Goal: Transaction & Acquisition: Purchase product/service

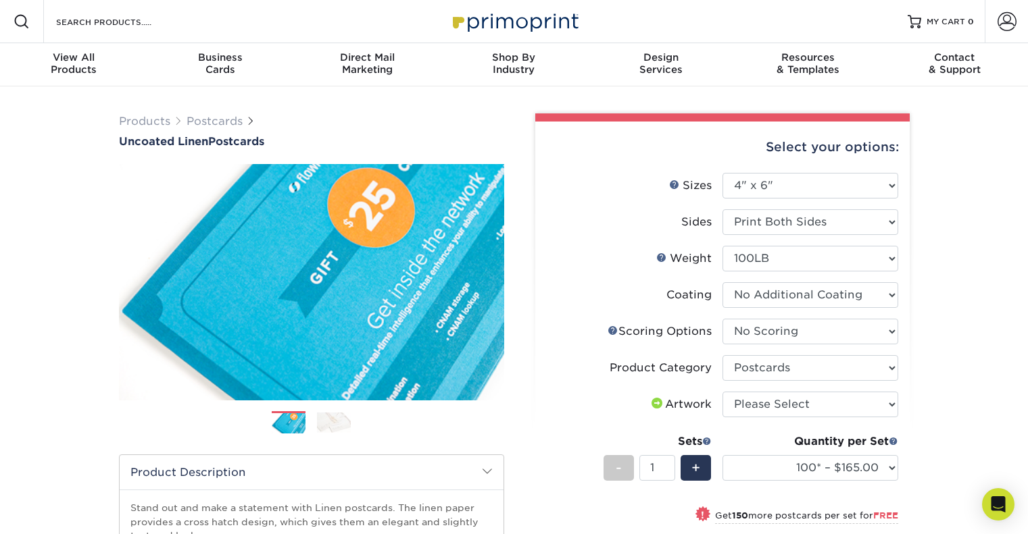
select select "4.00x6.00"
select select "16ebe401-5398-422d-8cb0-f3adbb82deb5"
select select "9b7272e0-d6c8-4c3c-8e97-d3a1bcdab858"
click at [384, 386] on img at bounding box center [311, 282] width 385 height 266
click at [492, 278] on link "Next" at bounding box center [483, 282] width 27 height 27
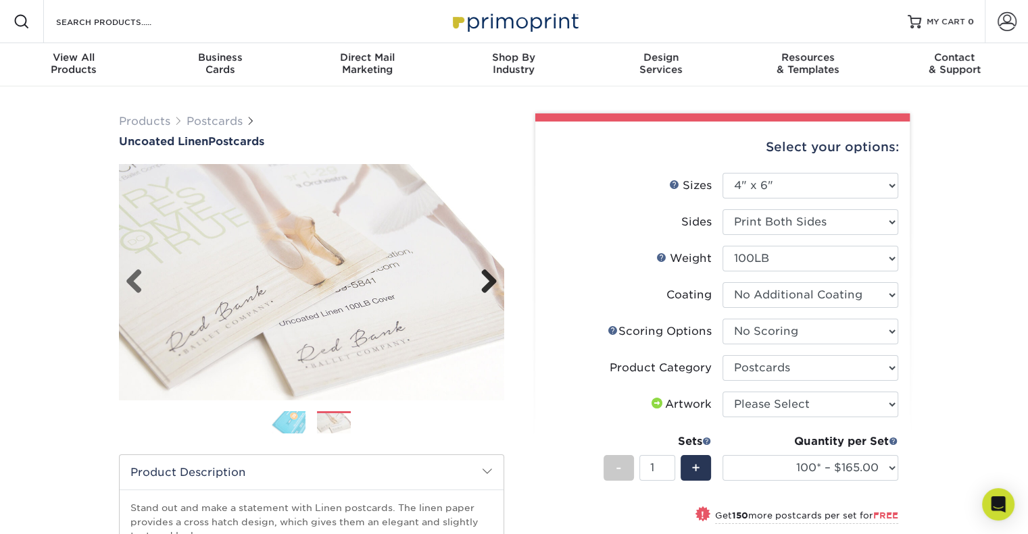
click at [492, 278] on link "Next" at bounding box center [483, 282] width 27 height 27
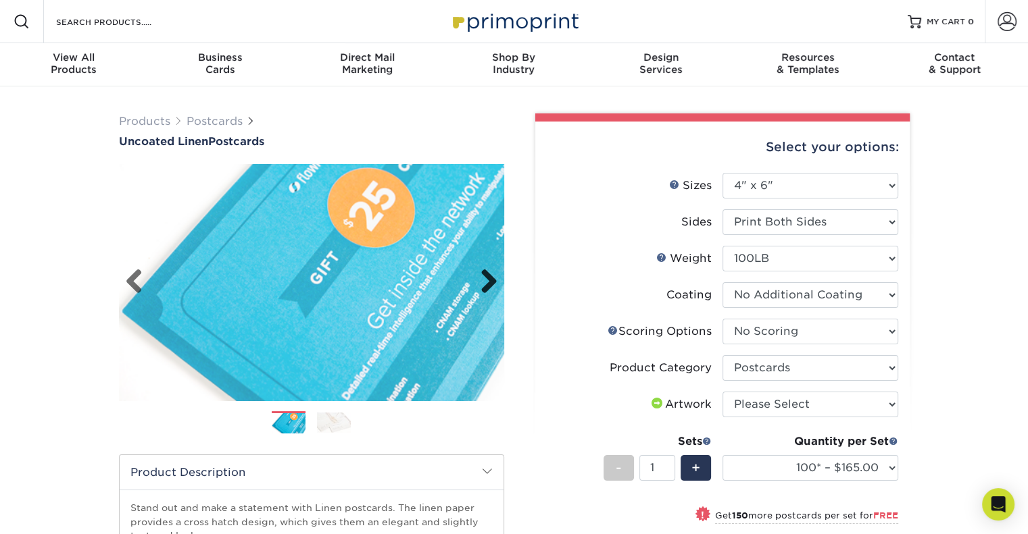
click at [492, 278] on link "Next" at bounding box center [483, 282] width 27 height 27
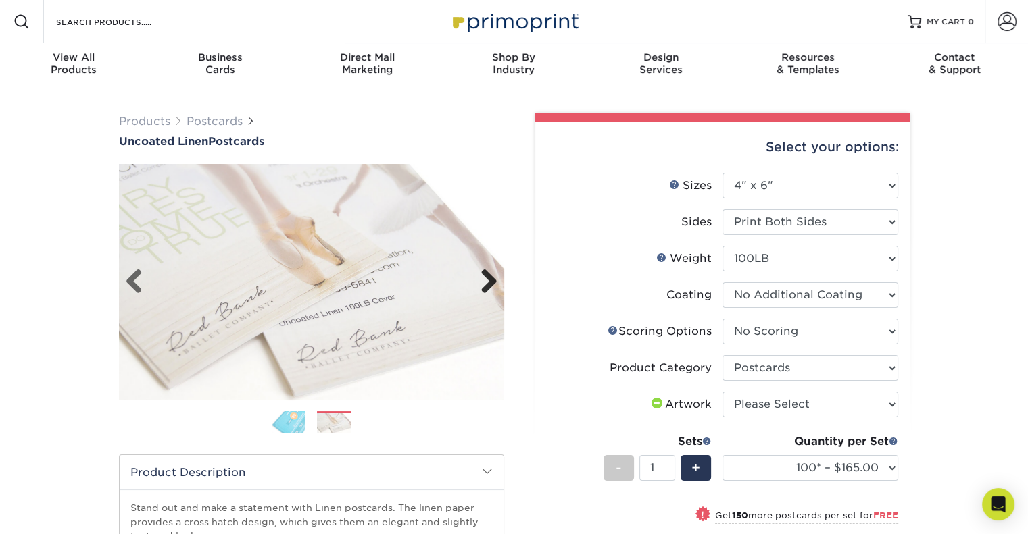
click at [492, 278] on link "Next" at bounding box center [483, 282] width 27 height 27
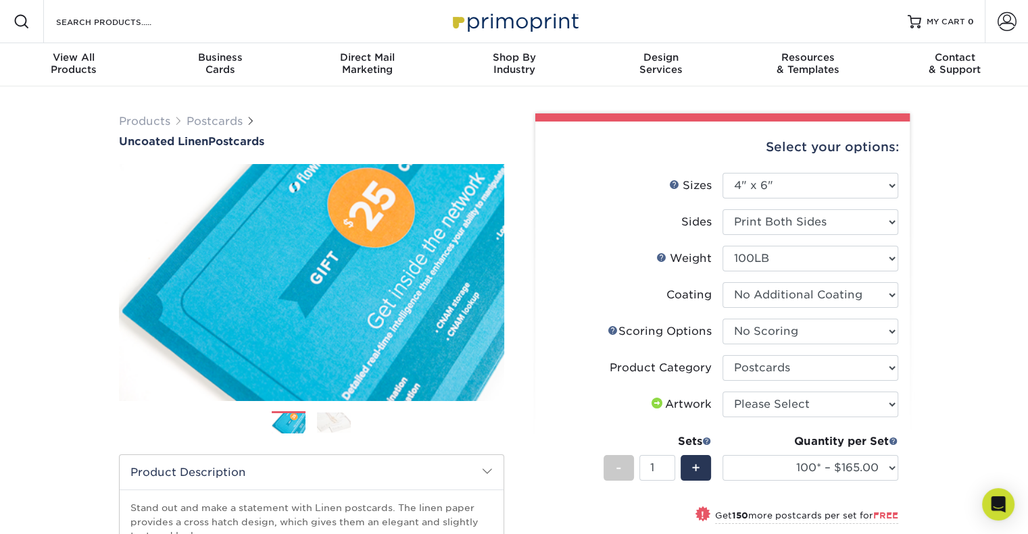
click at [334, 424] on img at bounding box center [334, 423] width 34 height 20
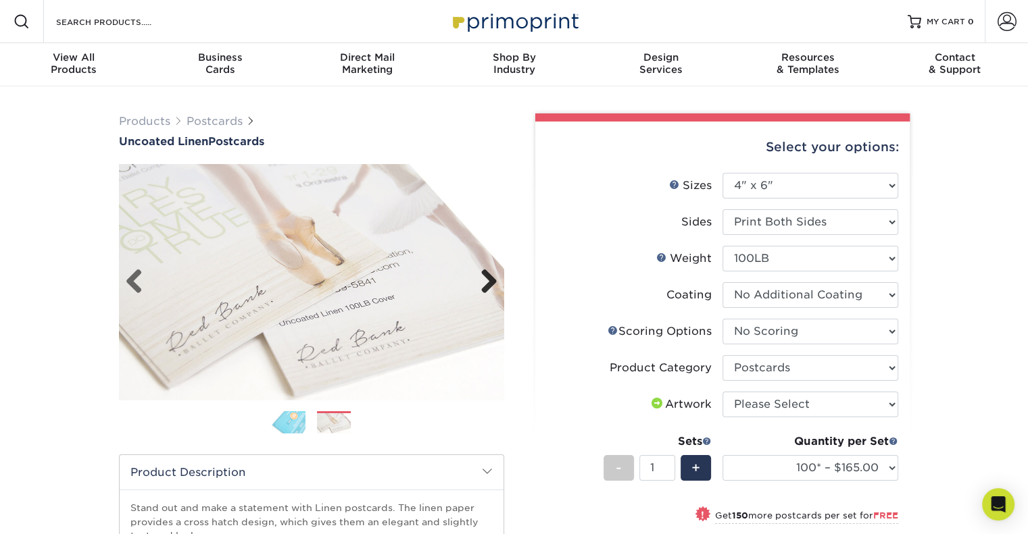
click at [488, 283] on link "Next" at bounding box center [483, 282] width 27 height 27
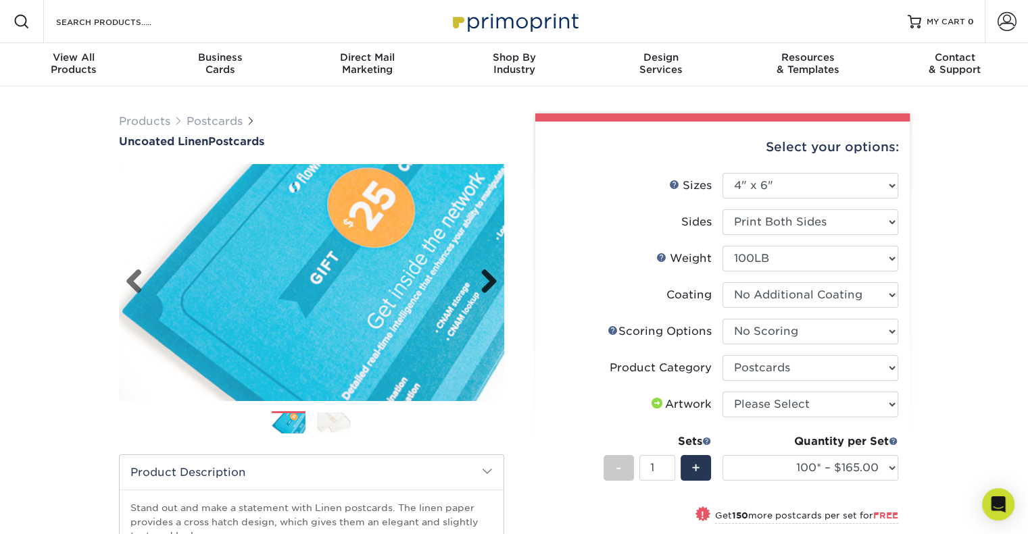
click at [488, 280] on link "Next" at bounding box center [483, 282] width 27 height 27
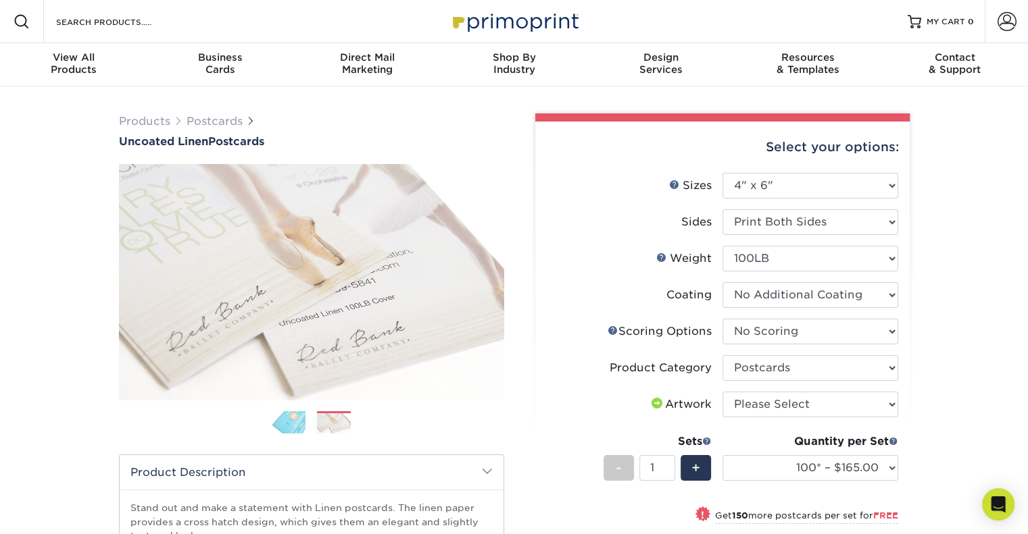
click at [960, 199] on div "Products Postcards Uncoated Linen Postcards Previous Next show more 100" at bounding box center [514, 470] width 1028 height 769
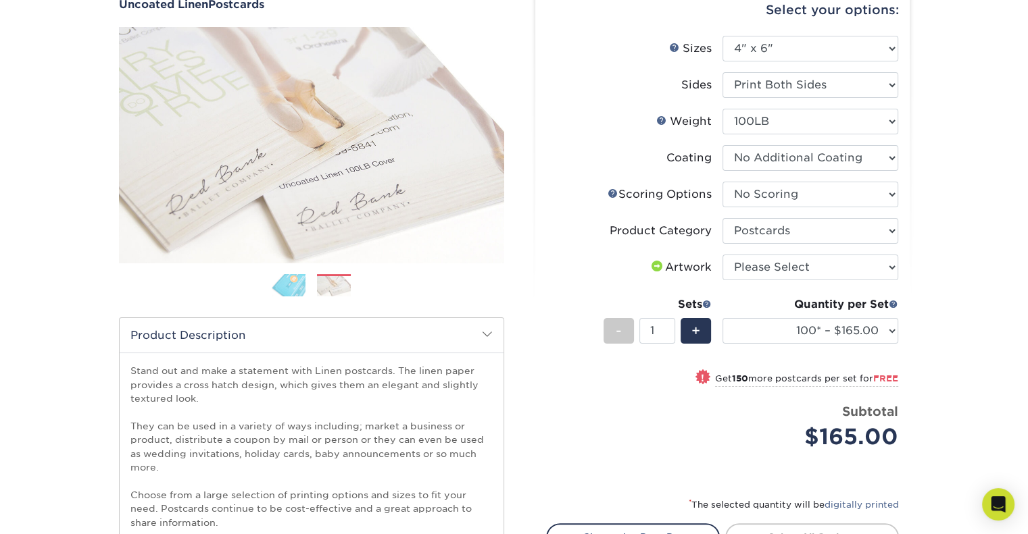
scroll to position [135, 0]
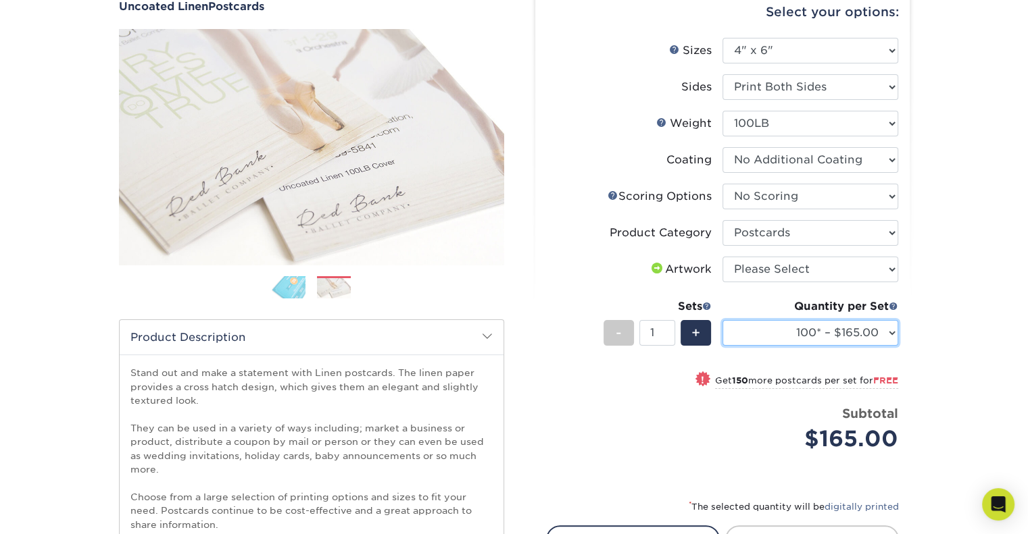
click at [855, 340] on select "100* – $165.00 250* – $165.00 500* – $168.00 750 – $189.00 1000 – $211.00 1500 …" at bounding box center [810, 333] width 176 height 26
select select "500* – $168.00"
click at [722, 320] on select "100* – $165.00 250* – $165.00 500* – $168.00 750 – $189.00 1000 – $211.00 1500 …" at bounding box center [810, 333] width 176 height 26
click at [974, 208] on div "Products Postcards Uncoated Linen Postcards Previous Next show more 100" at bounding box center [514, 335] width 1028 height 769
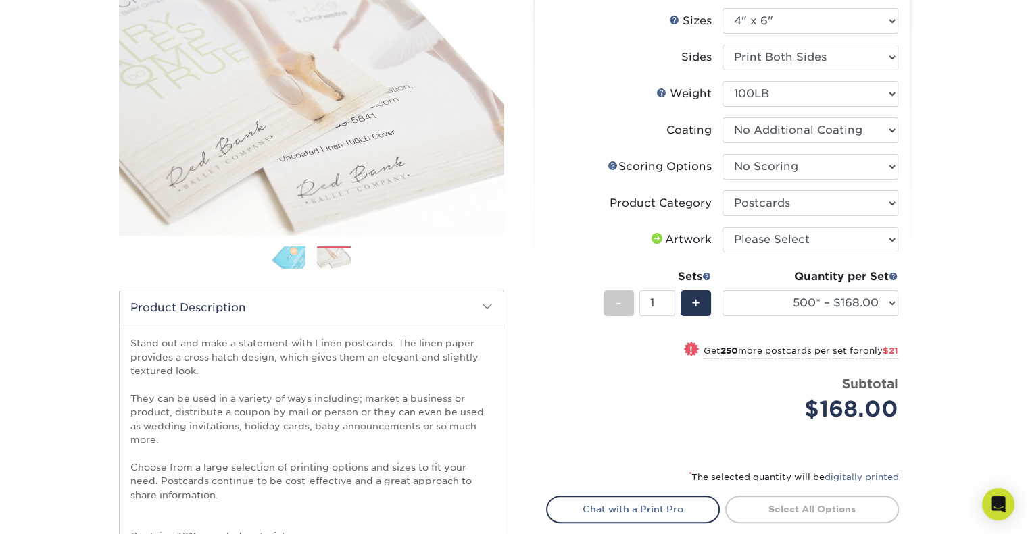
scroll to position [270, 0]
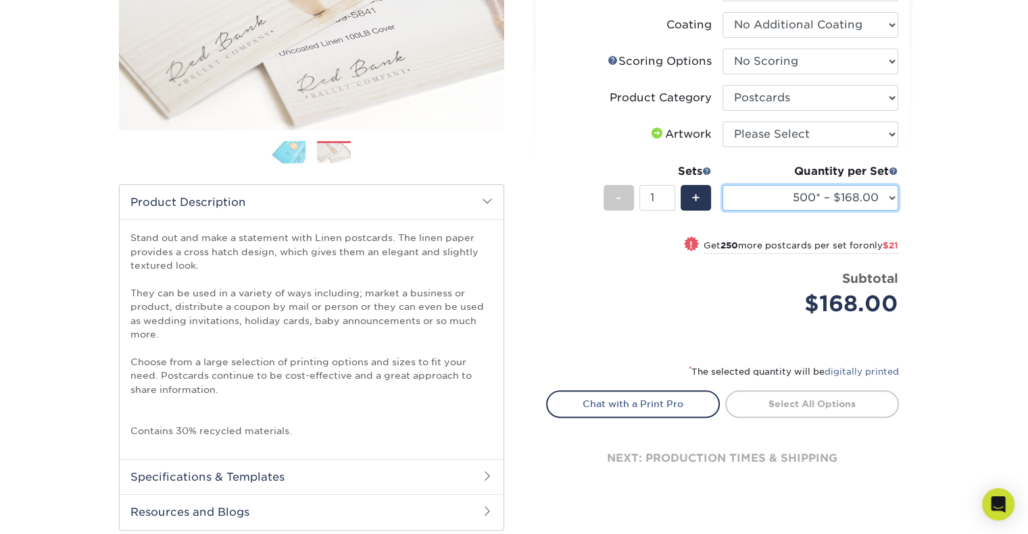
click at [780, 196] on select "100* – $165.00 250* – $165.00 500* – $168.00 750 – $189.00 1000 – $211.00 1500 …" at bounding box center [810, 198] width 176 height 26
click at [722, 185] on select "100* – $165.00 250* – $165.00 500* – $168.00 750 – $189.00 1000 – $211.00 1500 …" at bounding box center [810, 198] width 176 height 26
click at [976, 229] on div "Products Postcards Uncoated Linen Postcards Previous Next show more 100" at bounding box center [514, 200] width 1028 height 769
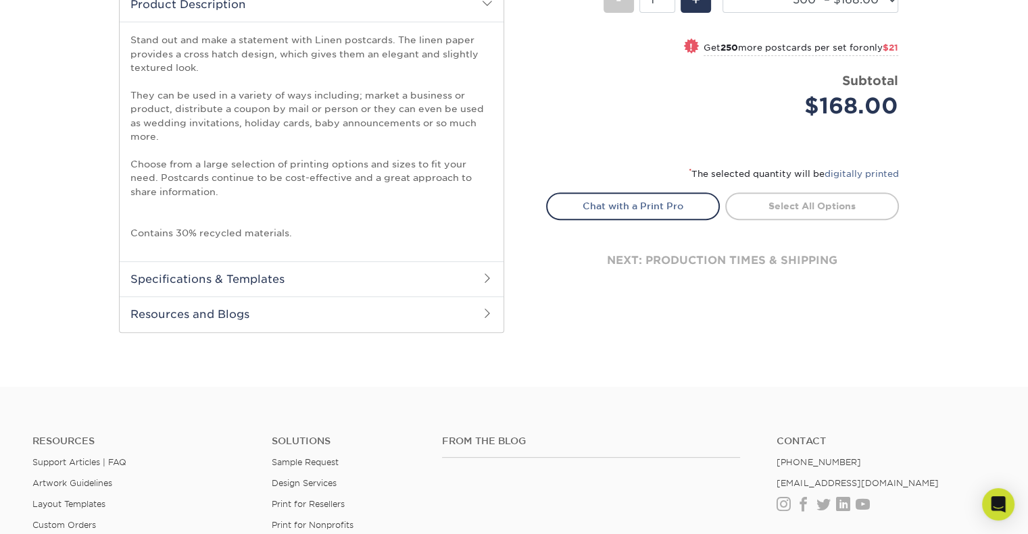
scroll to position [473, 0]
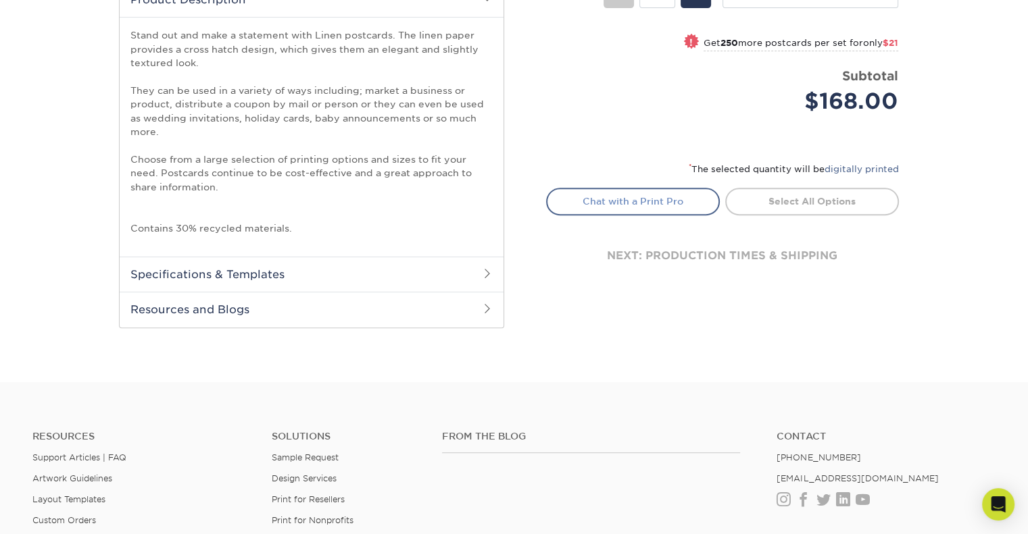
click at [632, 210] on link "Chat with a Print Pro" at bounding box center [633, 201] width 174 height 27
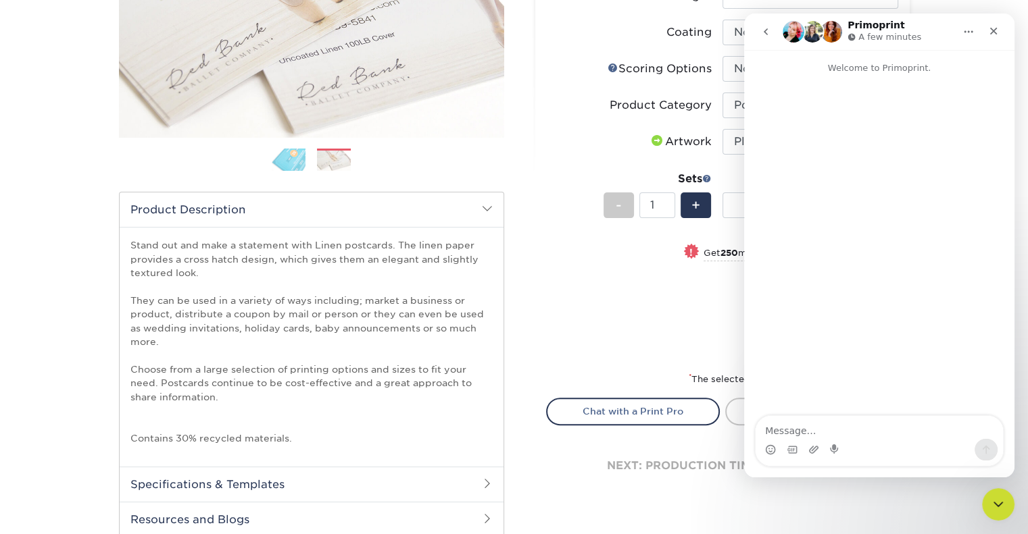
scroll to position [203, 0]
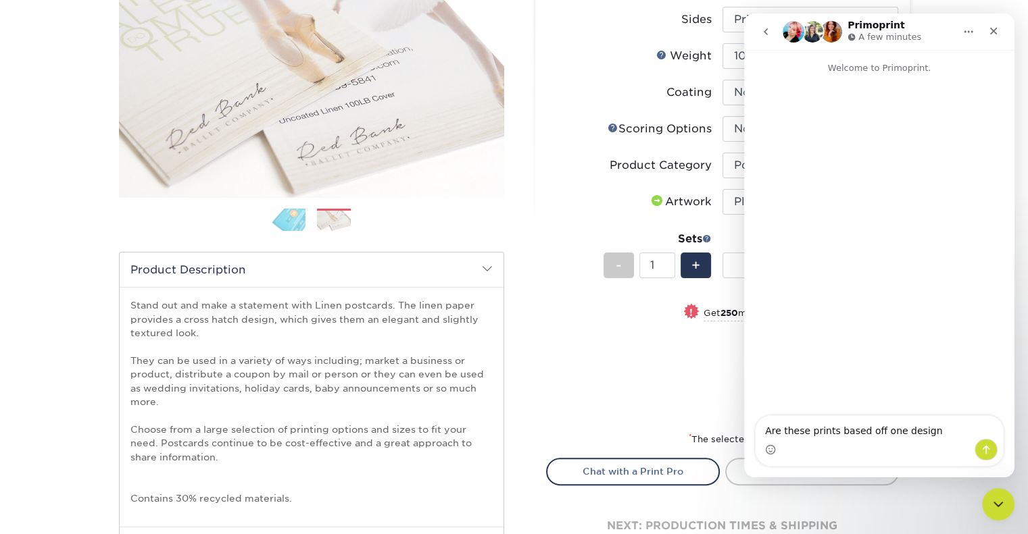
type textarea "Are these prints based off one design?"
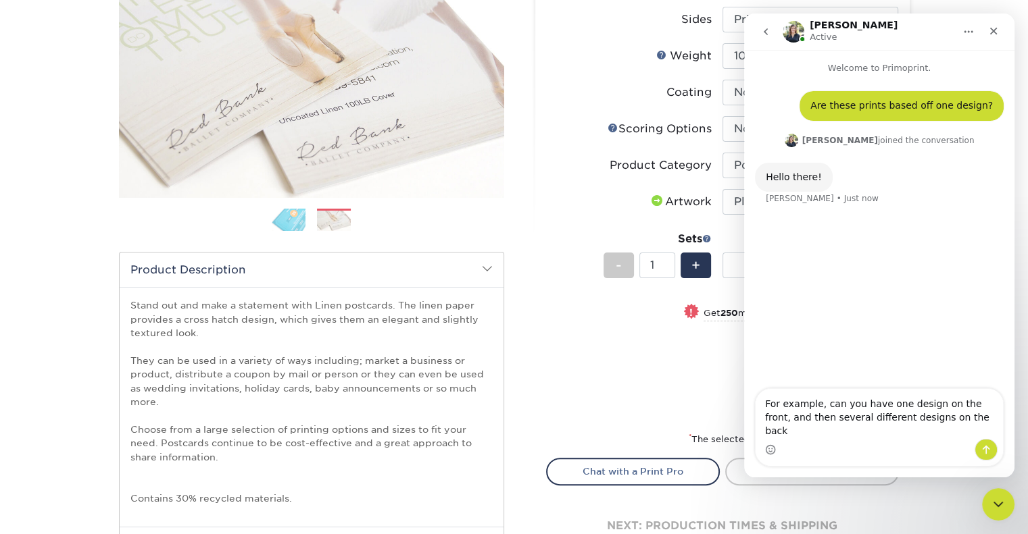
type textarea "For example, can you have one design on the front, and then several different d…"
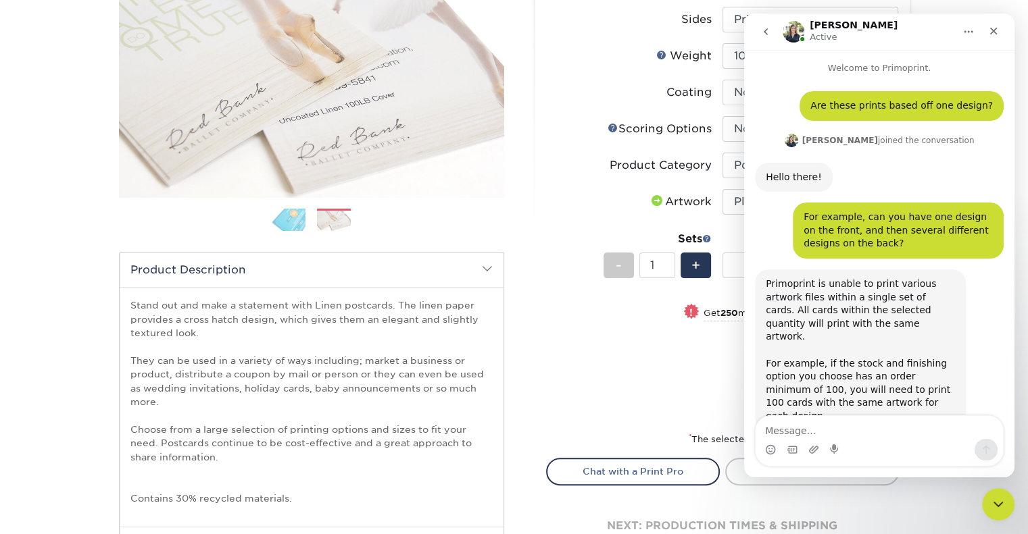
scroll to position [16, 0]
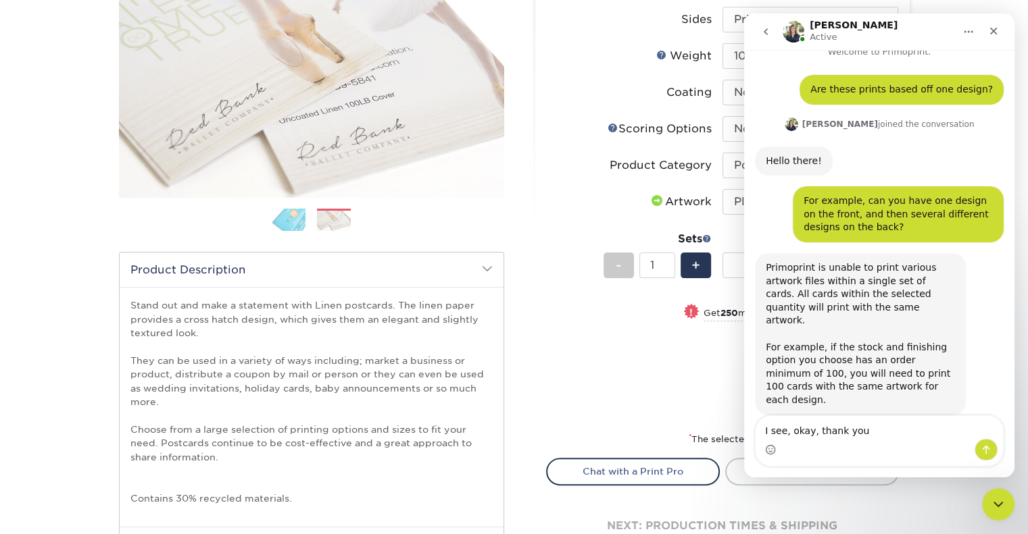
type textarea "I see, okay, thank you."
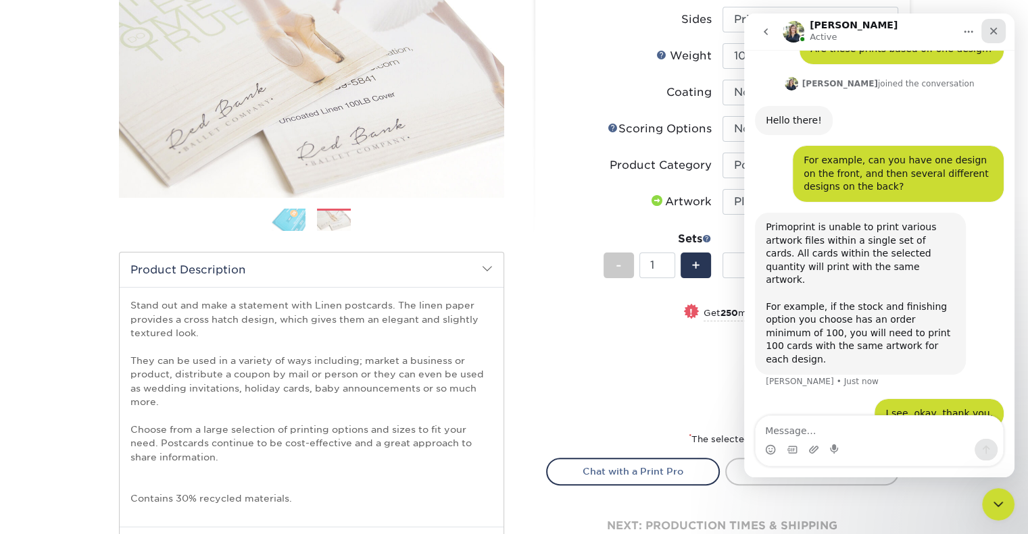
click at [993, 29] on icon "Close" at bounding box center [993, 31] width 11 height 11
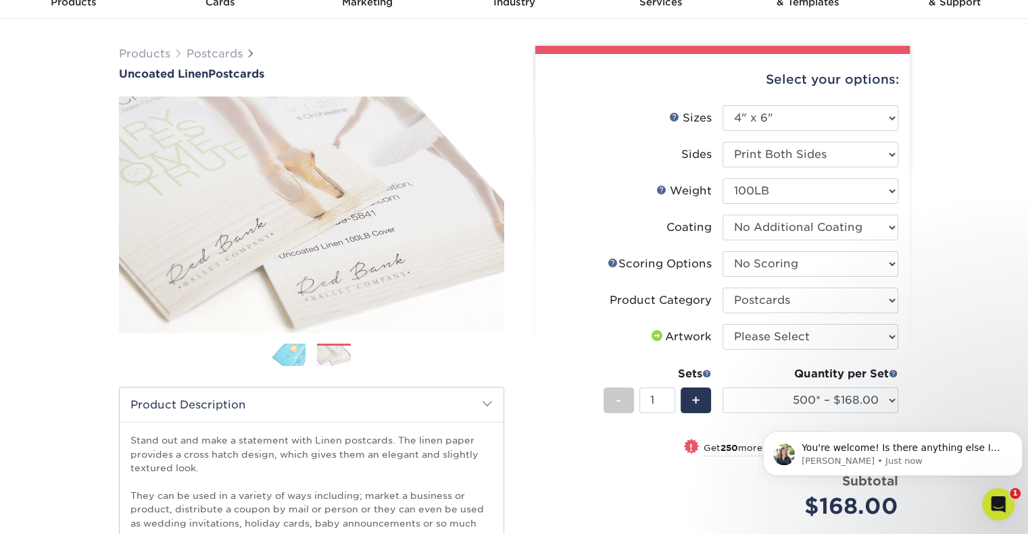
scroll to position [136, 0]
click at [1016, 434] on icon "Dismiss notification" at bounding box center [1018, 435] width 7 height 7
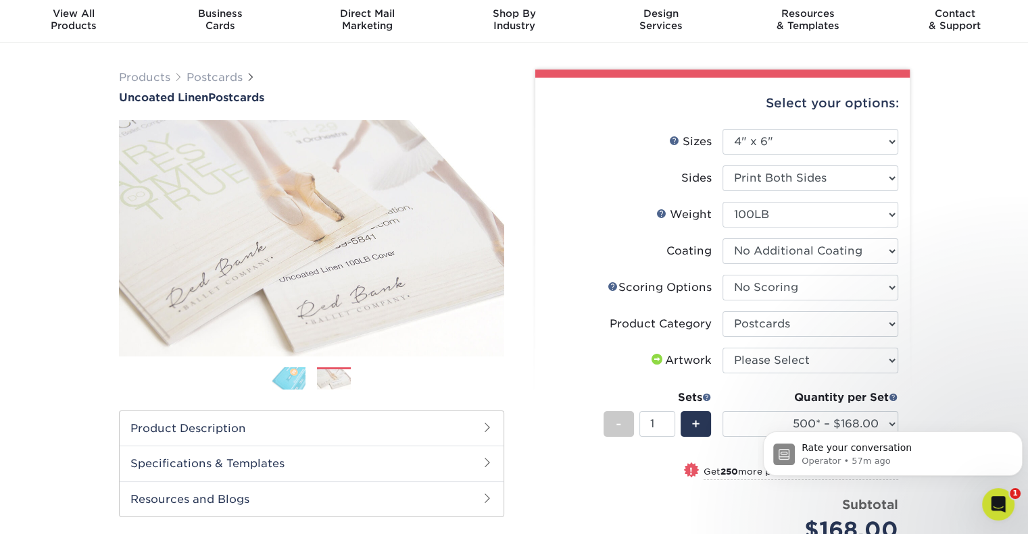
scroll to position [68, 0]
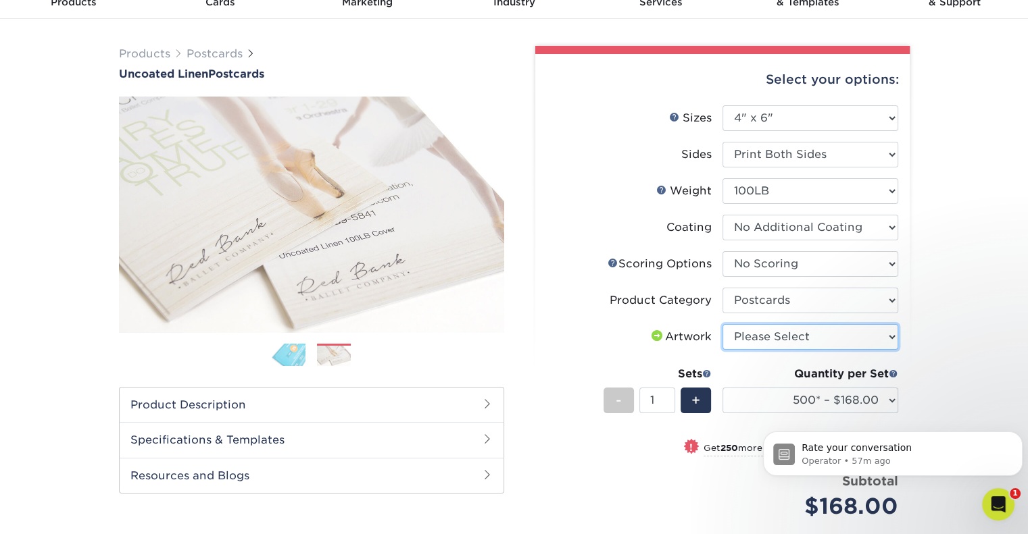
click at [763, 336] on select "Please Select I will upload files I need a design - $150" at bounding box center [810, 337] width 176 height 26
select select "upload"
click at [722, 324] on select "Please Select I will upload files I need a design - $150" at bounding box center [810, 337] width 176 height 26
click at [776, 334] on select "Please Select I will upload files I need a design - $150" at bounding box center [810, 337] width 176 height 26
click at [722, 324] on select "Please Select I will upload files I need a design - $150" at bounding box center [810, 337] width 176 height 26
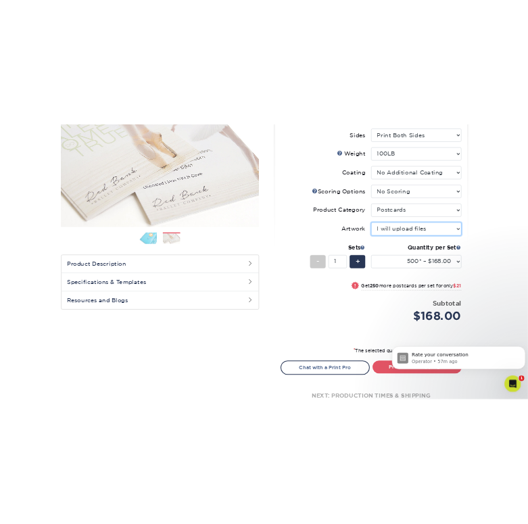
scroll to position [203, 0]
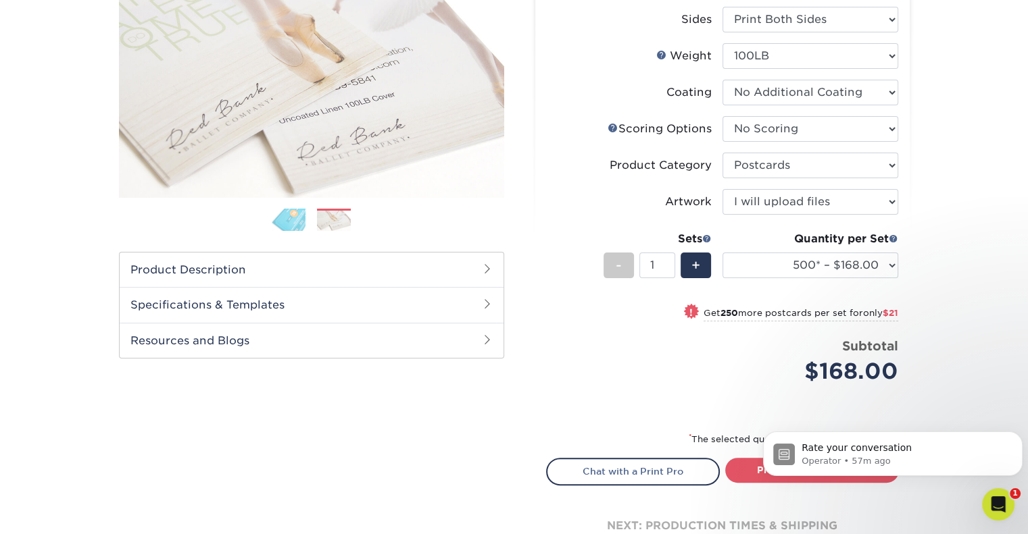
click at [999, 318] on div "Products Postcards Uncoated Linen Postcards Previous Next show more 100" at bounding box center [514, 250] width 1028 height 732
click at [690, 263] on div "+" at bounding box center [695, 266] width 30 height 26
click at [690, 264] on div "+" at bounding box center [695, 266] width 30 height 26
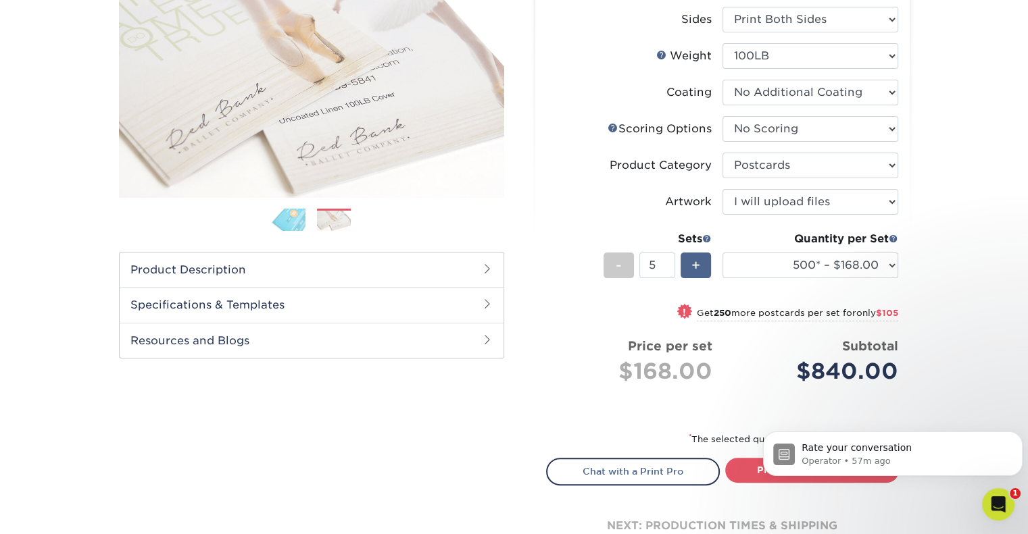
click at [690, 264] on div "+" at bounding box center [695, 266] width 30 height 26
type input "8"
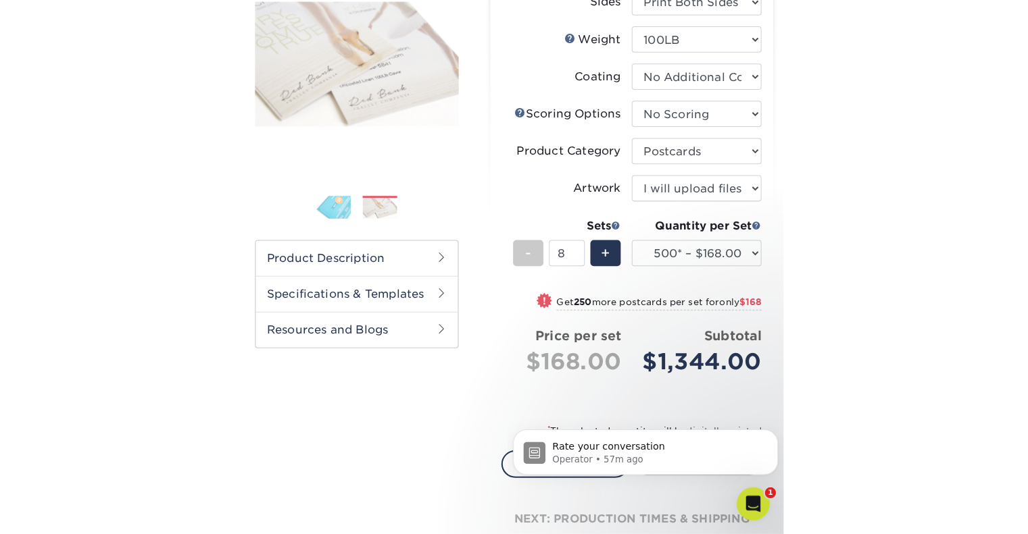
scroll to position [302, 0]
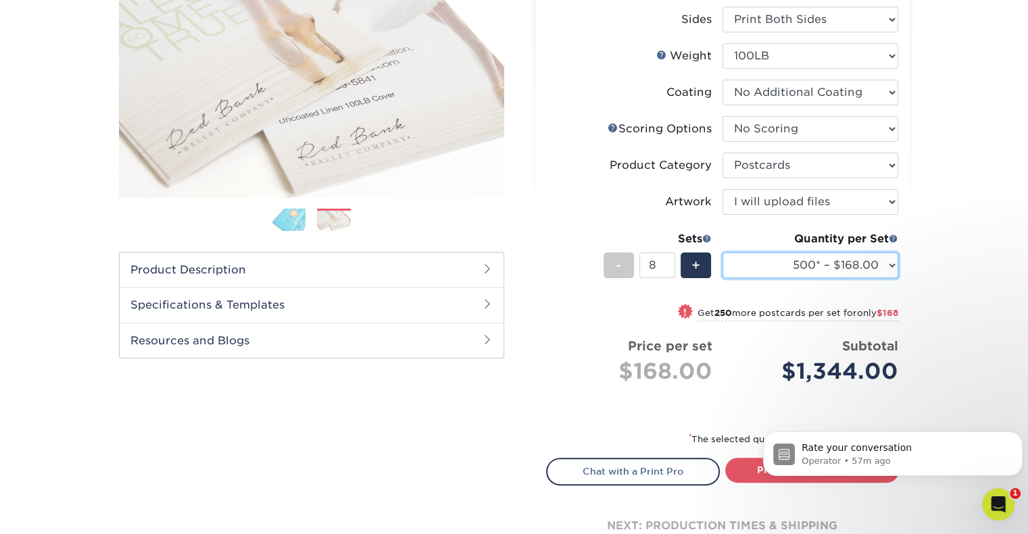
click at [884, 272] on select "100* – $165.00 250* – $165.00 500* – $168.00 750 – $189.00 1000 – $211.00 1500 …" at bounding box center [810, 266] width 176 height 26
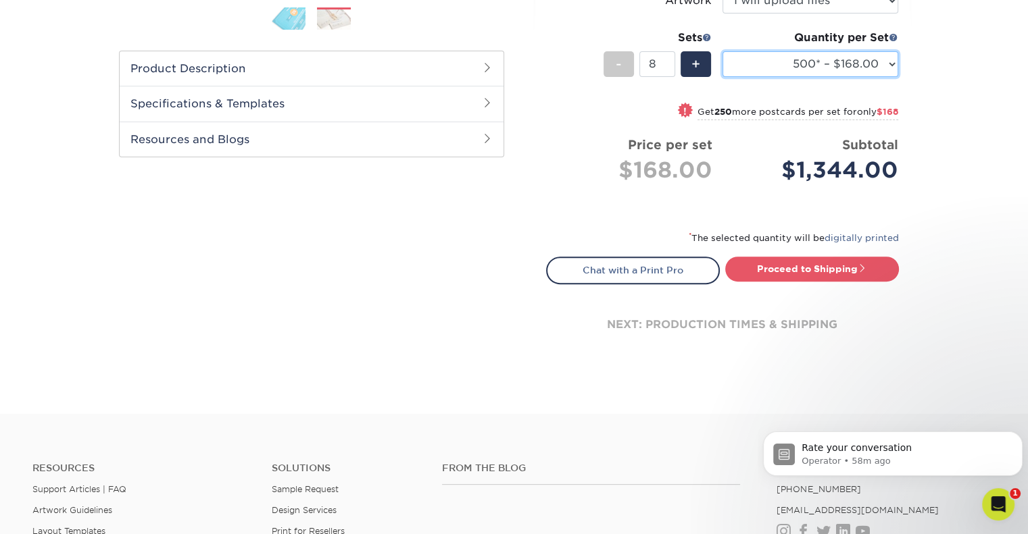
scroll to position [405, 0]
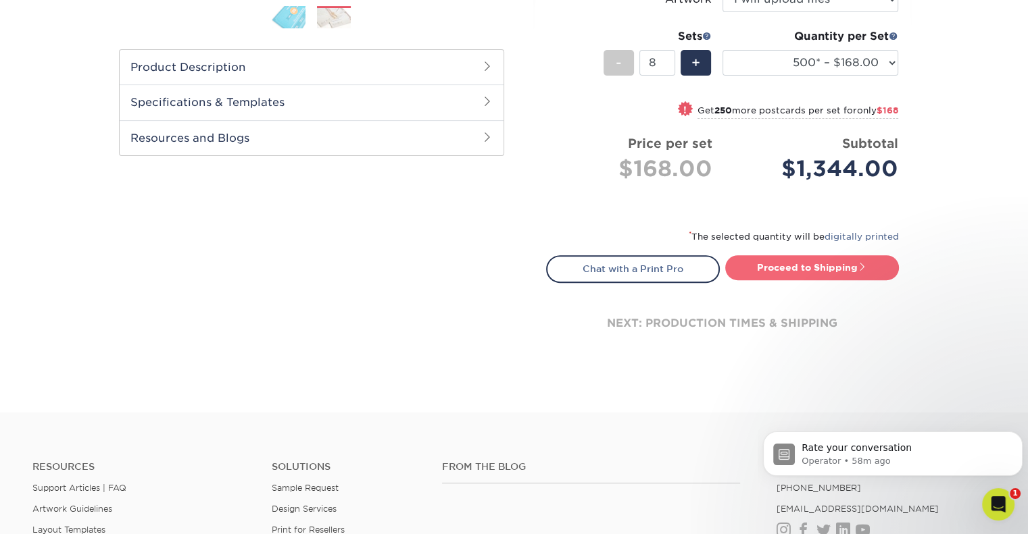
click at [803, 270] on link "Proceed to Shipping" at bounding box center [812, 267] width 174 height 24
type input "Set 1"
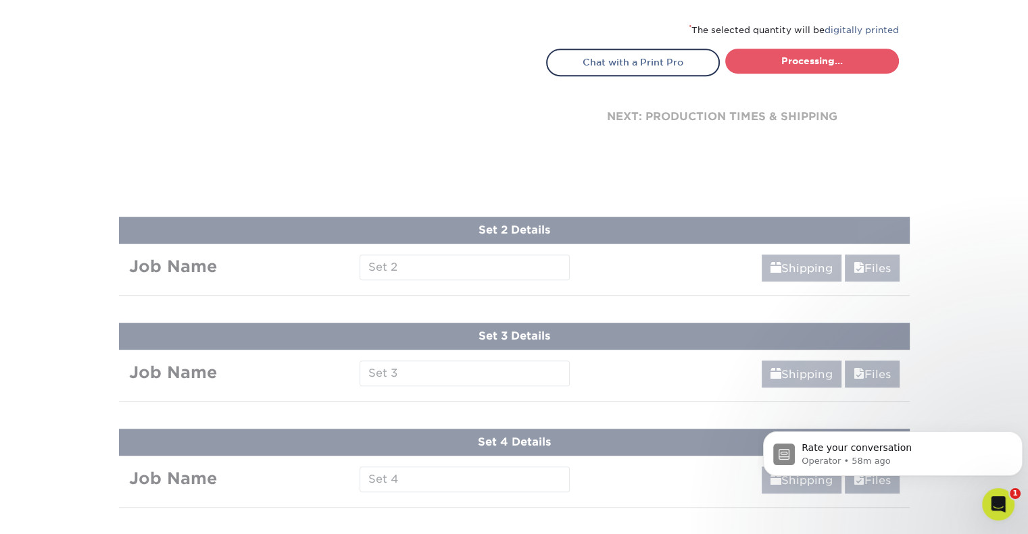
select select "82fca7e4-b1f7-4337-84c9-7dc9c0909a81"
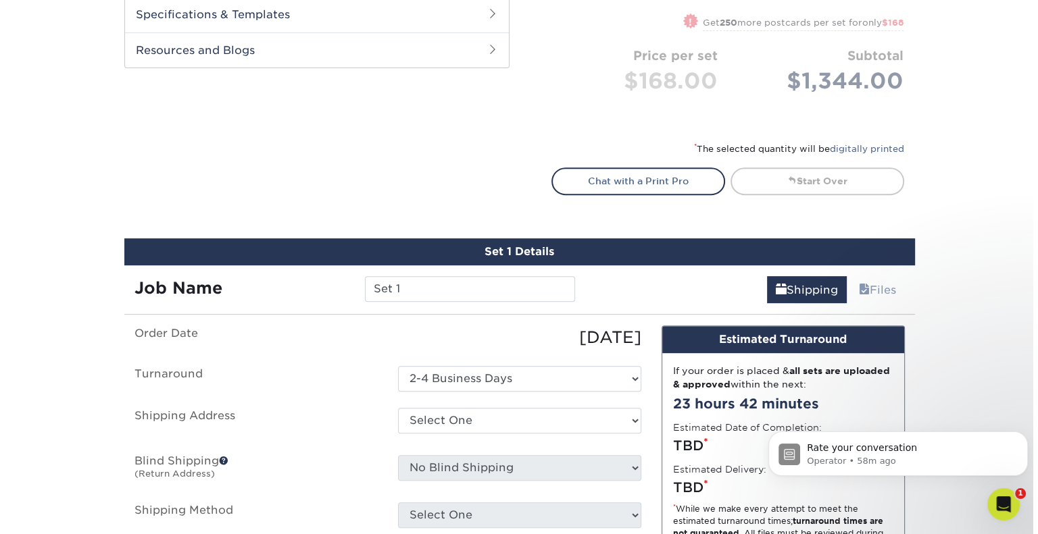
scroll to position [628, 0]
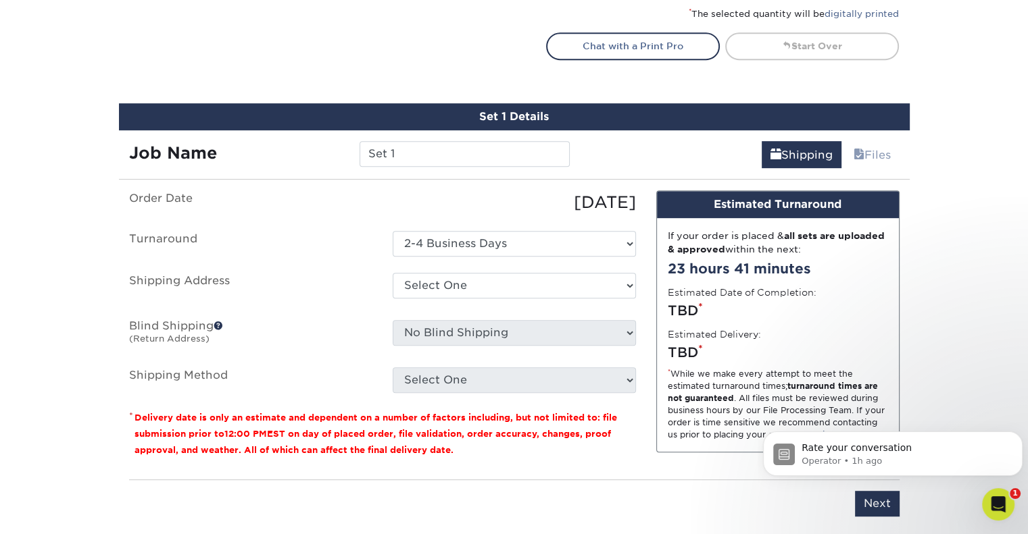
click at [487, 255] on ul "Order Date 09/23/2025 Turnaround Select One 2-4 Business Days Shipping Address …" at bounding box center [382, 292] width 507 height 203
click at [487, 250] on select "Select One 2-4 Business Days" at bounding box center [514, 244] width 243 height 26
click at [487, 245] on select "Select One 2-4 Business Days" at bounding box center [514, 244] width 243 height 26
click at [373, 259] on ul "Order Date 09/23/2025 Turnaround Select One 2-4 Business Days Shipping Address …" at bounding box center [382, 292] width 507 height 203
click at [433, 284] on select "Select One + Add New Address - Login" at bounding box center [514, 286] width 243 height 26
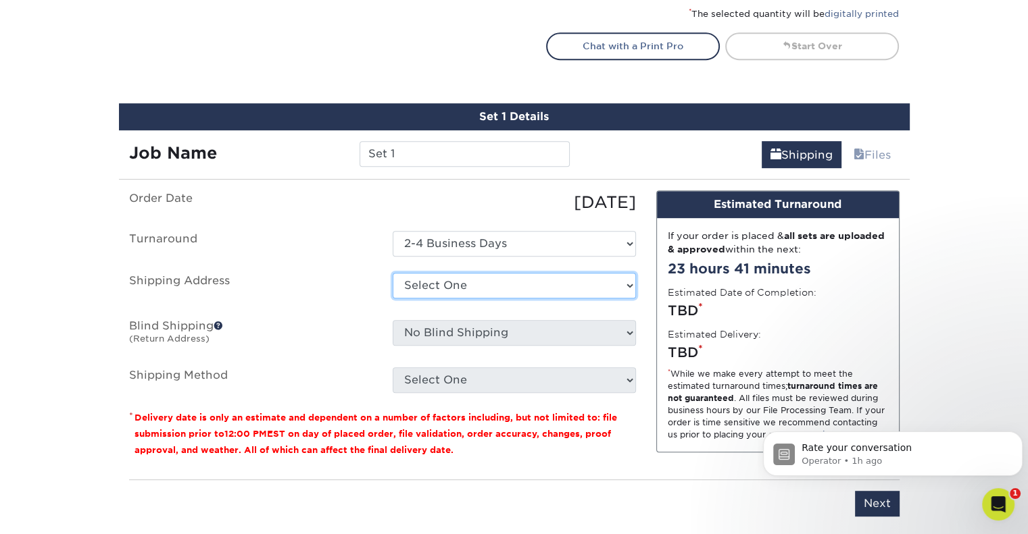
select select "newaddress"
click at [393, 273] on select "Select One + Add New Address - Login" at bounding box center [514, 286] width 243 height 26
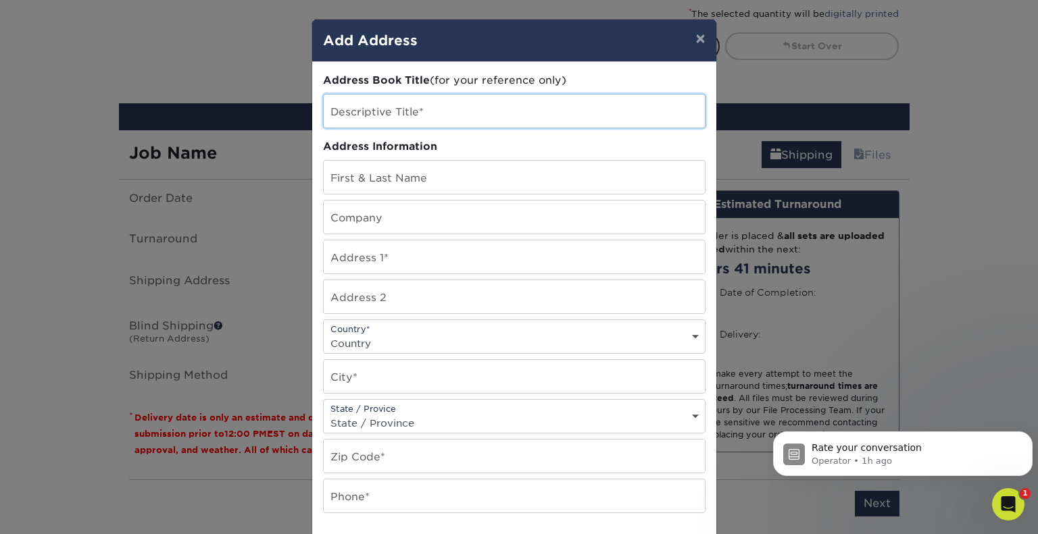
click at [442, 106] on input "text" at bounding box center [514, 111] width 381 height 33
type input "[PERSON_NAME]"
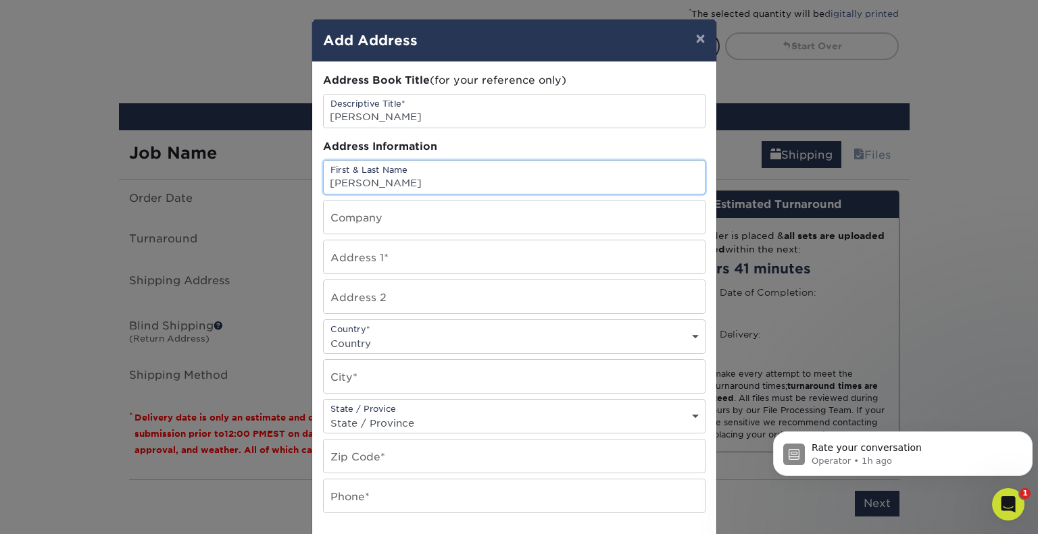
scroll to position [336, 0]
type input "[PERSON_NAME]"
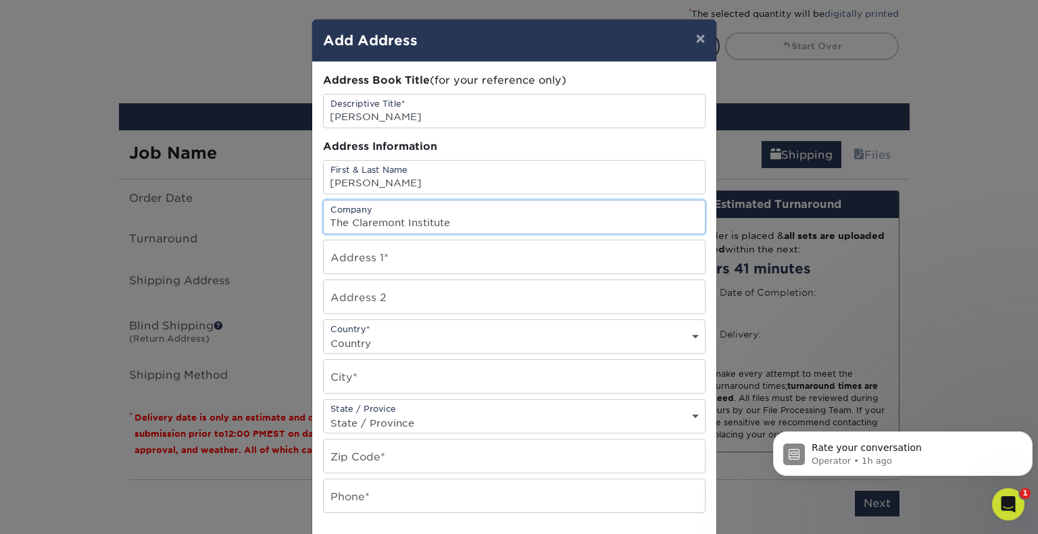
type input "The Claremont Institute"
type input "2854 New Providence Court"
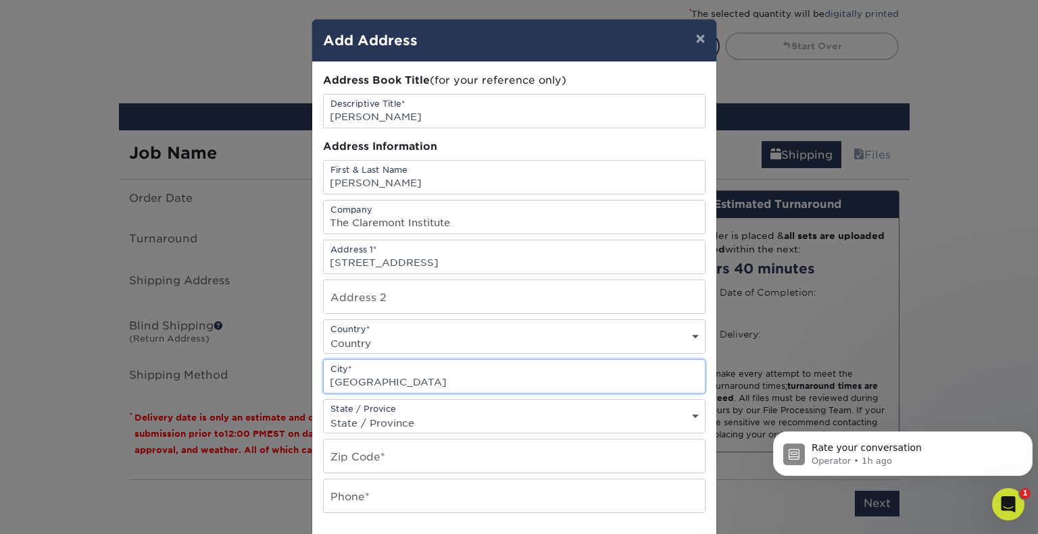
type input "Falls Church"
click at [499, 414] on select "State / Province Alabama Alaska Arizona Arkansas California Colorado Connecticu…" at bounding box center [514, 424] width 381 height 20
select select "VA"
click at [499, 414] on select "State / Province Alabama Alaska Arizona Arkansas California Colorado Connecticu…" at bounding box center [514, 424] width 381 height 20
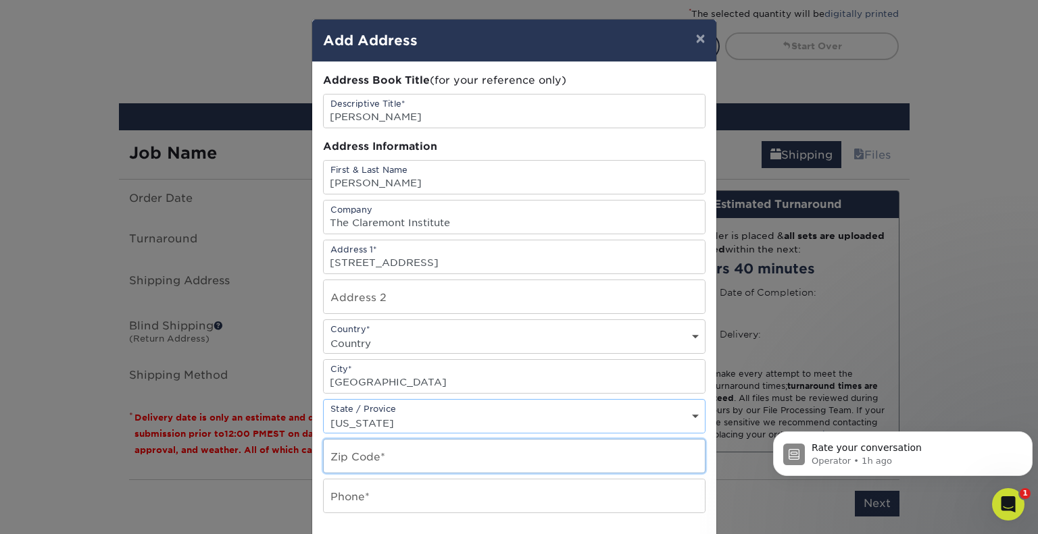
click at [475, 461] on input "text" at bounding box center [514, 456] width 381 height 33
type input "22042"
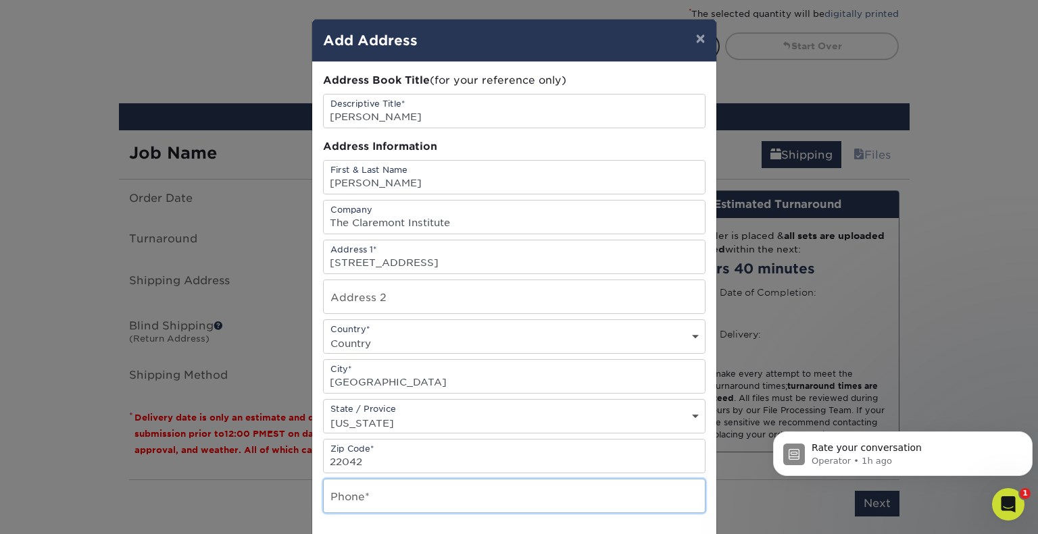
click at [476, 485] on input "text" at bounding box center [514, 496] width 381 height 33
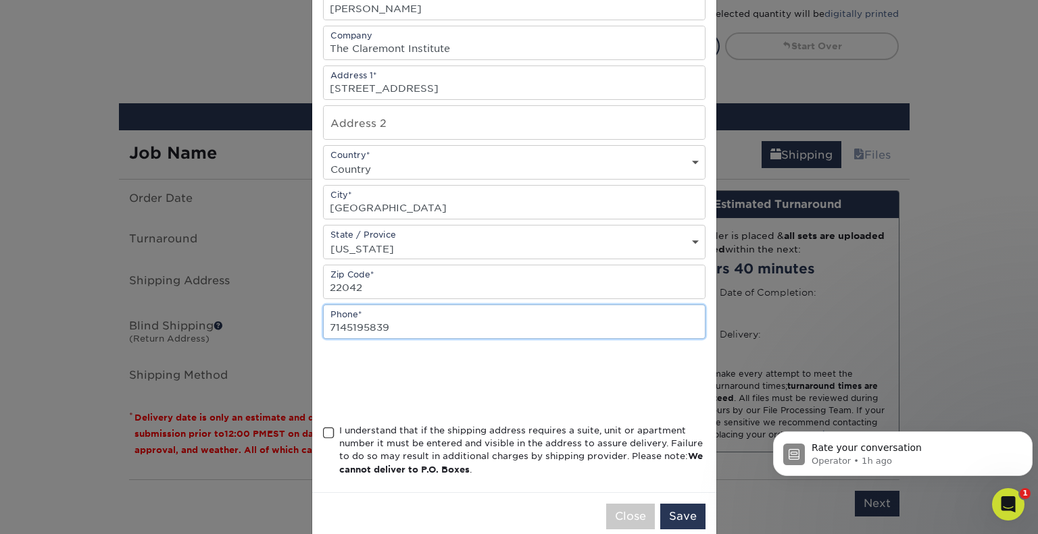
scroll to position [196, 0]
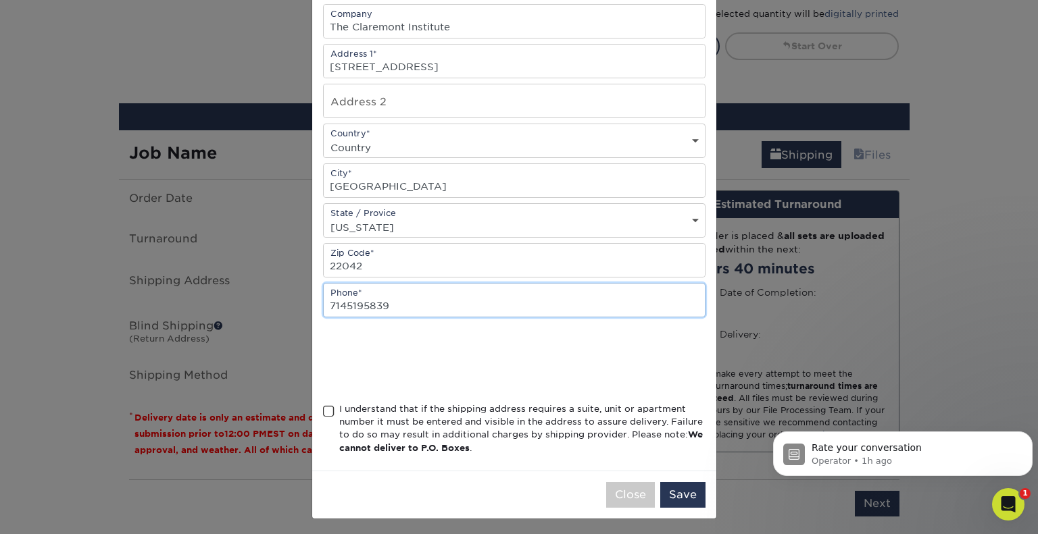
type input "7145195839"
click at [323, 403] on div "I understand that if the shipping address requires a suite, unit or apartment n…" at bounding box center [514, 432] width 382 height 58
click at [688, 486] on button "Save" at bounding box center [682, 495] width 45 height 26
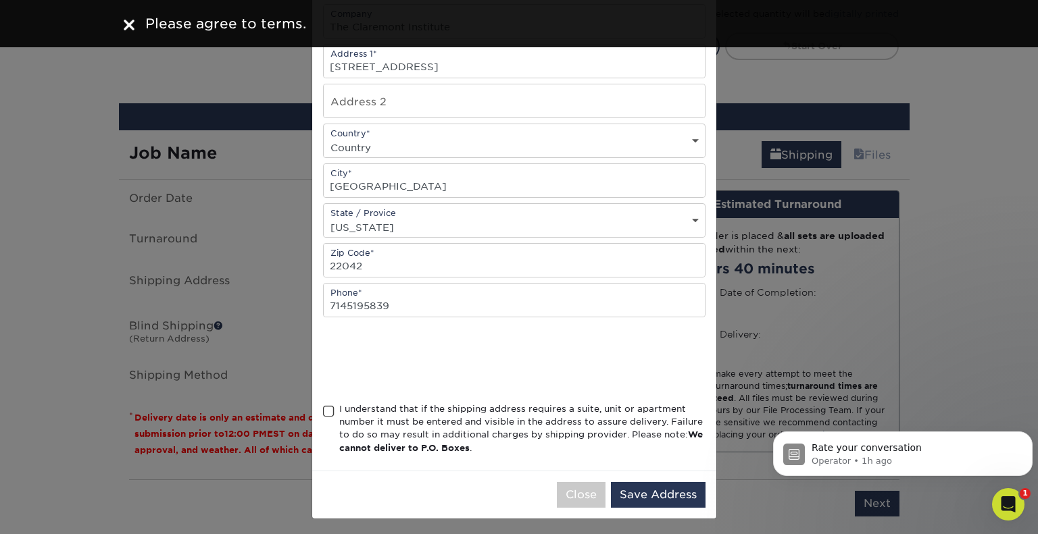
click at [326, 406] on span at bounding box center [328, 411] width 11 height 13
click at [0, 0] on input "I understand that if the shipping address requires a suite, unit or apartment n…" at bounding box center [0, 0] width 0 height 0
click at [668, 499] on button "Save Address" at bounding box center [658, 495] width 95 height 26
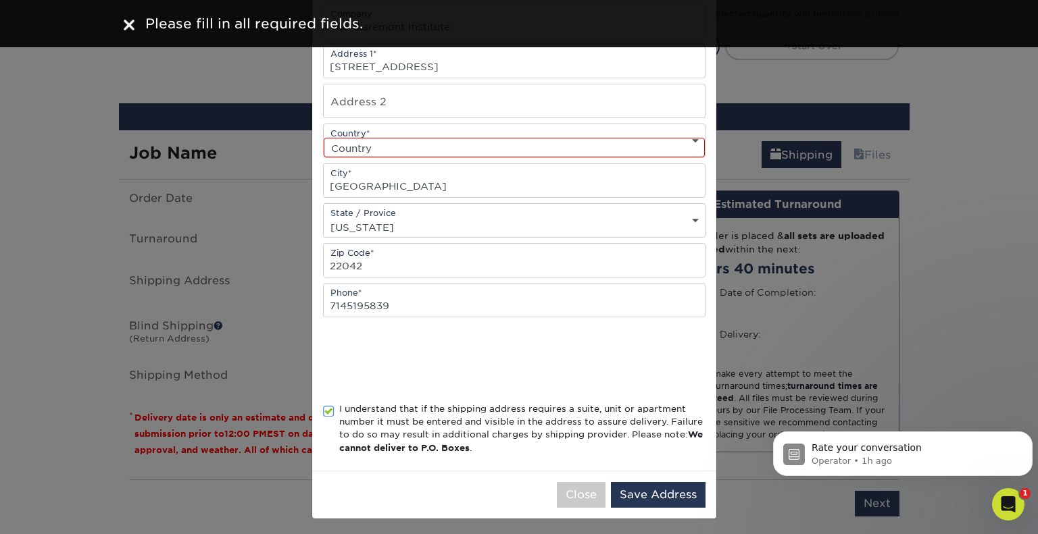
click at [432, 145] on select "Country United States Canada ----------------------------- Afghanistan Albania …" at bounding box center [514, 148] width 381 height 20
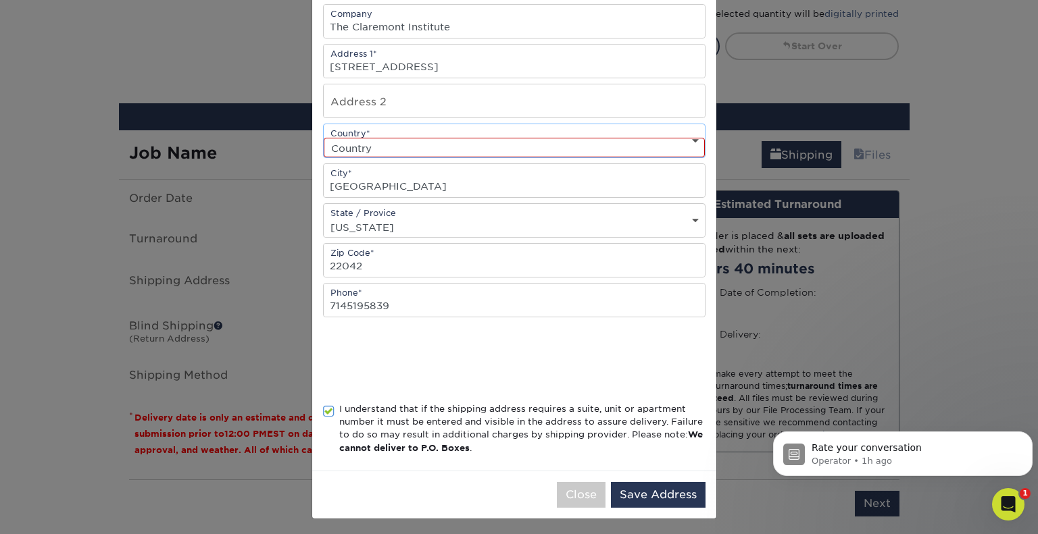
select select "US"
click at [324, 138] on select "Country United States Canada ----------------------------- Afghanistan Albania …" at bounding box center [514, 148] width 381 height 20
click at [664, 485] on button "Save Address" at bounding box center [658, 495] width 95 height 26
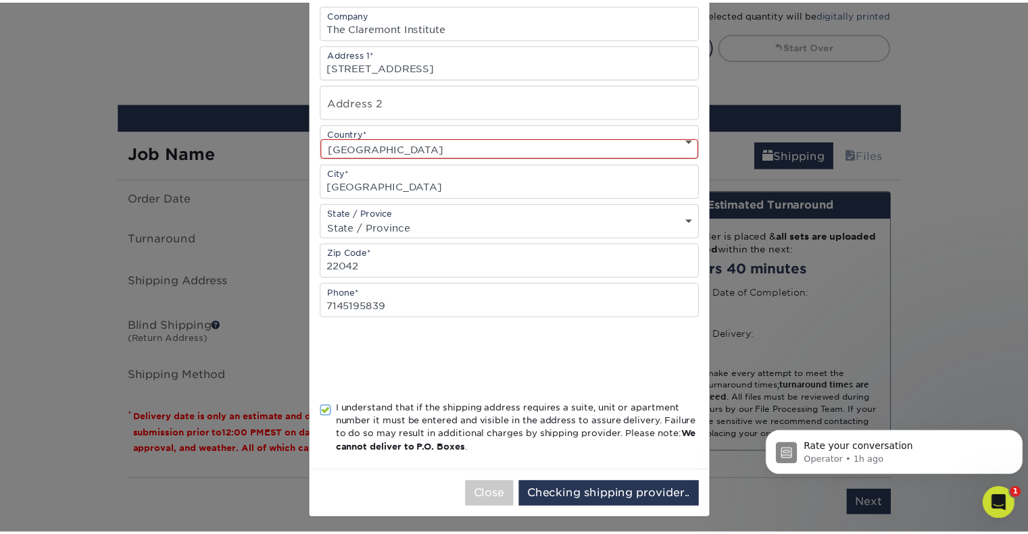
scroll to position [0, 0]
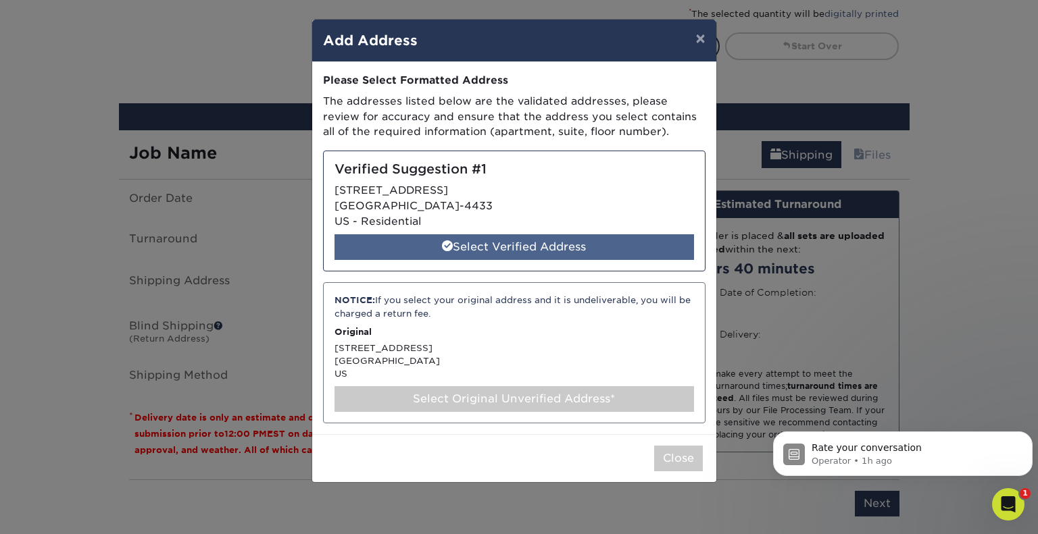
click at [516, 254] on div "Select Verified Address" at bounding box center [513, 247] width 359 height 26
select select "286267"
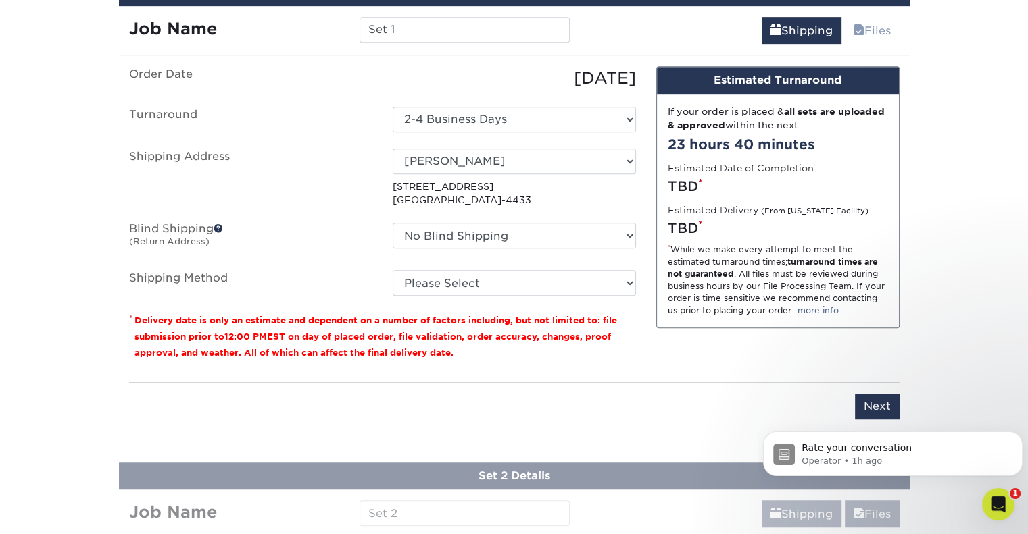
scroll to position [764, 0]
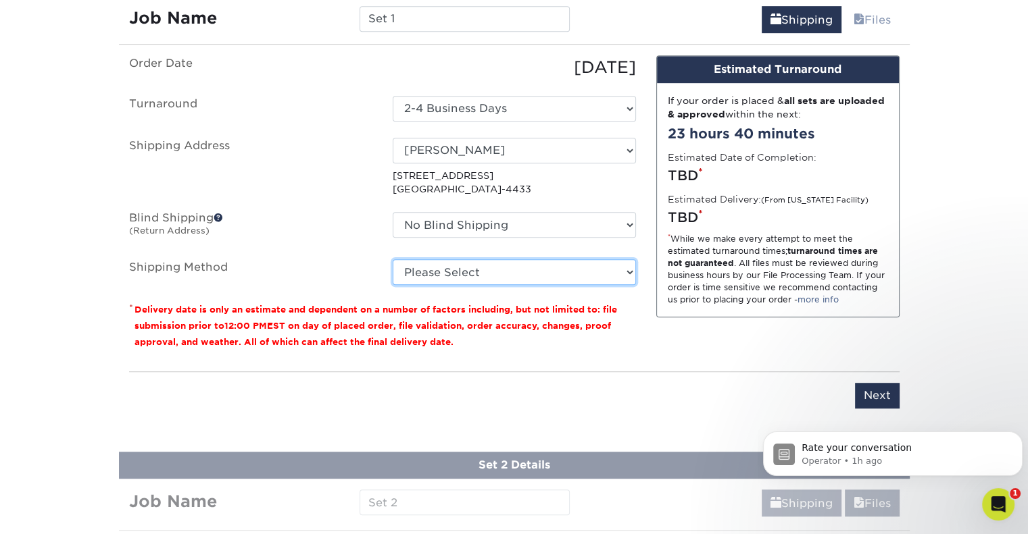
click at [478, 274] on select "Please Select Ground Shipping (+$26.14) 3 Day Shipping Service (+$32.29) 2 Day …" at bounding box center [514, 272] width 243 height 26
select select "03"
click at [393, 259] on select "Please Select Ground Shipping (+$26.14) 3 Day Shipping Service (+$32.29) 2 Day …" at bounding box center [514, 272] width 243 height 26
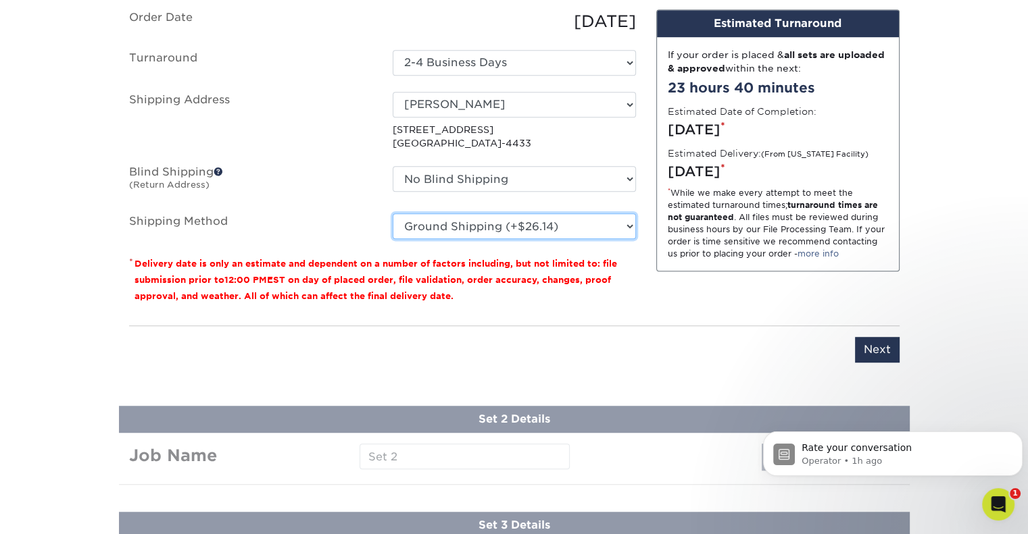
scroll to position [966, 0]
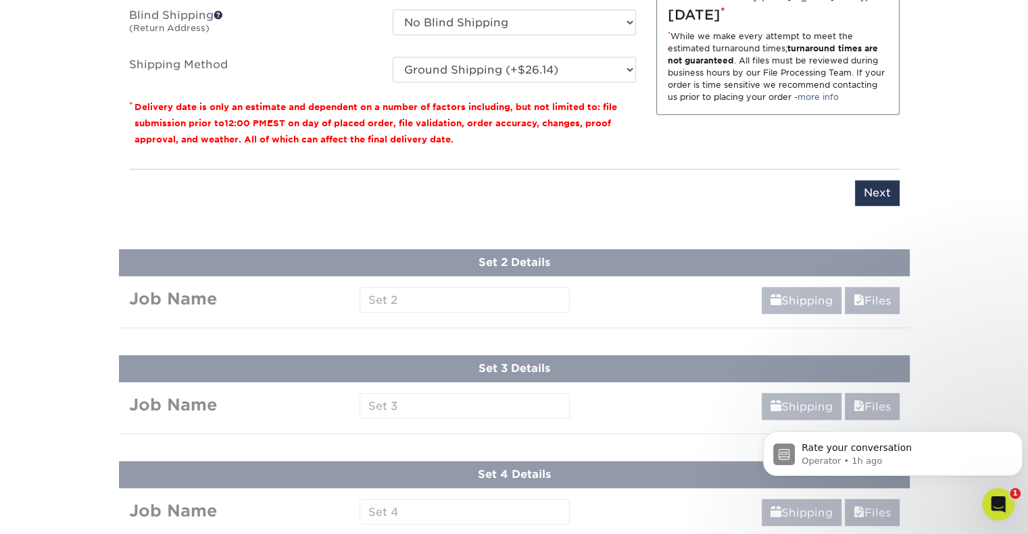
click at [393, 295] on div "Products Postcards Uncoated Linen Postcards Previous Next show more 100" at bounding box center [514, 50] width 1028 height 1861
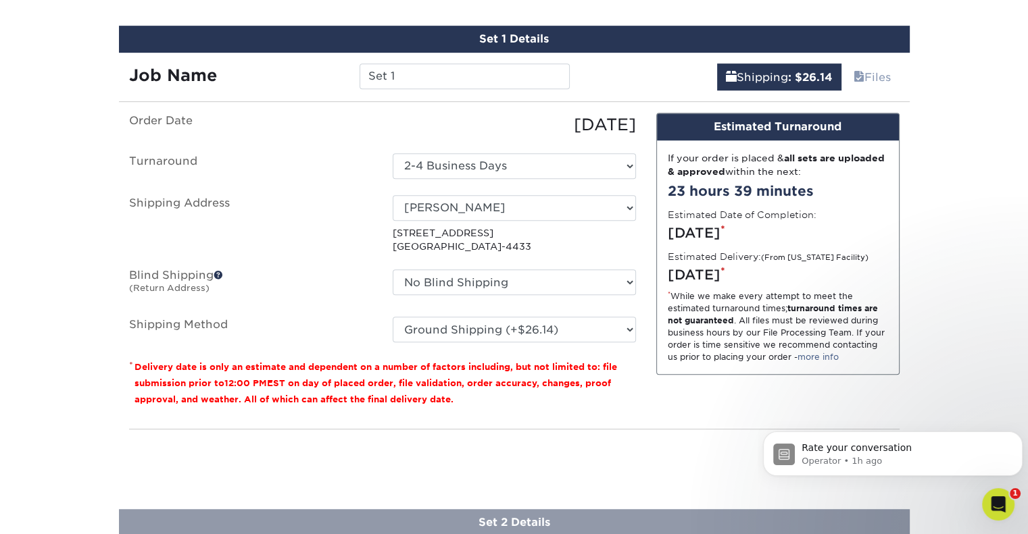
scroll to position [764, 0]
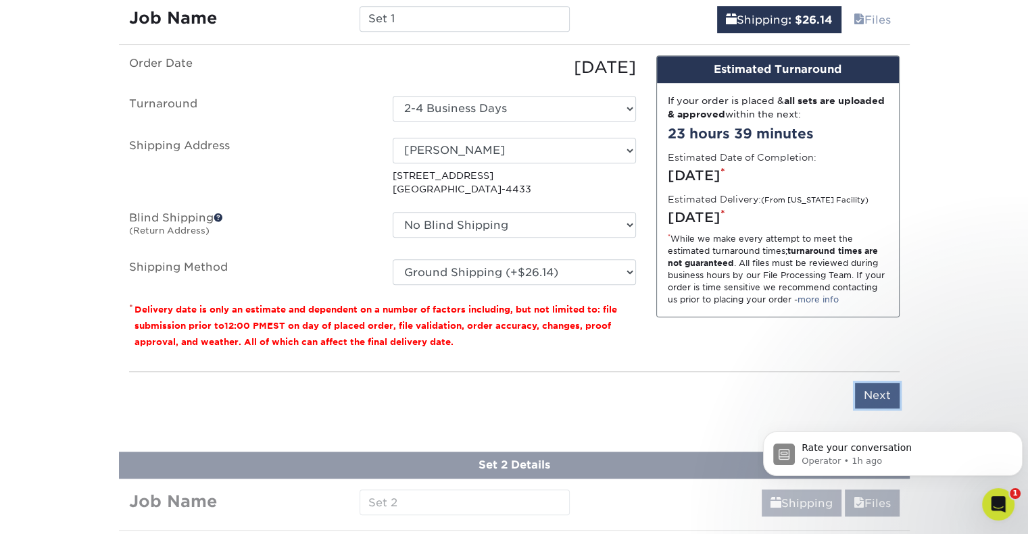
click at [863, 391] on input "Next" at bounding box center [877, 396] width 45 height 26
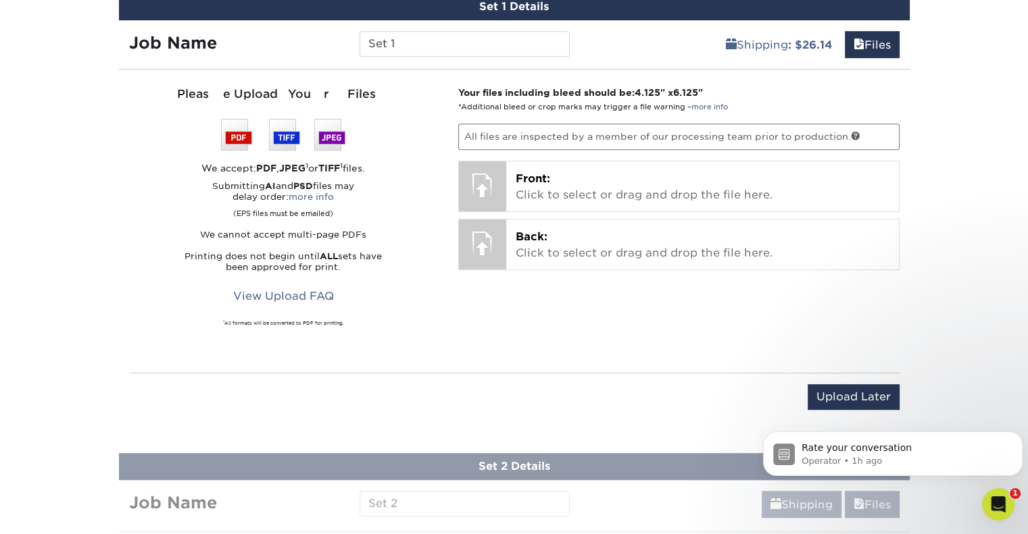
scroll to position [696, 0]
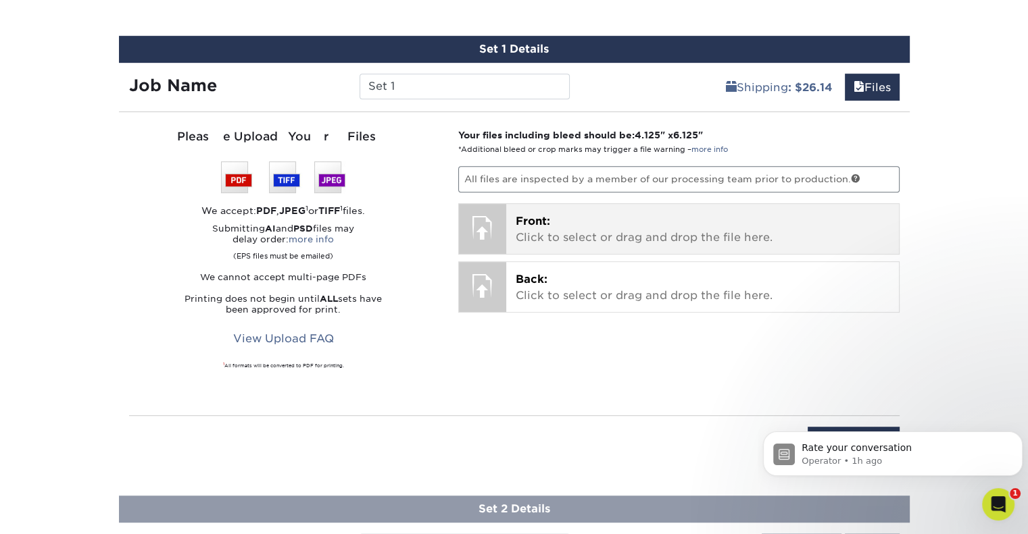
click at [559, 214] on p "Front: Click to select or drag and drop the file here." at bounding box center [703, 230] width 374 height 32
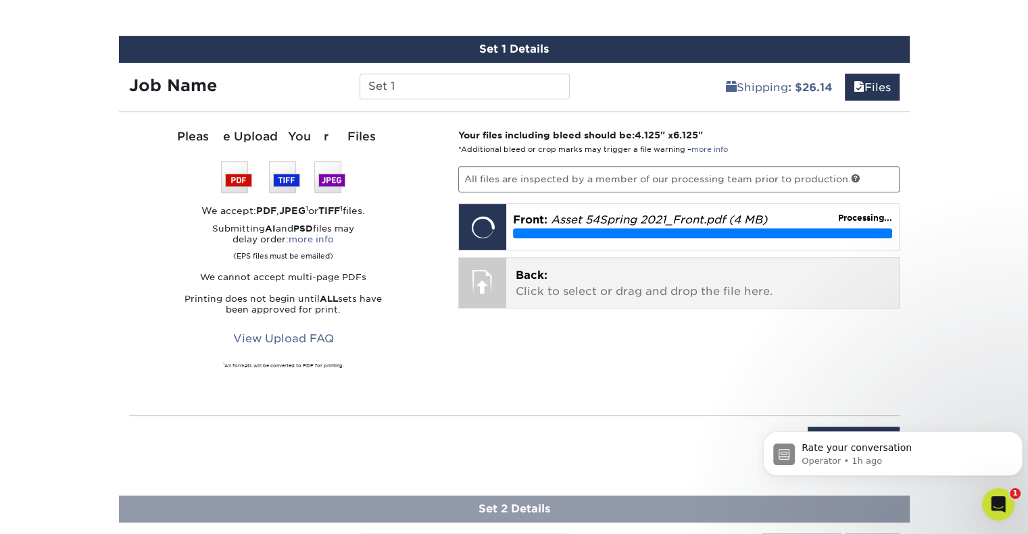
click at [584, 289] on p "Back: Click to select or drag and drop the file here." at bounding box center [703, 284] width 374 height 32
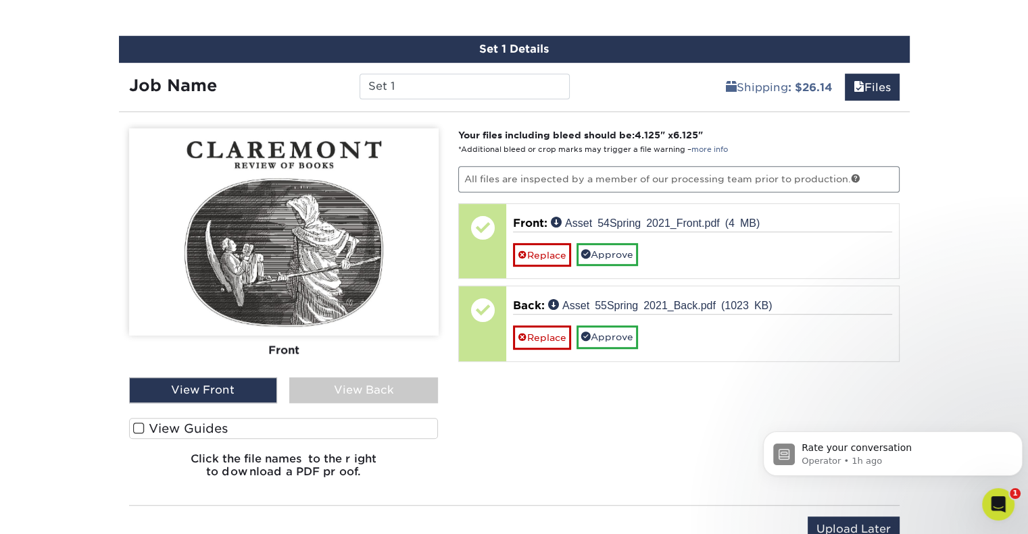
click at [384, 389] on div "View Back" at bounding box center [363, 391] width 149 height 26
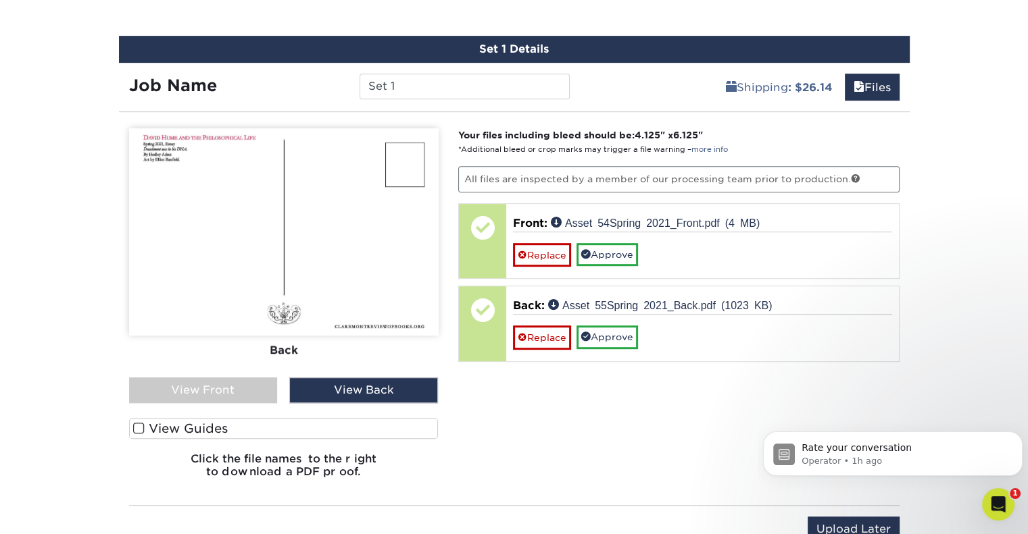
click at [238, 389] on div "View Front" at bounding box center [203, 391] width 149 height 26
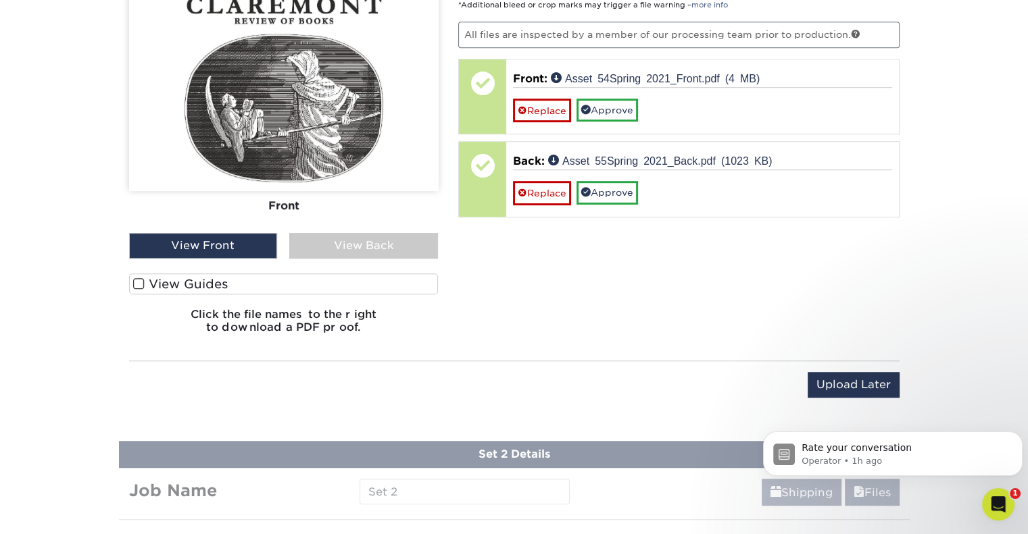
scroll to position [899, 0]
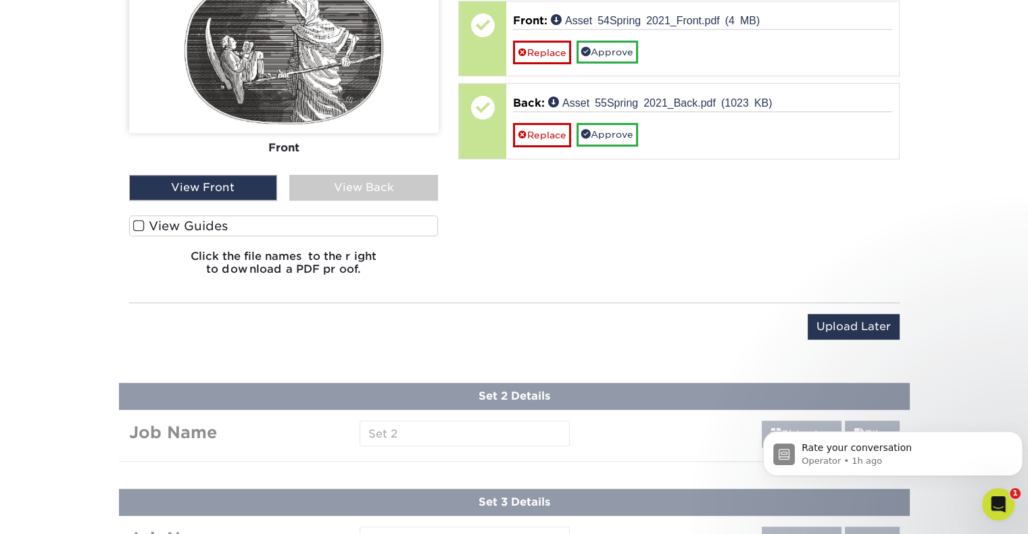
click at [335, 187] on div "View Back" at bounding box center [363, 188] width 149 height 26
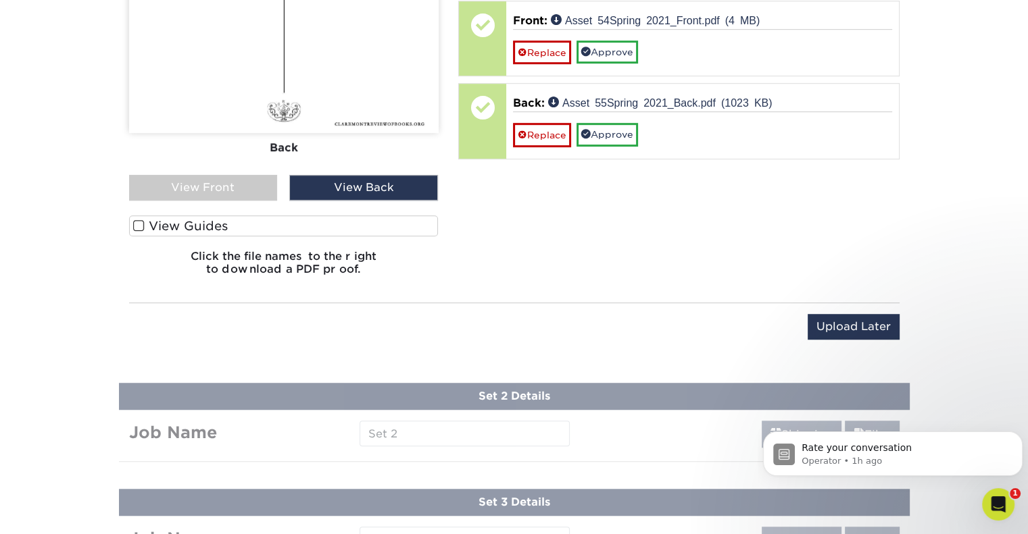
click at [205, 182] on div "View Front" at bounding box center [203, 188] width 149 height 26
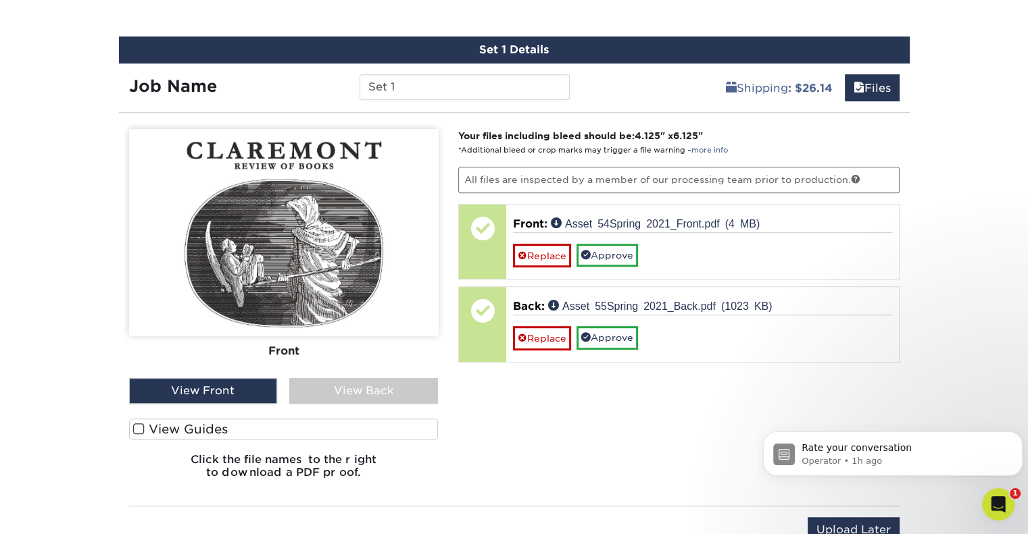
scroll to position [561, 0]
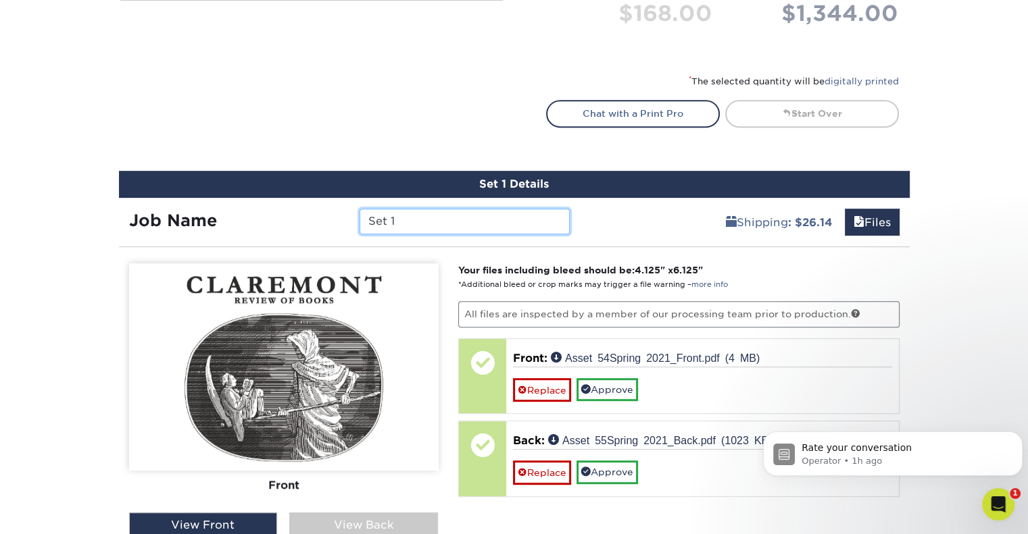
drag, startPoint x: 414, startPoint y: 217, endPoint x: 319, endPoint y: 216, distance: 94.6
click at [319, 216] on div "Job Name Set 1" at bounding box center [349, 222] width 461 height 26
type input "Spring 2021"
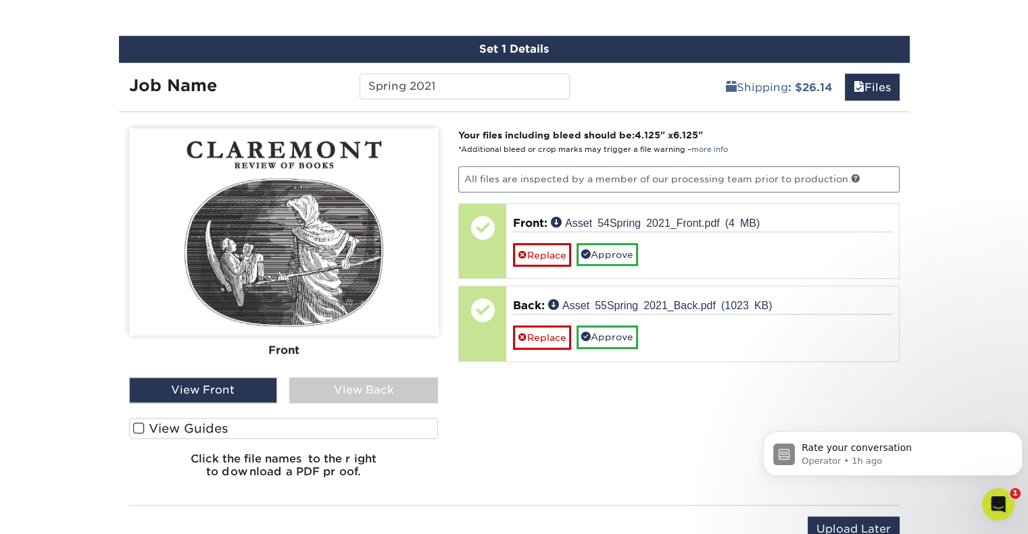
click at [857, 280] on div "Your files including bleed should be: 4.125 " x 6.125 " *Additional bleed or cr…" at bounding box center [678, 308] width 461 height 361
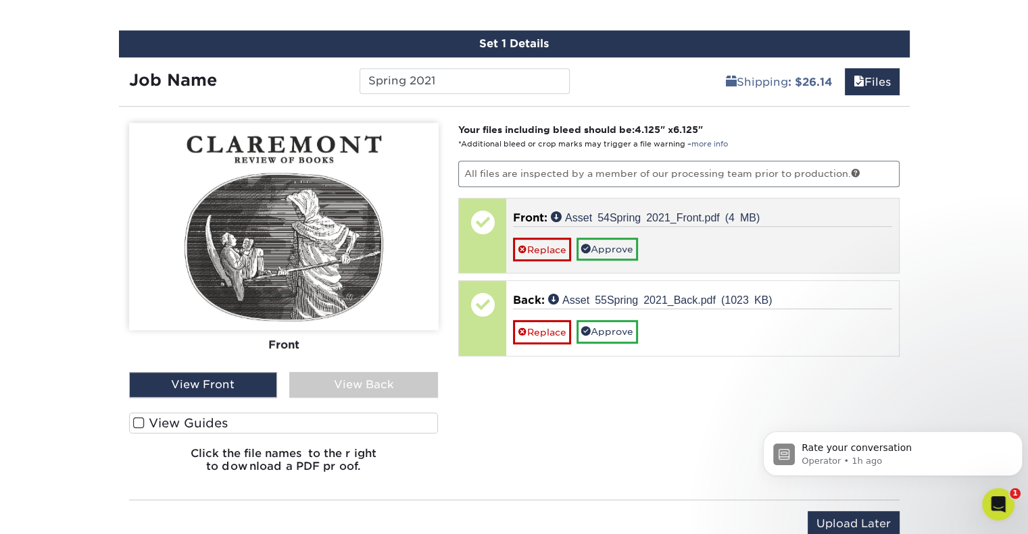
scroll to position [696, 0]
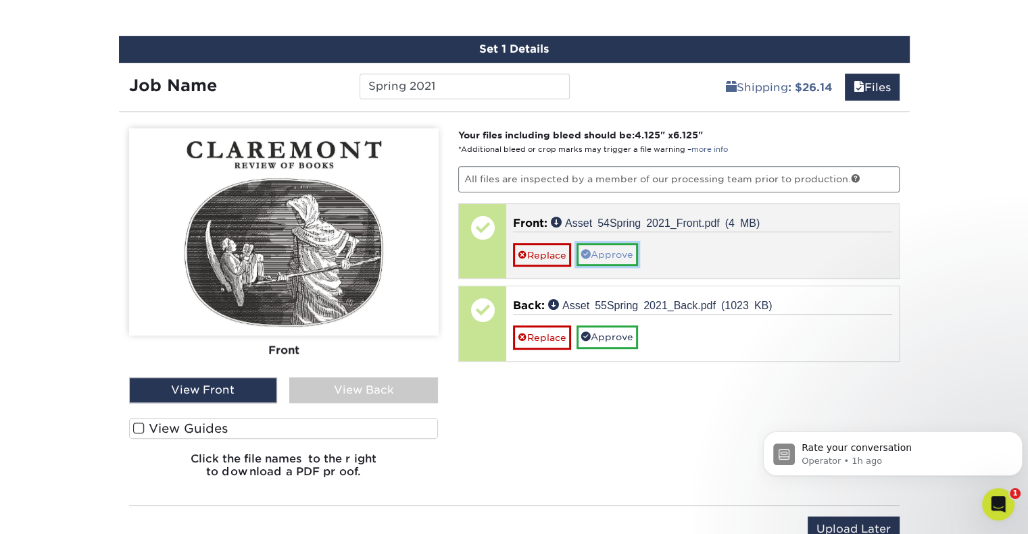
click at [620, 252] on link "Approve" at bounding box center [606, 254] width 61 height 23
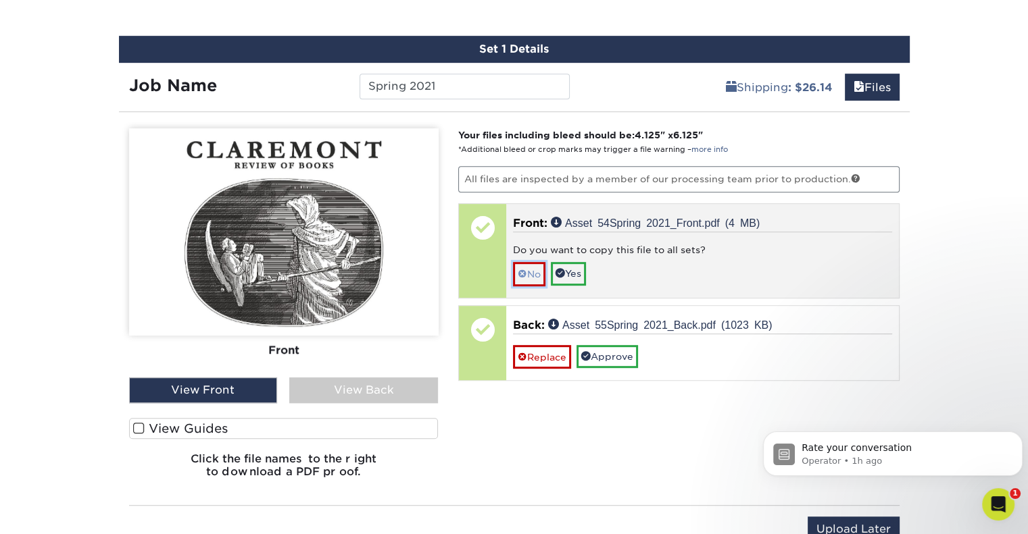
click at [520, 264] on link "No" at bounding box center [529, 274] width 32 height 24
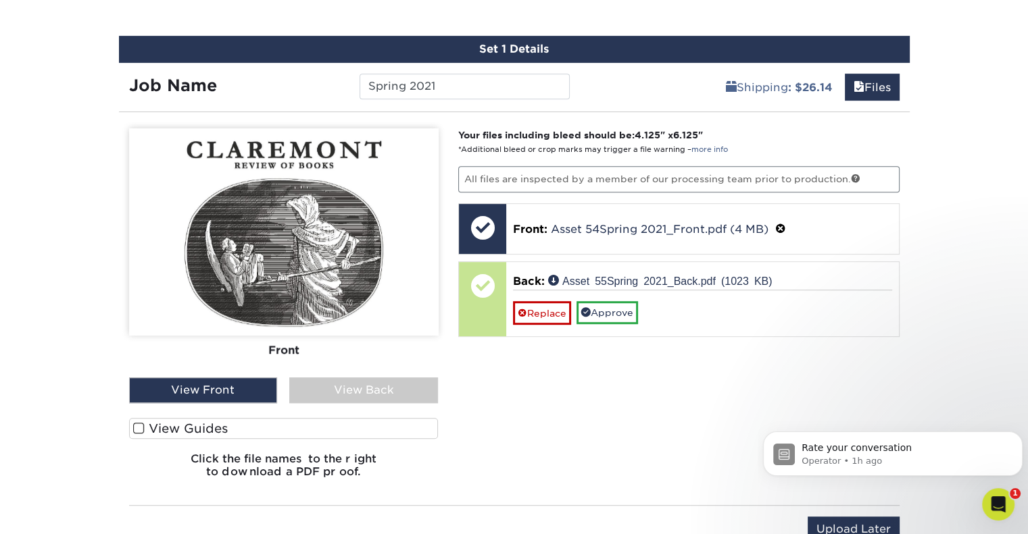
click at [351, 389] on div "View Back" at bounding box center [363, 391] width 149 height 26
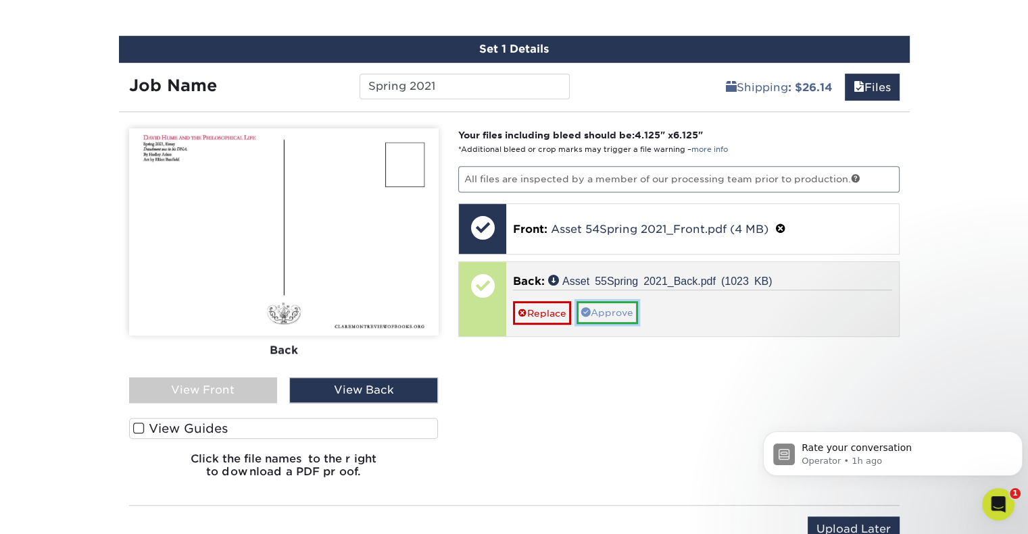
click at [618, 315] on link "Approve" at bounding box center [606, 312] width 61 height 23
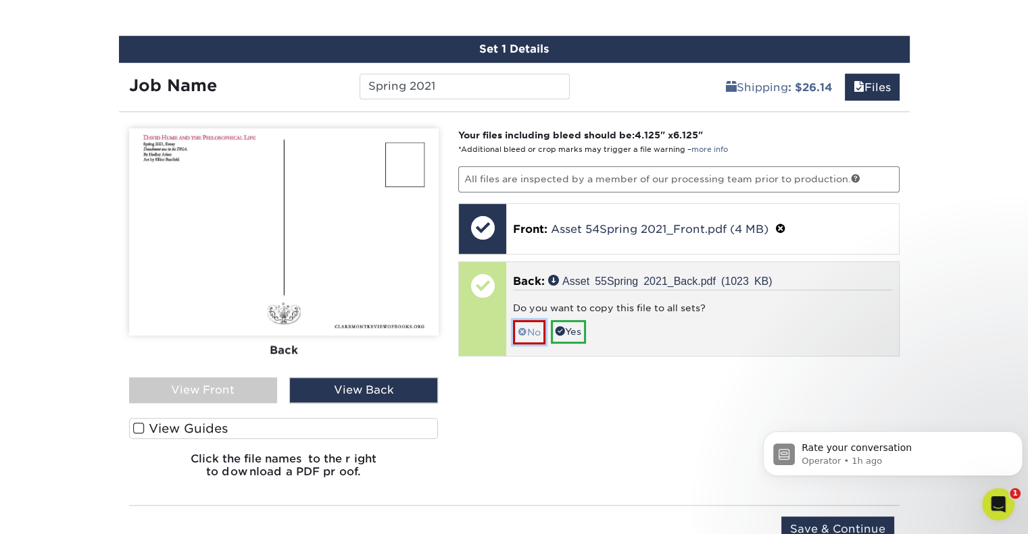
click at [526, 329] on link "No" at bounding box center [529, 332] width 32 height 24
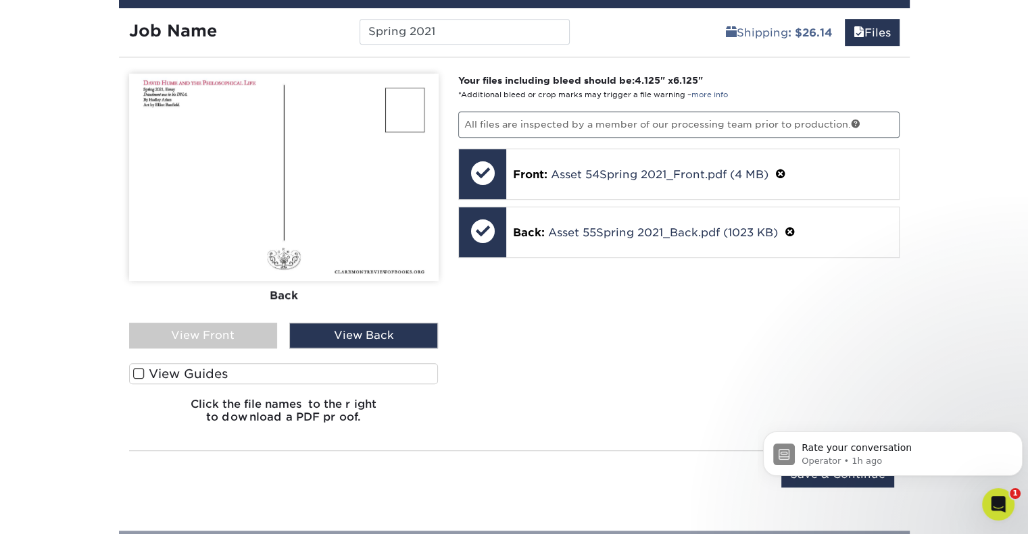
scroll to position [831, 0]
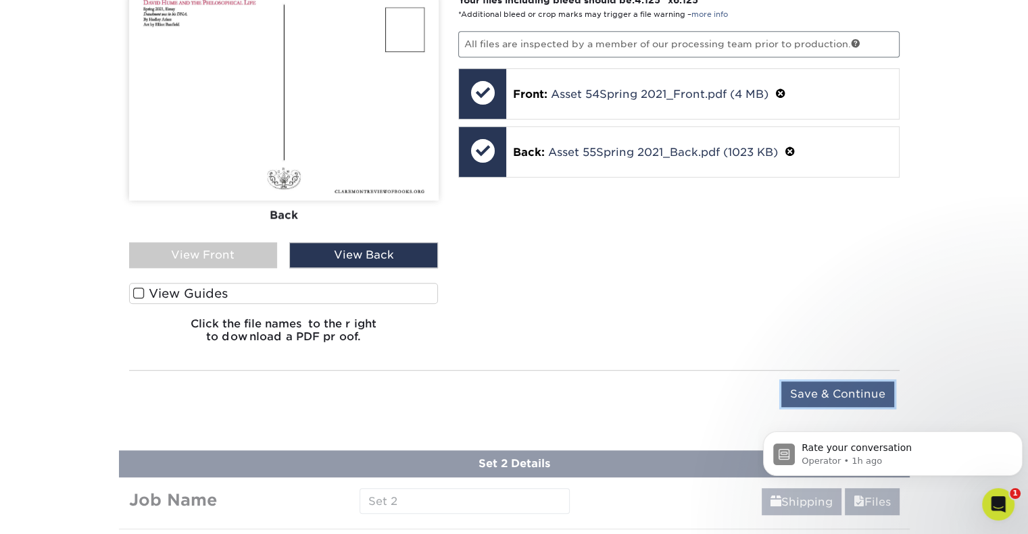
click at [848, 389] on input "Save & Continue" at bounding box center [837, 395] width 113 height 26
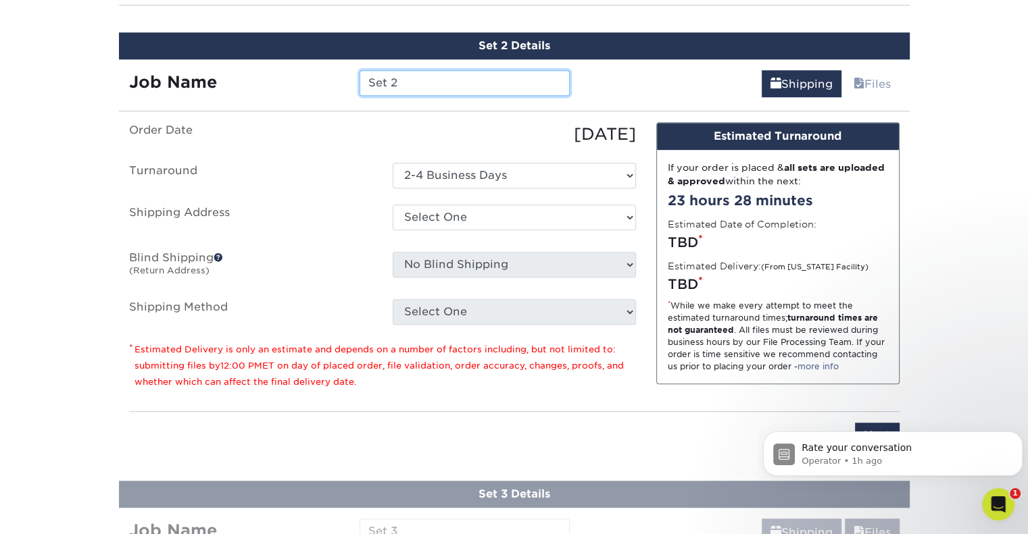
scroll to position [801, 0]
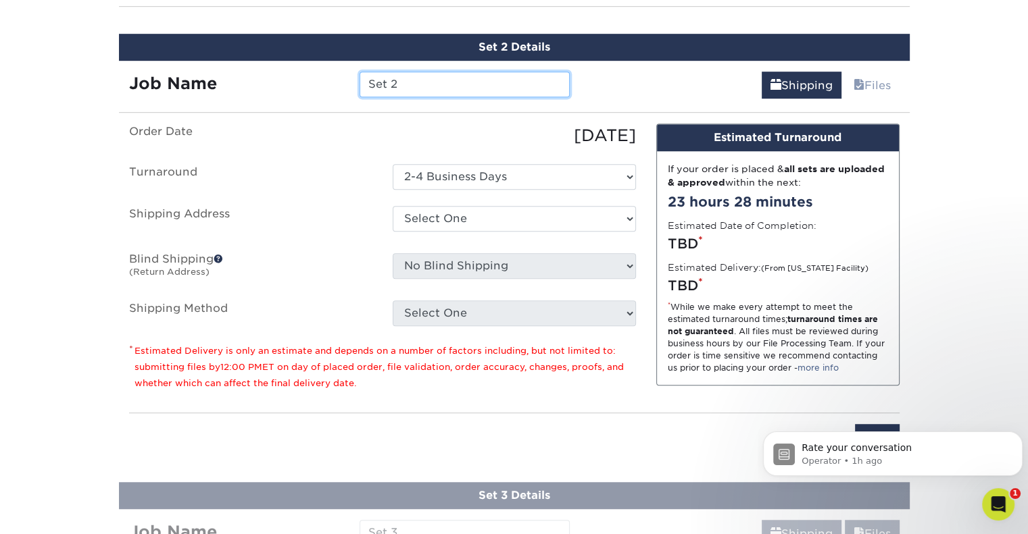
drag, startPoint x: 338, startPoint y: 78, endPoint x: 289, endPoint y: 78, distance: 48.7
click at [287, 79] on div "Job Name Set 2" at bounding box center [349, 85] width 461 height 26
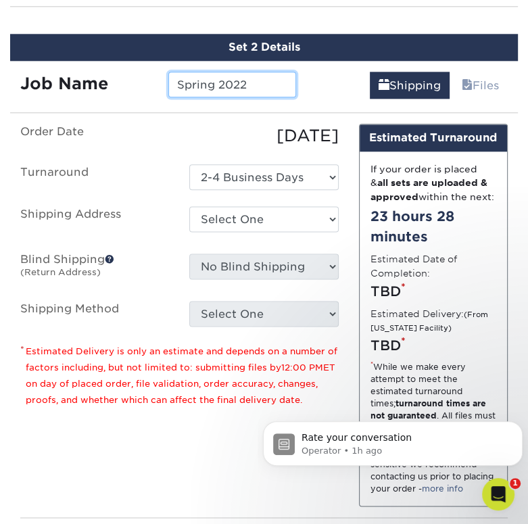
scroll to position [313, 0]
type input "Spring 2022"
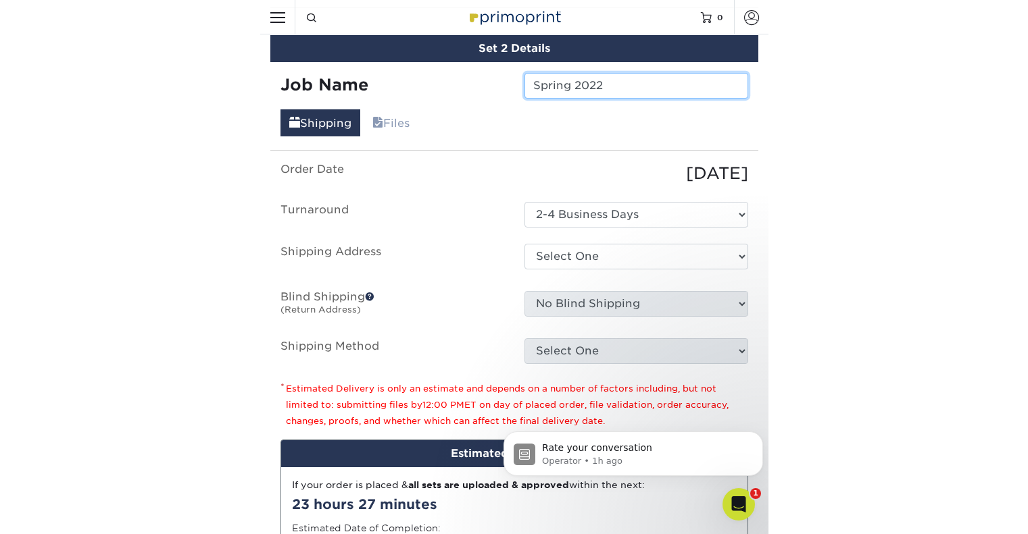
scroll to position [801, 0]
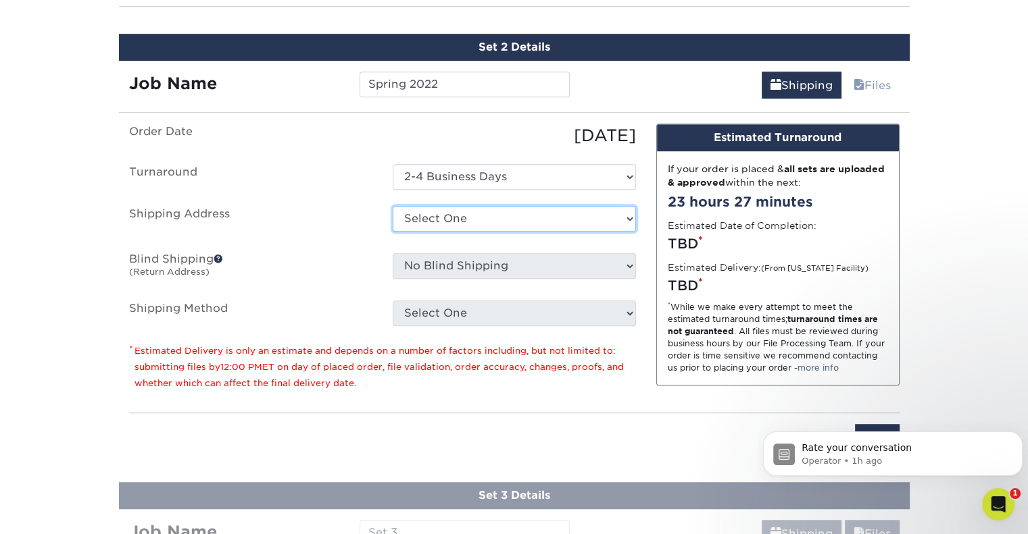
click at [485, 215] on select "Select One + Add New Address - Login" at bounding box center [514, 219] width 243 height 26
click at [318, 214] on label "Shipping Address" at bounding box center [251, 221] width 264 height 31
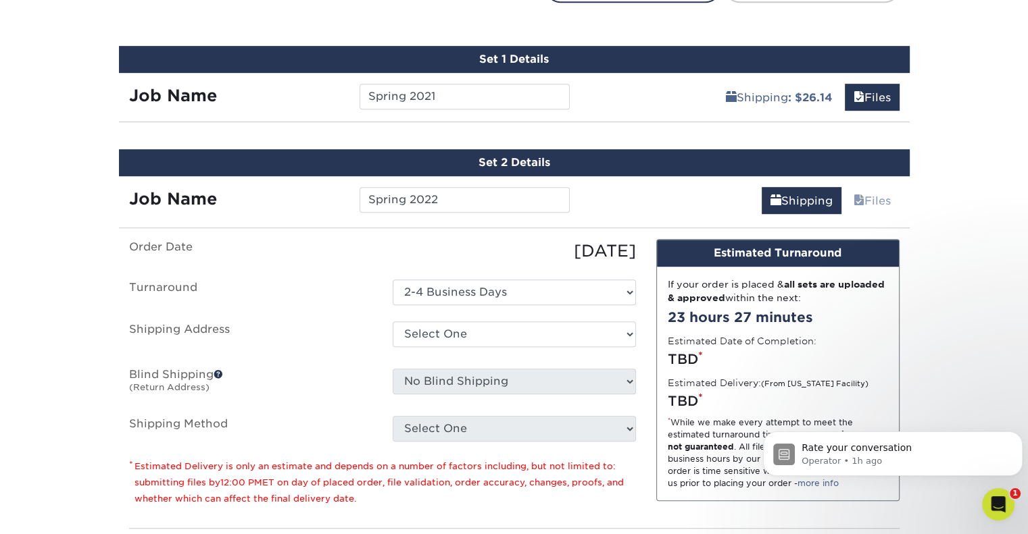
scroll to position [666, 0]
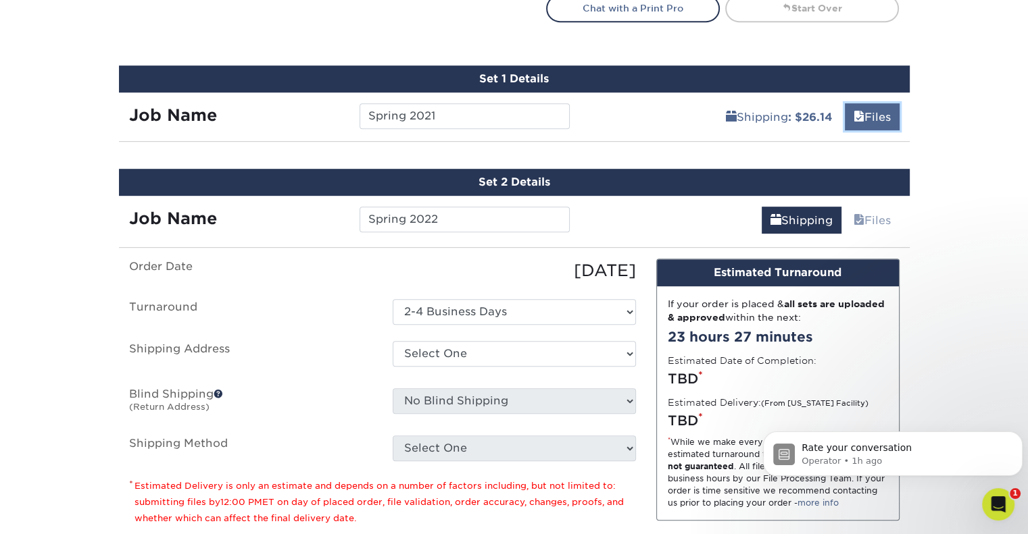
click at [867, 111] on link "Files" at bounding box center [872, 116] width 55 height 27
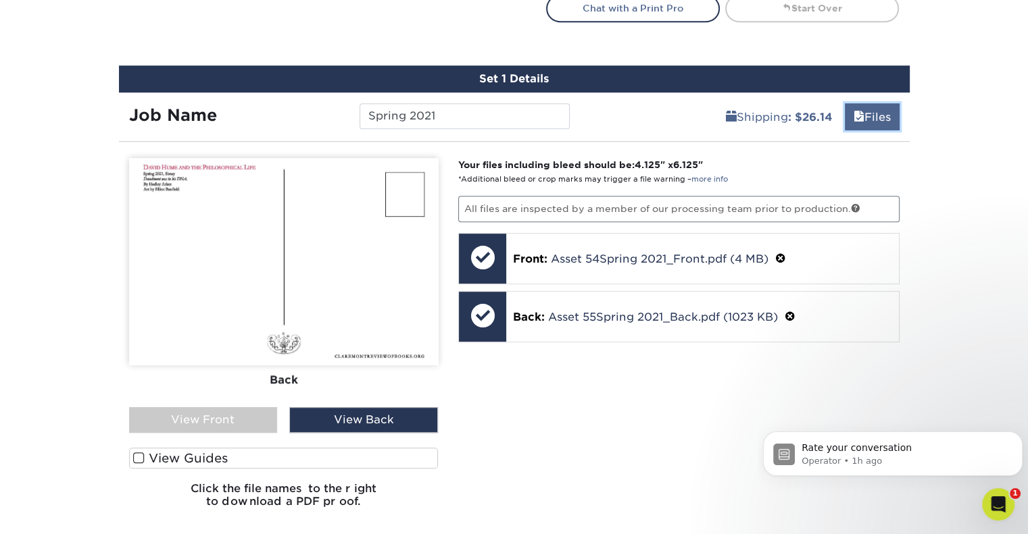
click at [867, 111] on link "Files" at bounding box center [872, 116] width 55 height 27
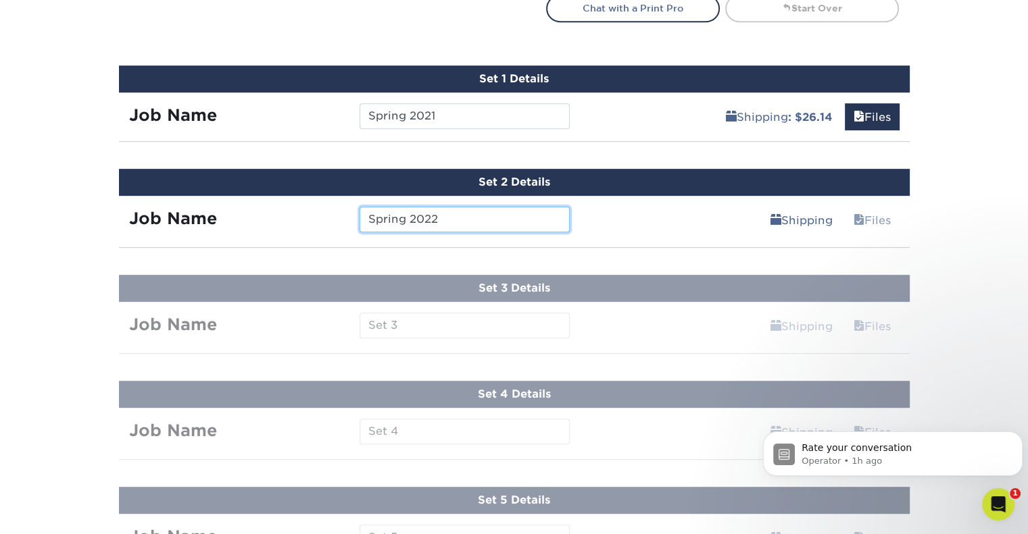
click at [452, 222] on input "Spring 2022" at bounding box center [464, 220] width 210 height 26
click at [790, 218] on link "Shipping" at bounding box center [802, 220] width 80 height 27
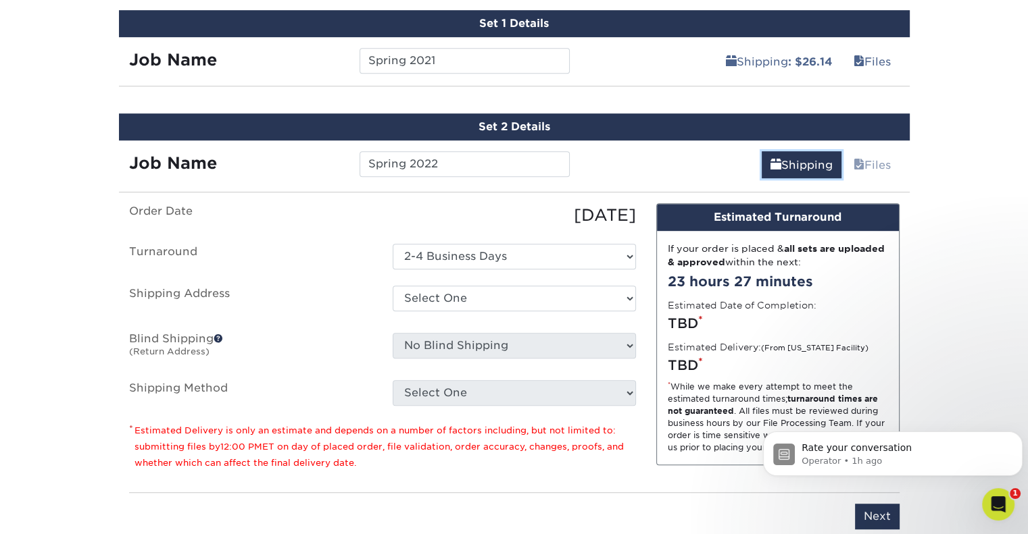
scroll to position [801, 0]
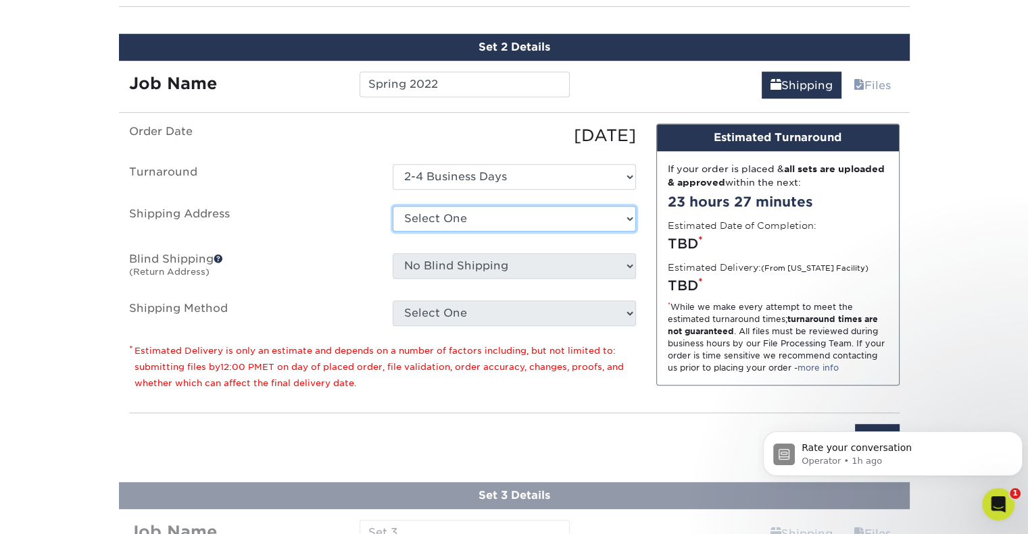
click at [459, 226] on select "Select One + Add New Address - Login" at bounding box center [514, 219] width 243 height 26
click at [393, 206] on select "Select One + Add New Address - Login" at bounding box center [514, 219] width 243 height 26
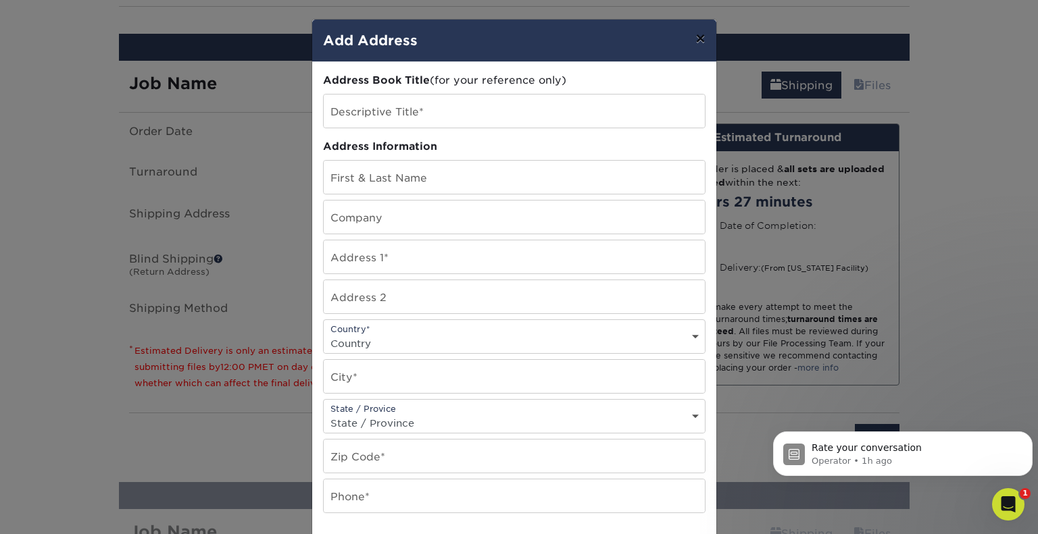
drag, startPoint x: 699, startPoint y: 34, endPoint x: 693, endPoint y: 39, distance: 7.7
click at [700, 34] on button "×" at bounding box center [699, 39] width 31 height 38
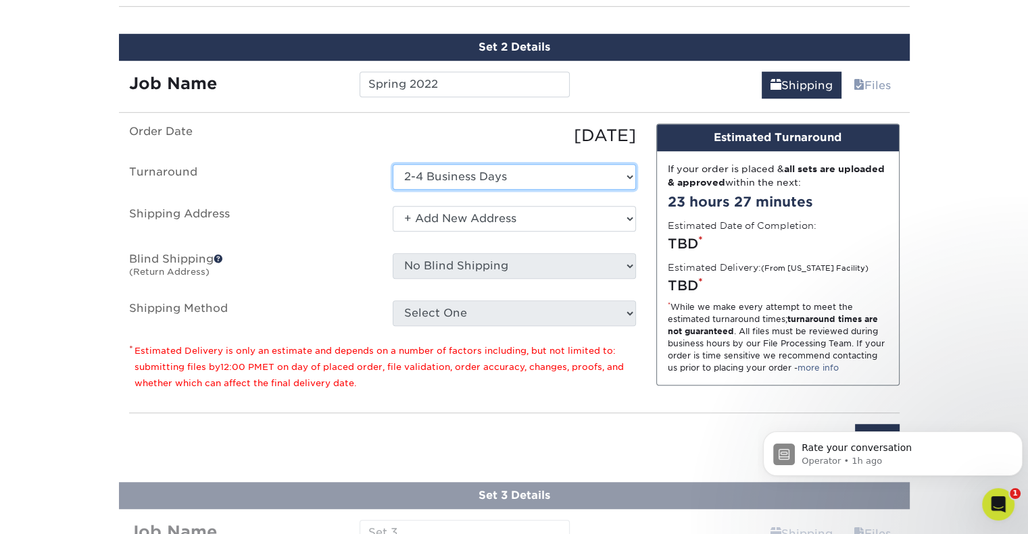
click at [632, 175] on select "Select One 2-4 Business Days" at bounding box center [514, 177] width 243 height 26
click at [393, 164] on select "Select One 2-4 Business Days" at bounding box center [514, 177] width 243 height 26
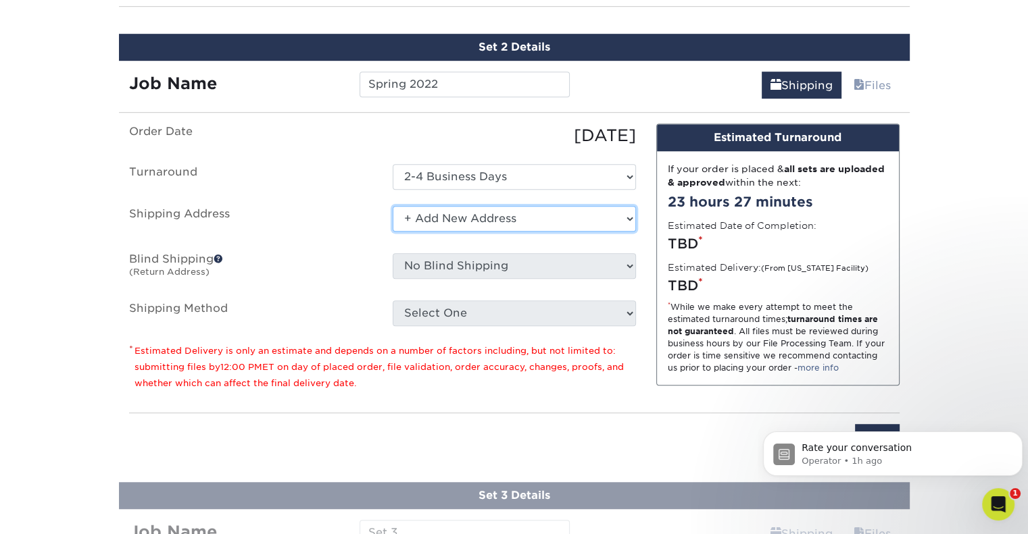
click at [626, 216] on select "Select One + Add New Address - Login" at bounding box center [514, 219] width 243 height 26
click at [393, 206] on select "Select One + Add New Address - Login" at bounding box center [514, 219] width 243 height 26
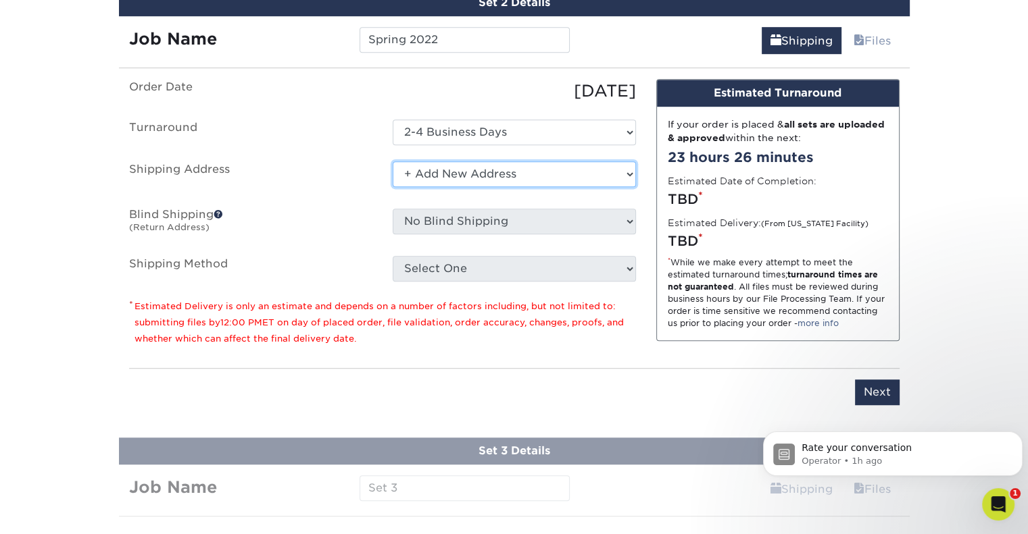
scroll to position [869, 0]
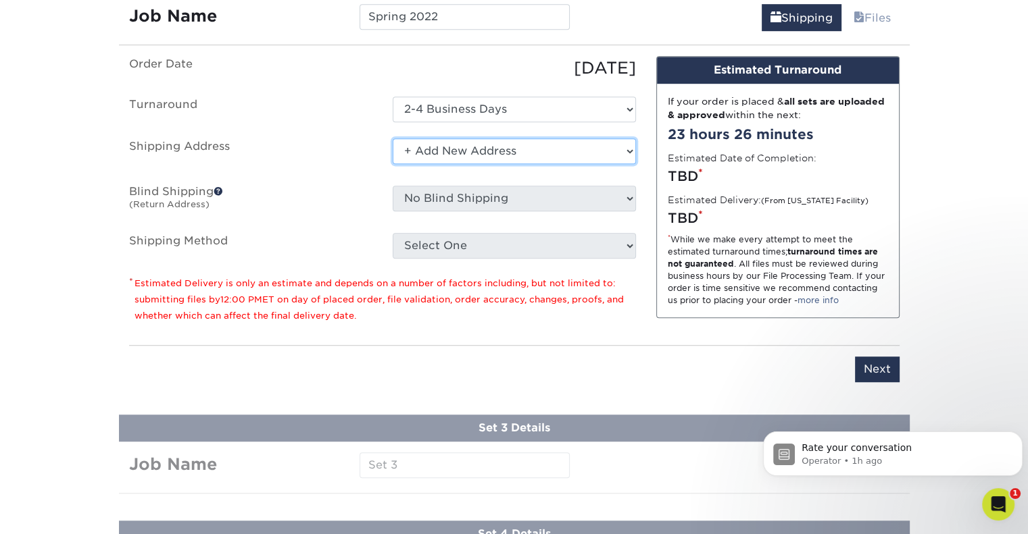
click at [489, 155] on select "Select One + Add New Address - Login" at bounding box center [514, 152] width 243 height 26
click at [393, 139] on select "Select One + Add New Address - Login" at bounding box center [514, 152] width 243 height 26
click at [473, 146] on select "Select One + Add New Address - Login" at bounding box center [514, 152] width 243 height 26
click at [393, 164] on select "Select One + Add New Address - Login" at bounding box center [514, 152] width 243 height 26
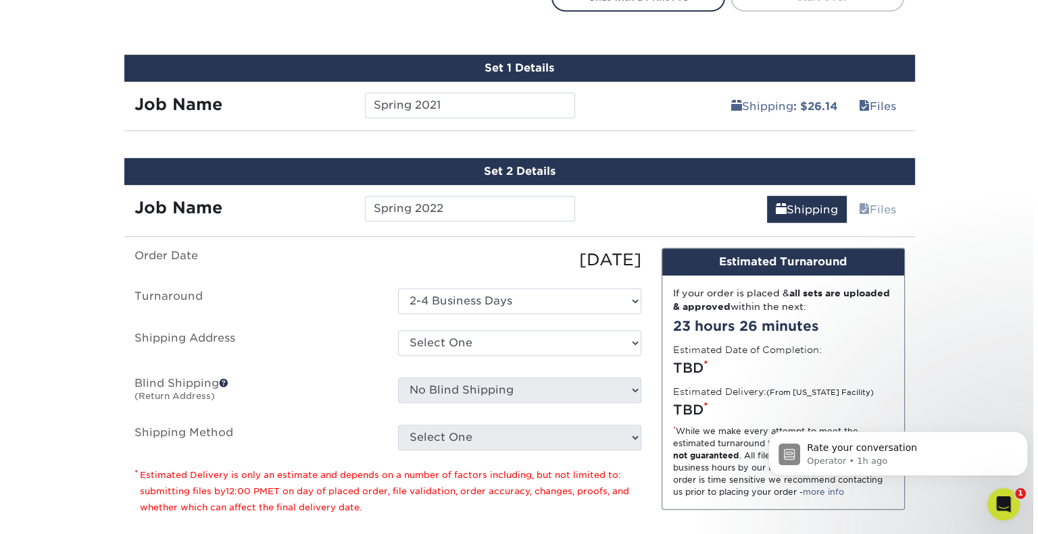
scroll to position [811, 0]
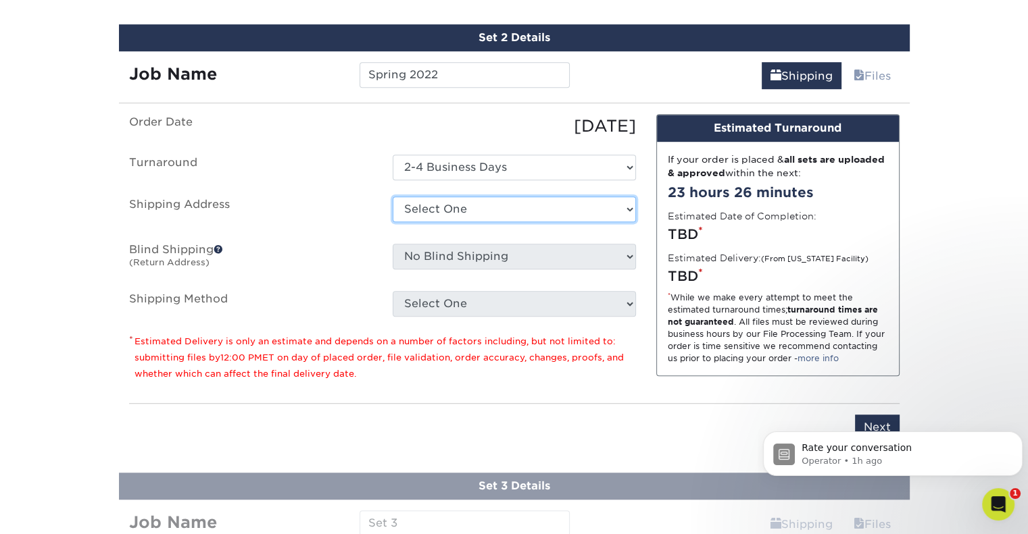
click at [476, 203] on select "Select One + Add New Address - Login" at bounding box center [514, 210] width 243 height 26
select select "newaddress"
click at [393, 197] on select "Select One + Add New Address - Login" at bounding box center [514, 210] width 243 height 26
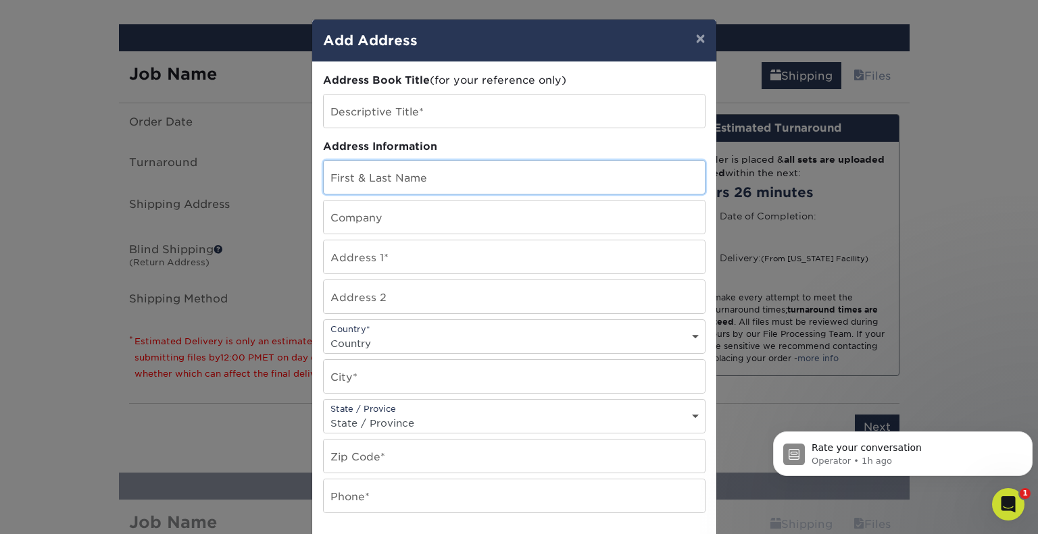
click at [443, 177] on input "text" at bounding box center [514, 177] width 381 height 33
type input "[PERSON_NAME]"
click at [419, 251] on input "text" at bounding box center [514, 257] width 381 height 33
type input "2854 New Providence Court"
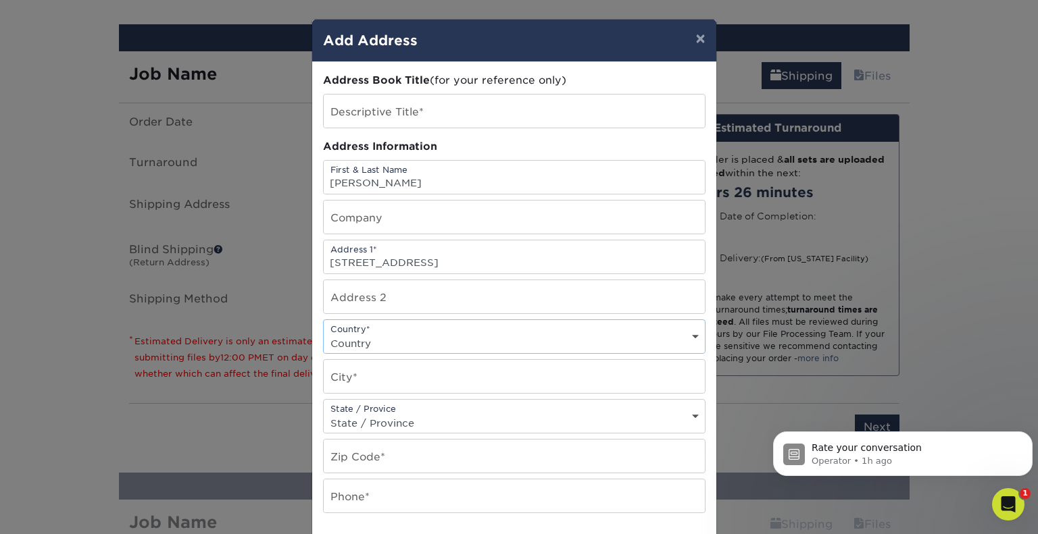
click at [391, 341] on select "Country United States Canada ----------------------------- Afghanistan Albania …" at bounding box center [514, 344] width 381 height 20
select select "US"
click at [324, 334] on select "Country United States Canada ----------------------------- Afghanistan Albania …" at bounding box center [514, 344] width 381 height 20
click at [366, 386] on input "text" at bounding box center [514, 376] width 381 height 33
type input "Falls Church"
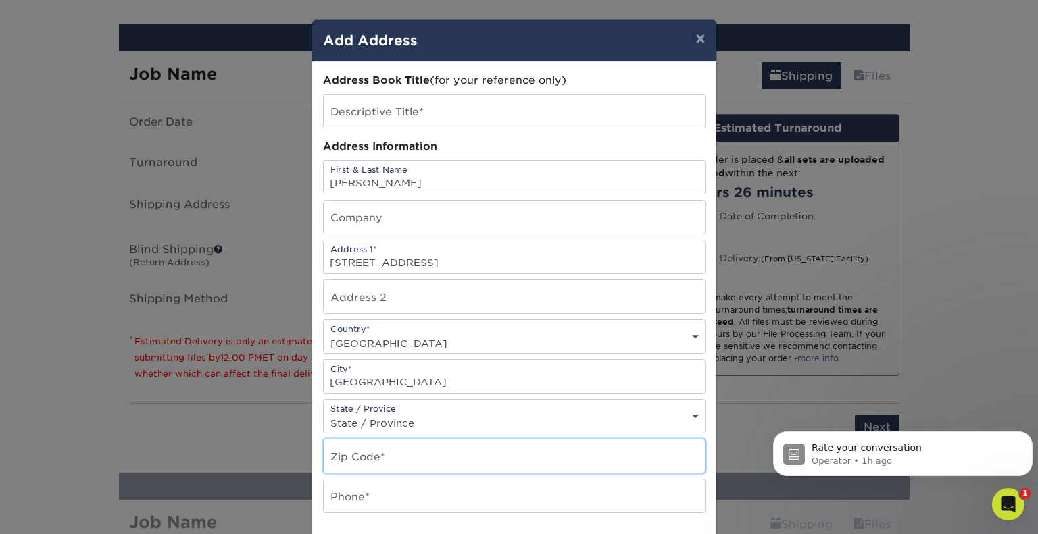
click at [374, 459] on input "text" at bounding box center [514, 456] width 381 height 33
type input "22042"
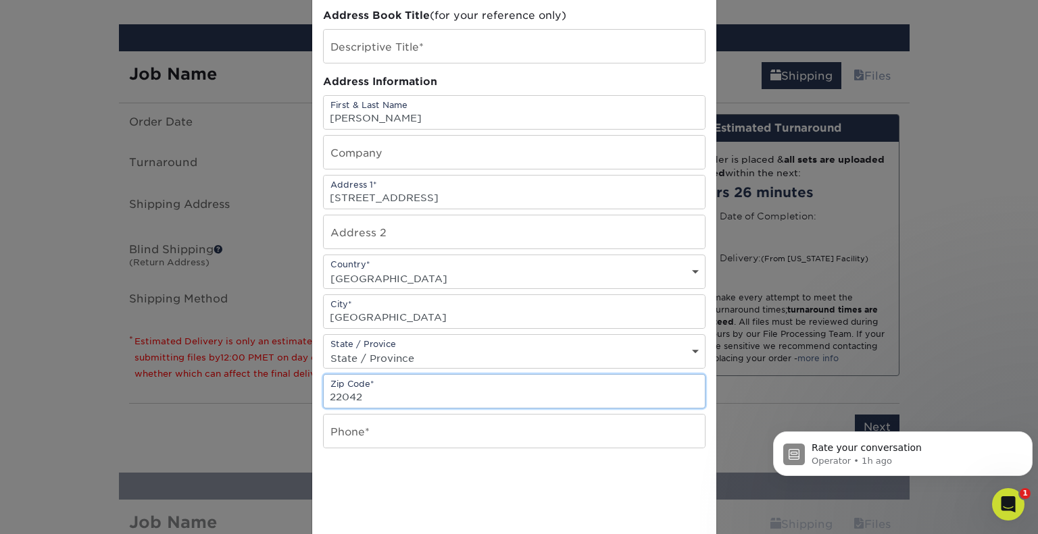
scroll to position [135, 0]
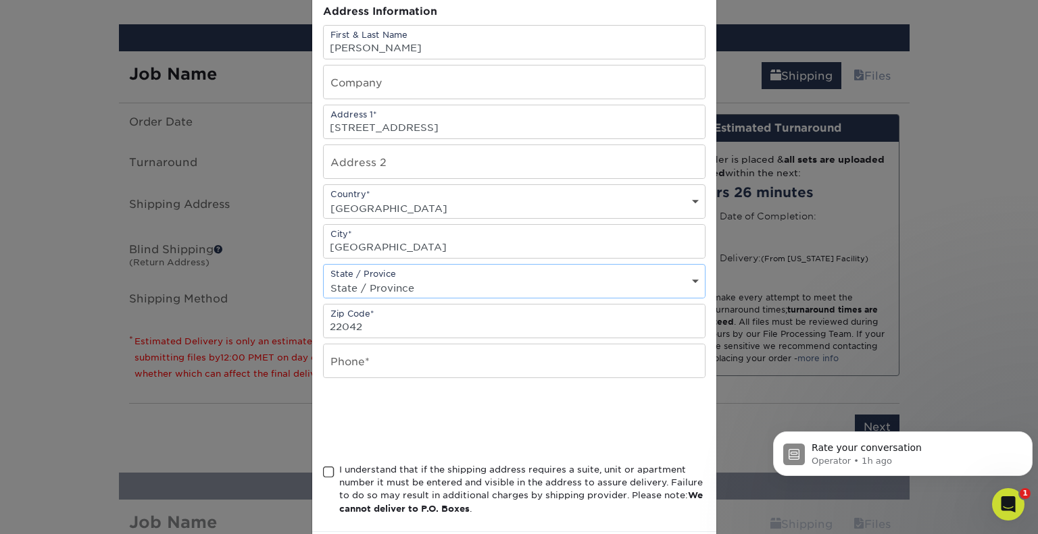
click at [427, 278] on select "State / Province Alabama Alaska Arizona Arkansas California Colorado Connecticu…" at bounding box center [514, 288] width 381 height 20
select select "VA"
click at [427, 291] on select "State / Province Alabama Alaska Arizona Arkansas California Colorado Connecticu…" at bounding box center [514, 288] width 381 height 20
click at [357, 352] on input "text" at bounding box center [514, 361] width 381 height 33
type input "7145195839"
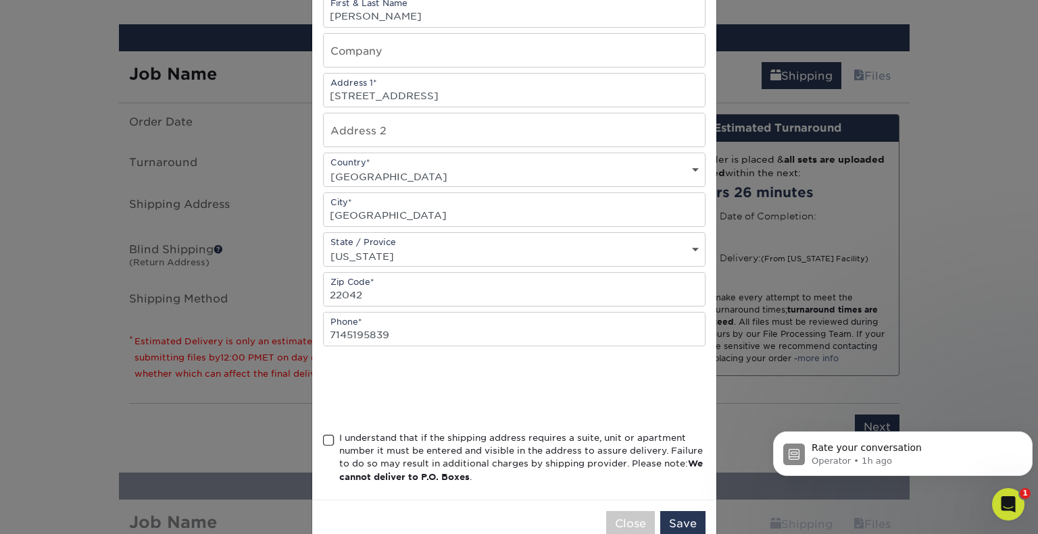
scroll to position [196, 0]
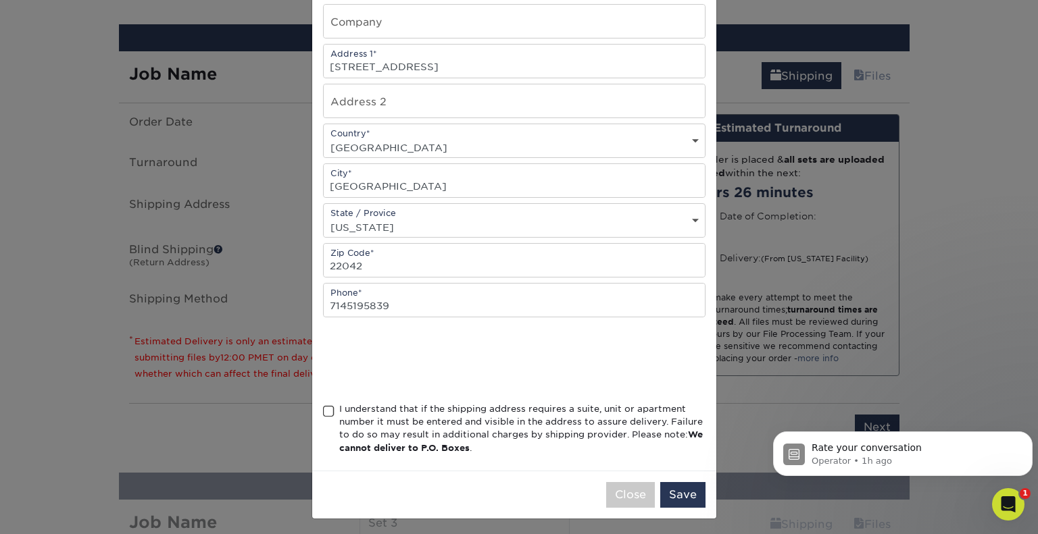
click at [323, 405] on span at bounding box center [328, 411] width 11 height 13
click at [0, 0] on input "I understand that if the shipping address requires a suite, unit or apartment n…" at bounding box center [0, 0] width 0 height 0
click at [668, 490] on button "Save" at bounding box center [682, 495] width 45 height 26
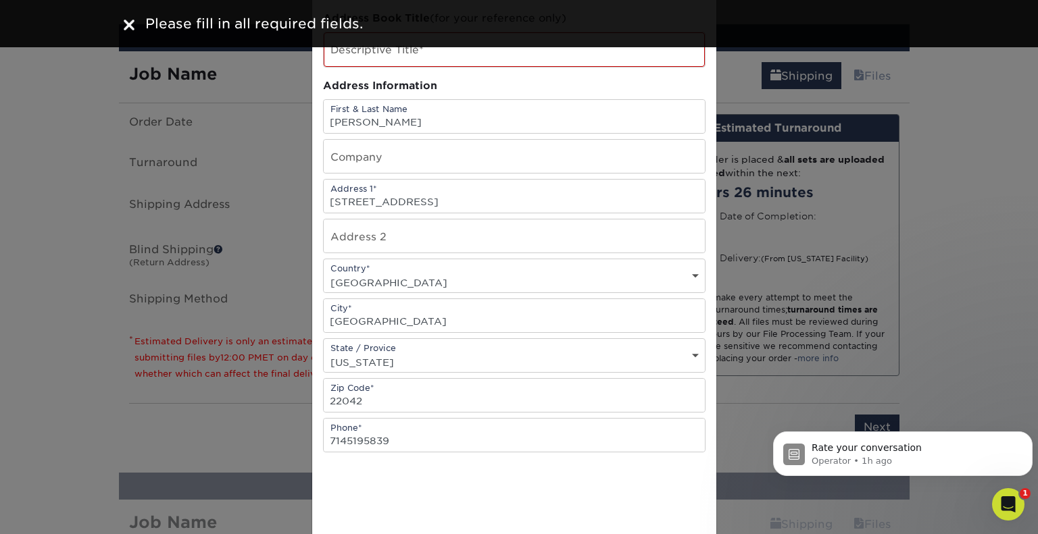
scroll to position [0, 0]
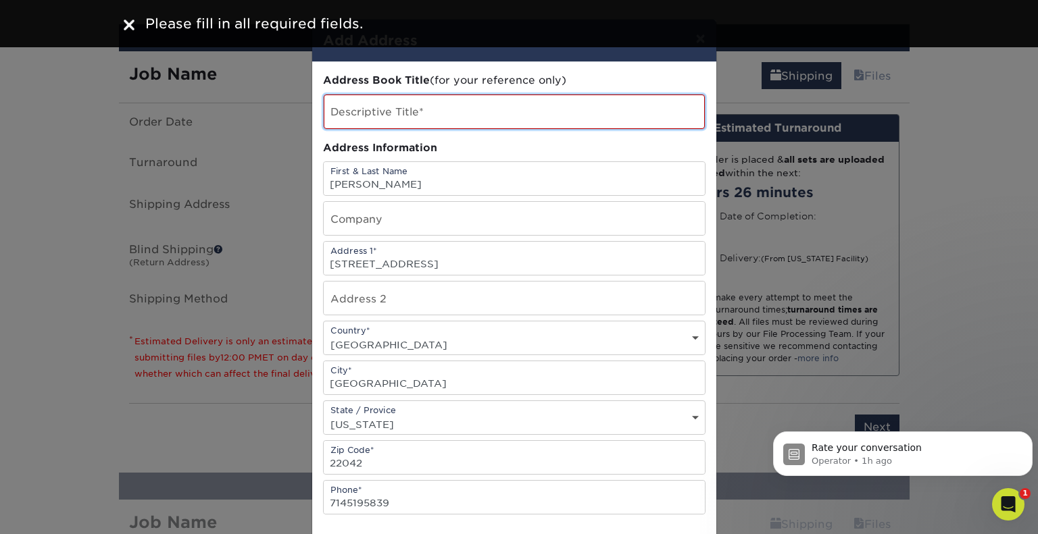
click at [470, 103] on input "text" at bounding box center [514, 112] width 381 height 34
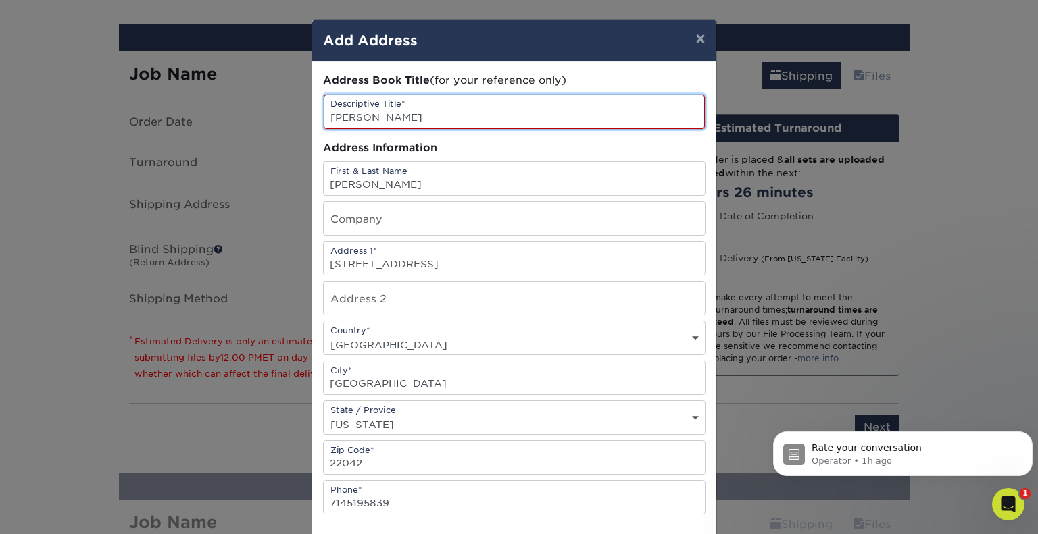
scroll to position [197, 0]
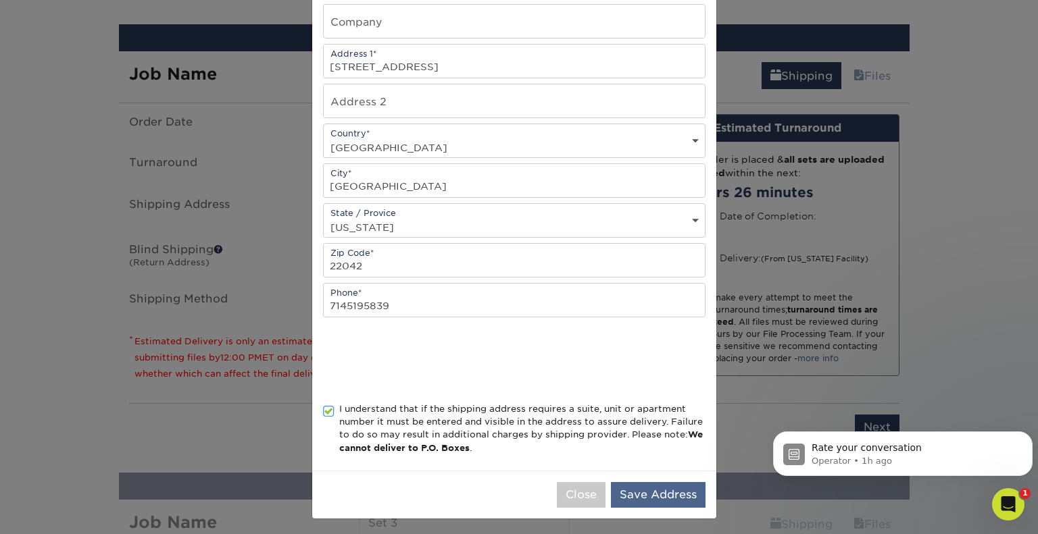
type input "[PERSON_NAME]"
click at [649, 491] on button "Save Address" at bounding box center [658, 495] width 95 height 26
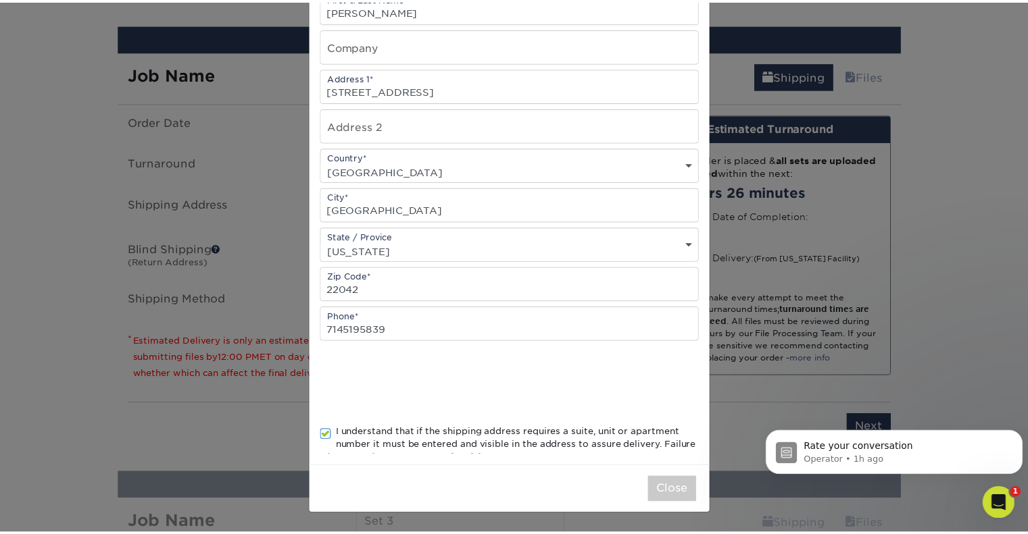
scroll to position [0, 0]
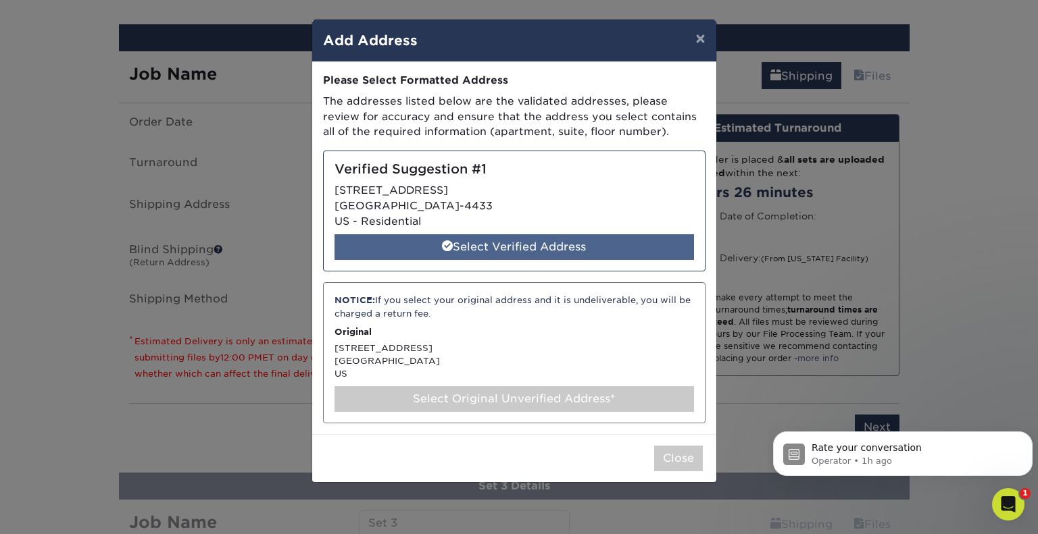
click at [559, 235] on div "Select Verified Address" at bounding box center [513, 247] width 359 height 26
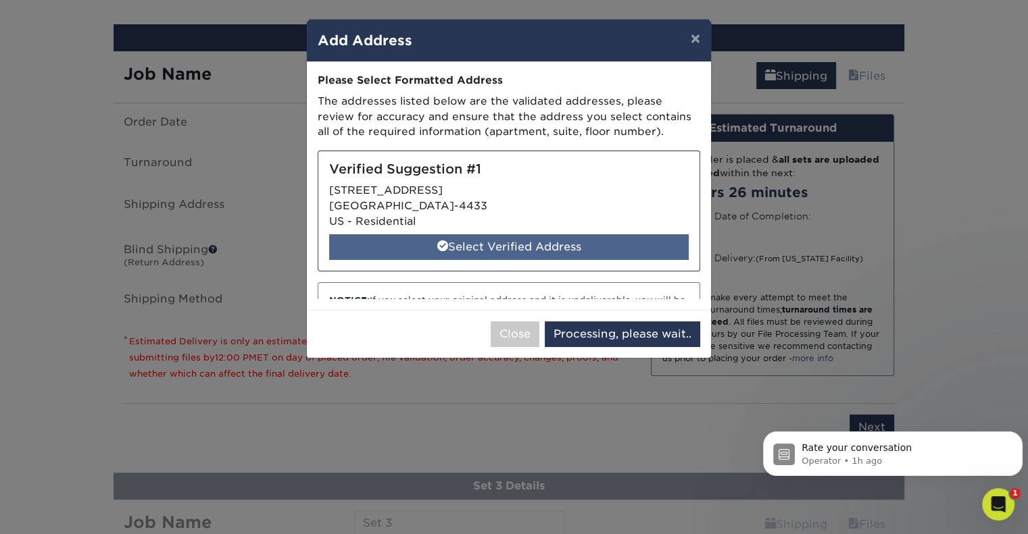
select select "286272"
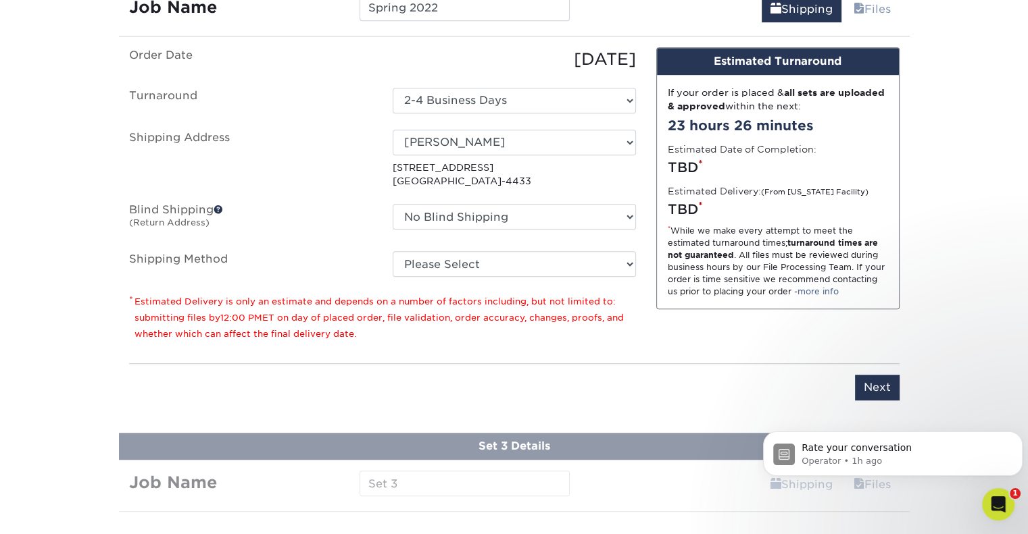
scroll to position [878, 0]
click at [871, 387] on input "Next" at bounding box center [877, 387] width 45 height 26
type input "Next"
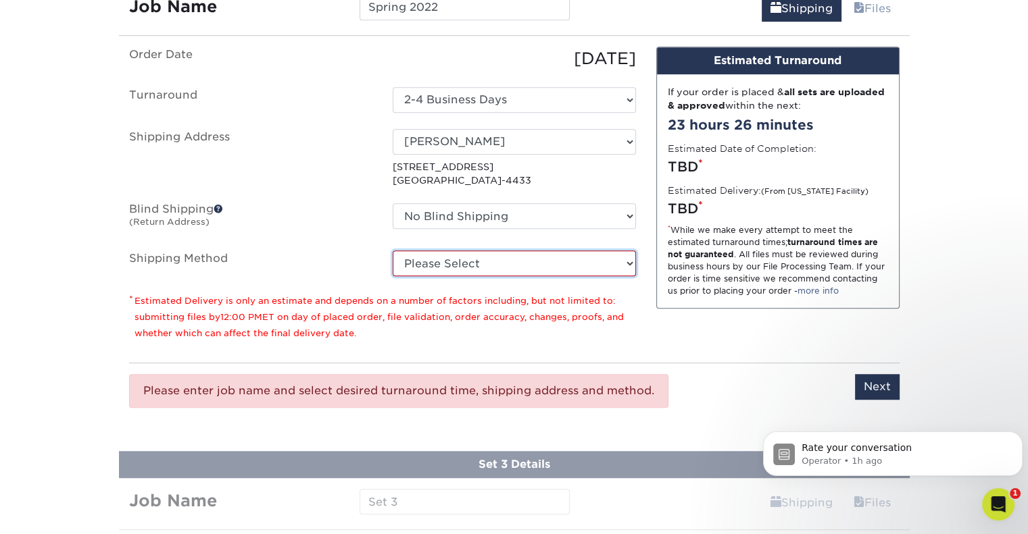
click at [459, 270] on select "Please Select Ground Shipping (+$26.14) 3 Day Shipping Service (+$32.29) 2 Day …" at bounding box center [514, 264] width 243 height 26
select select "03"
click at [393, 251] on select "Please Select Ground Shipping (+$26.14) 3 Day Shipping Service (+$32.29) 2 Day …" at bounding box center [514, 264] width 243 height 26
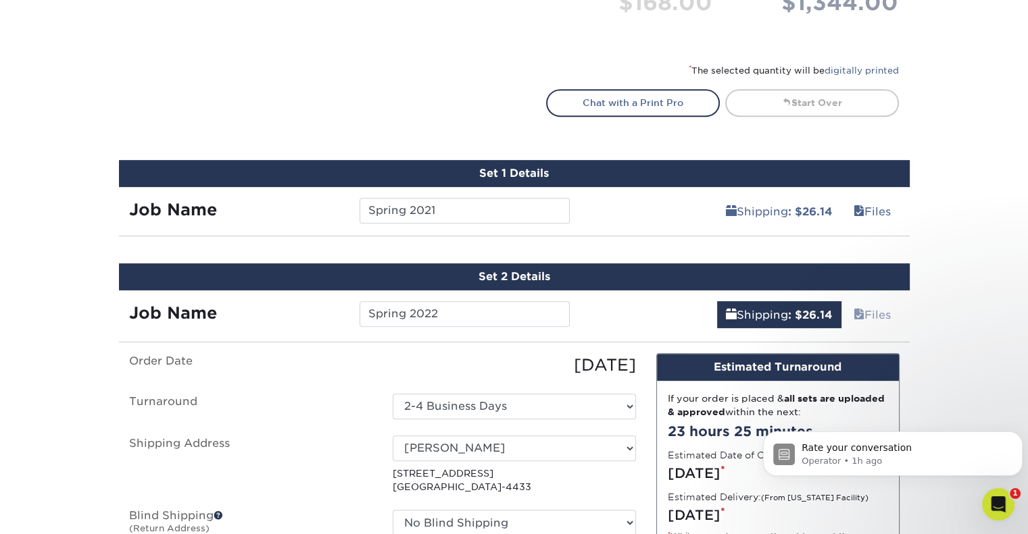
scroll to position [322, 0]
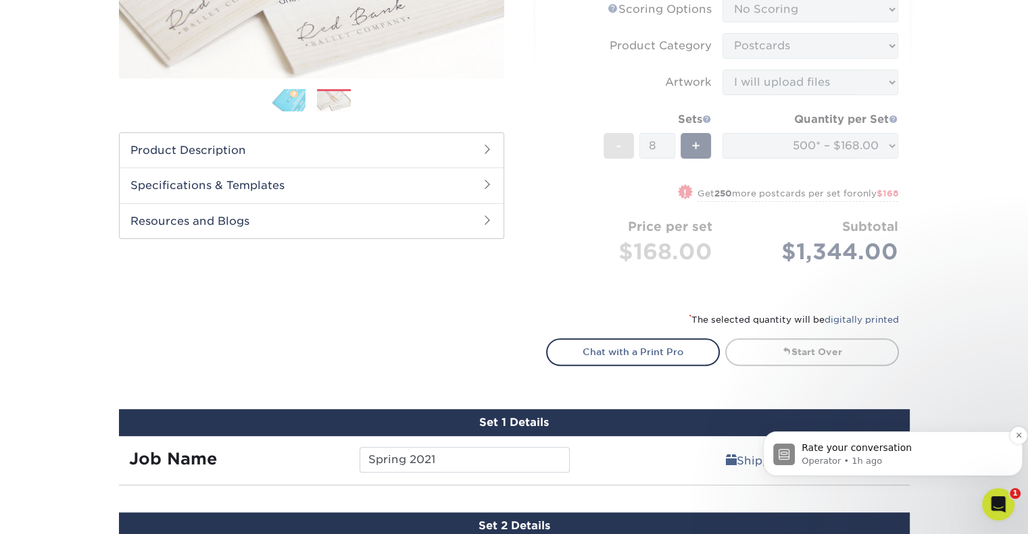
click at [849, 455] on p "Operator • 1h ago" at bounding box center [903, 461] width 204 height 12
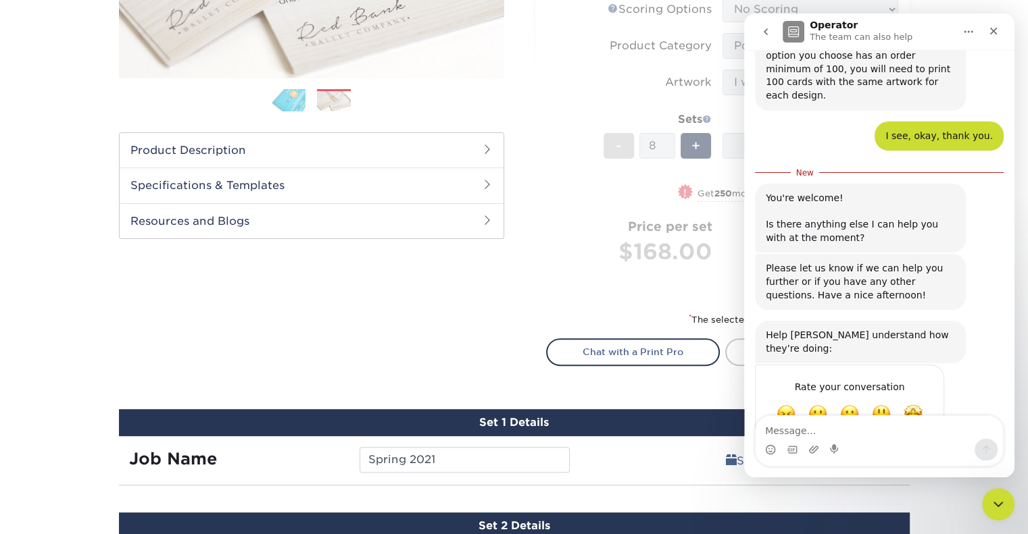
scroll to position [324, 0]
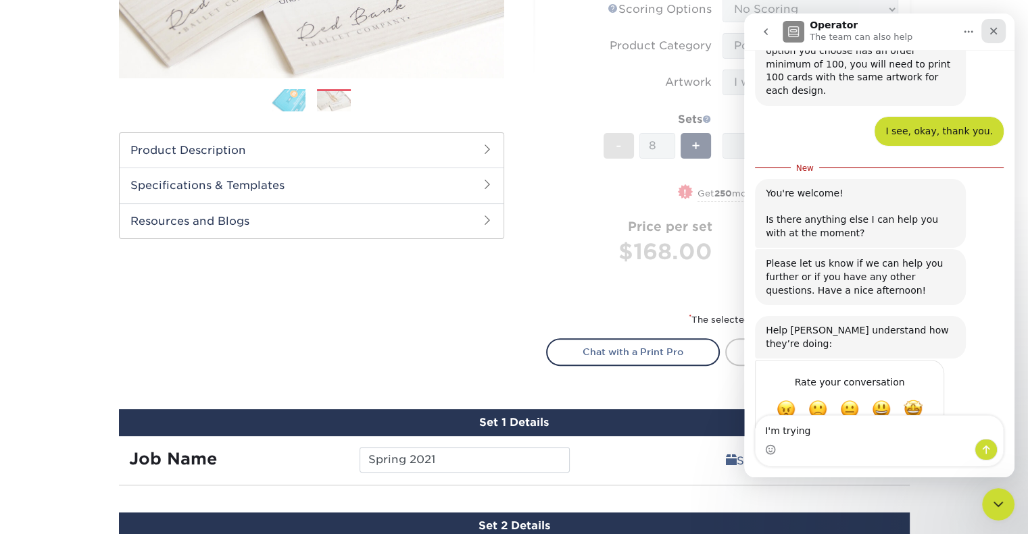
type textarea "I'm trying"
click at [997, 26] on icon "Close" at bounding box center [993, 31] width 11 height 11
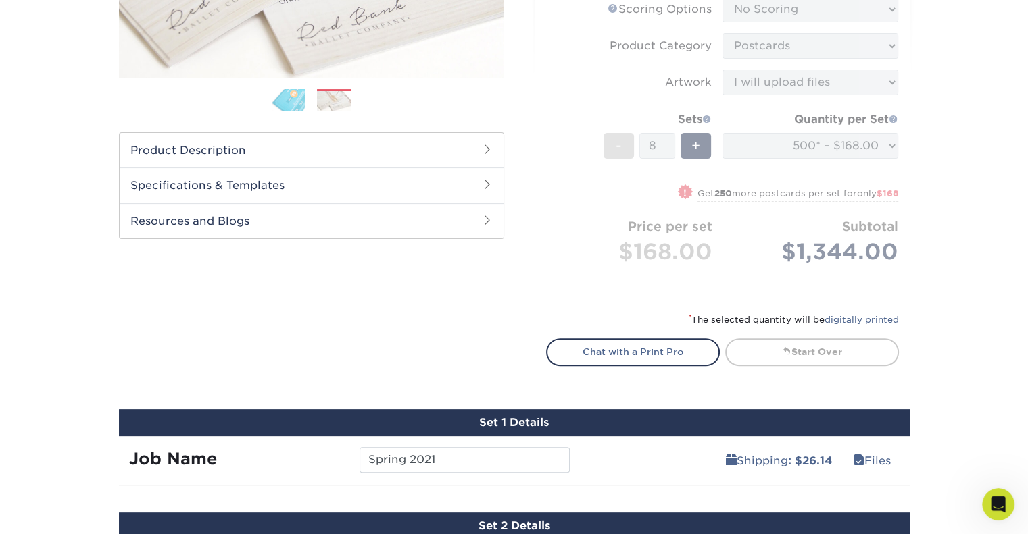
click at [469, 313] on div "Previous Next show more 100" at bounding box center [311, 127] width 385 height 570
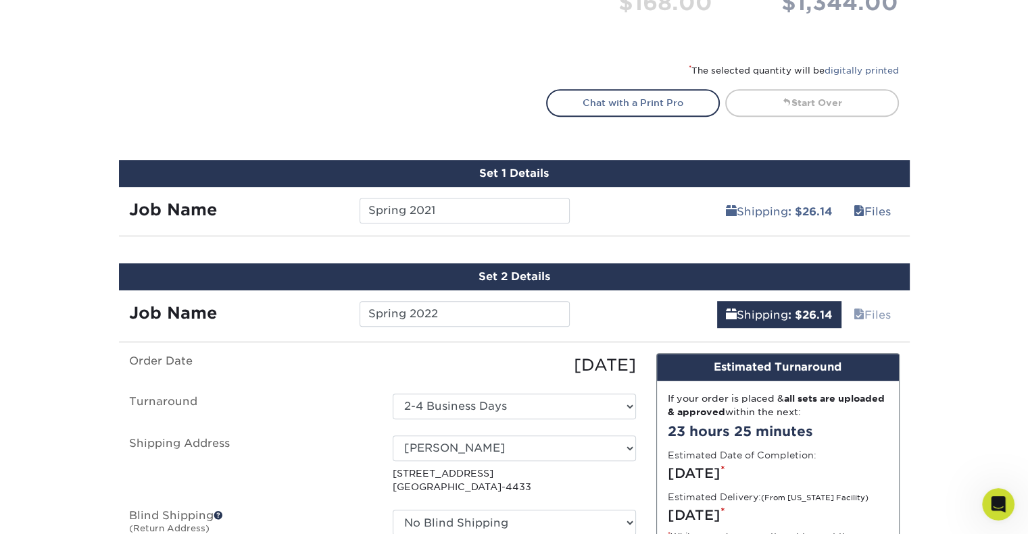
scroll to position [676, 0]
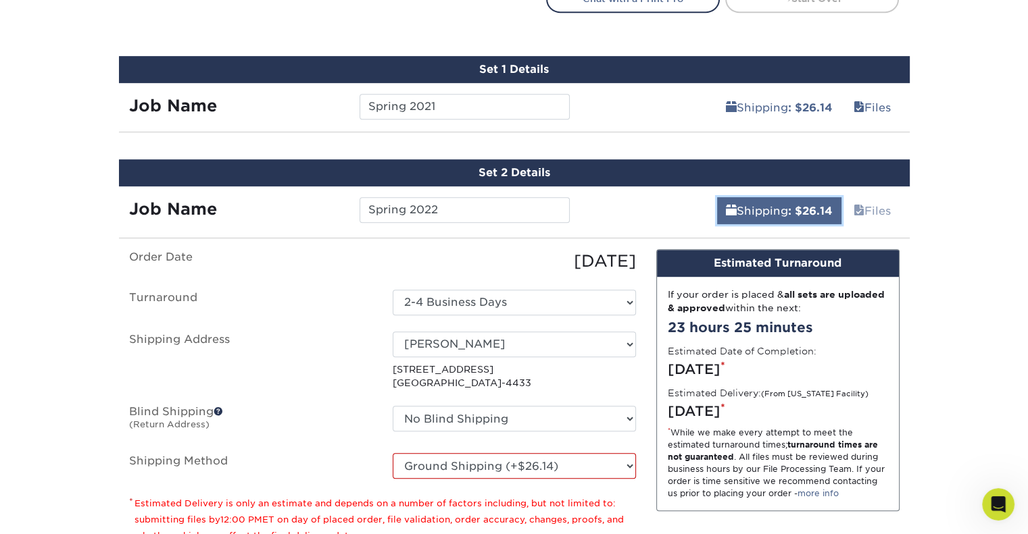
click at [783, 204] on link "Shipping : $26.14" at bounding box center [779, 210] width 124 height 27
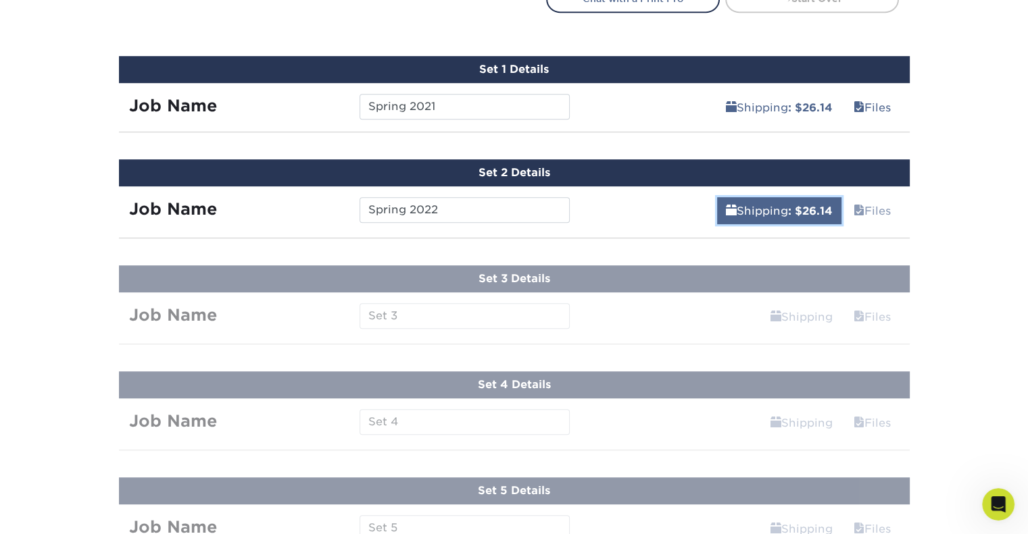
click at [783, 204] on link "Shipping : $26.14" at bounding box center [779, 210] width 124 height 27
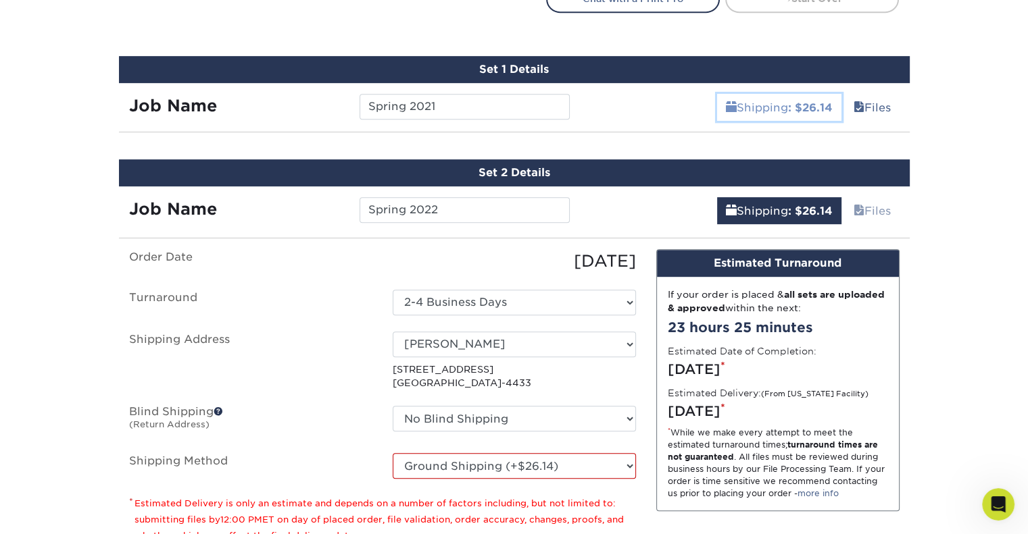
click at [795, 107] on b ": $26.14" at bounding box center [810, 107] width 45 height 13
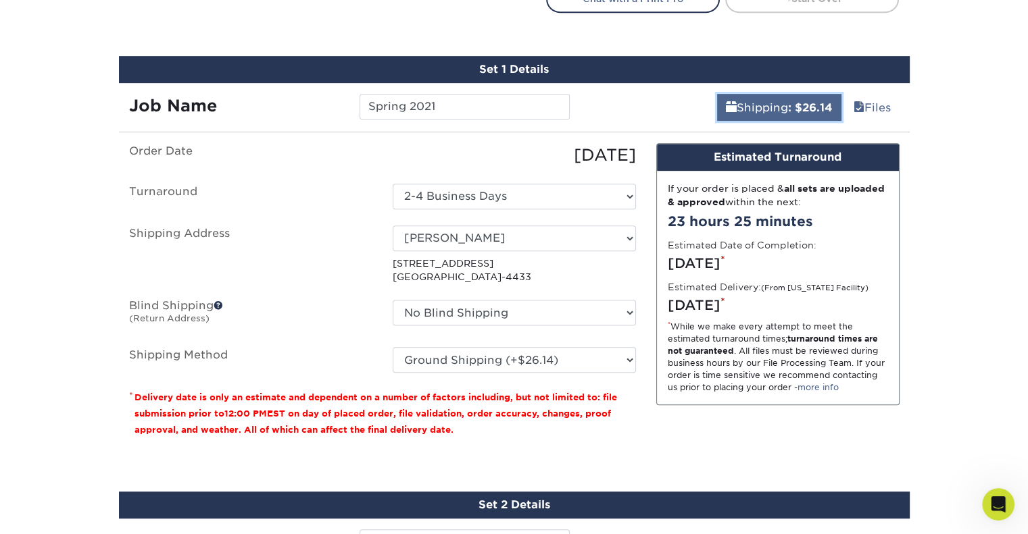
click at [795, 107] on b ": $26.14" at bounding box center [810, 107] width 45 height 13
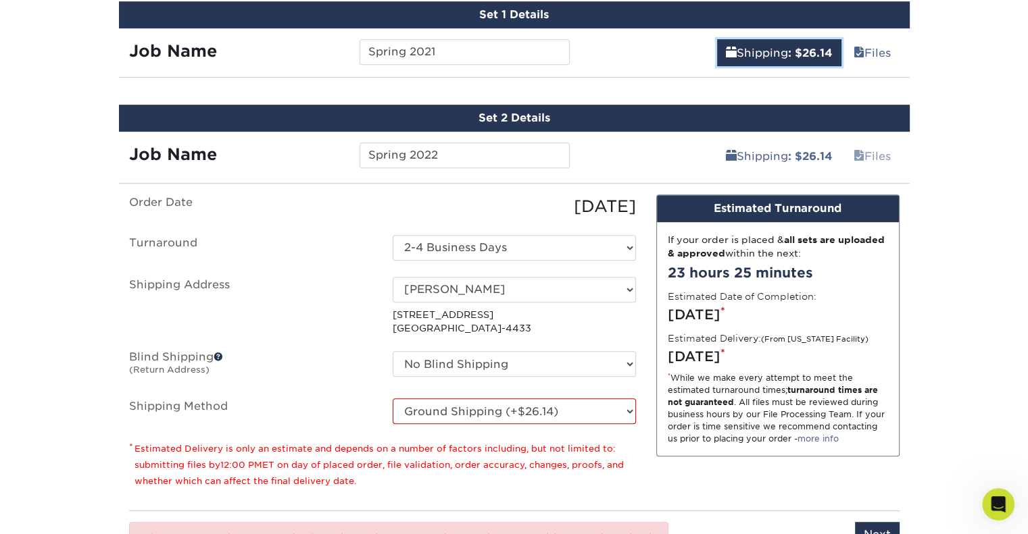
scroll to position [878, 0]
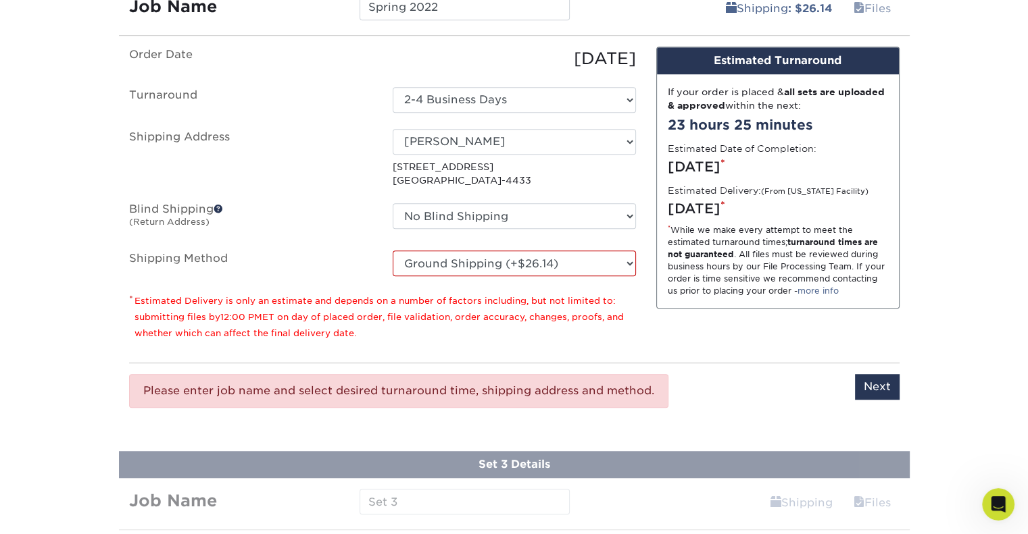
click at [308, 310] on small "Estimated Delivery is only an estimate and depends on a number of factors inclu…" at bounding box center [378, 317] width 489 height 43
click at [882, 392] on input "Next" at bounding box center [877, 387] width 45 height 26
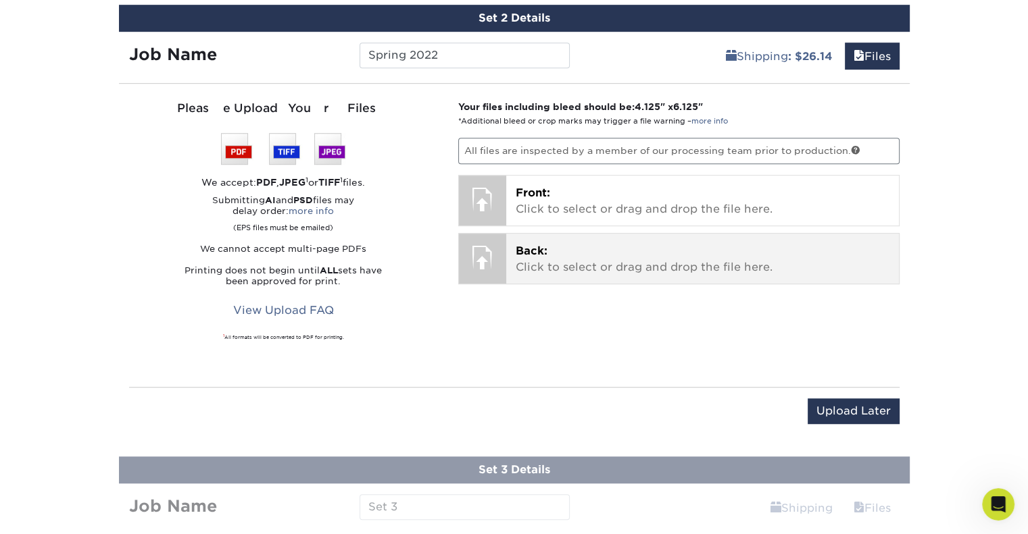
scroll to position [811, 0]
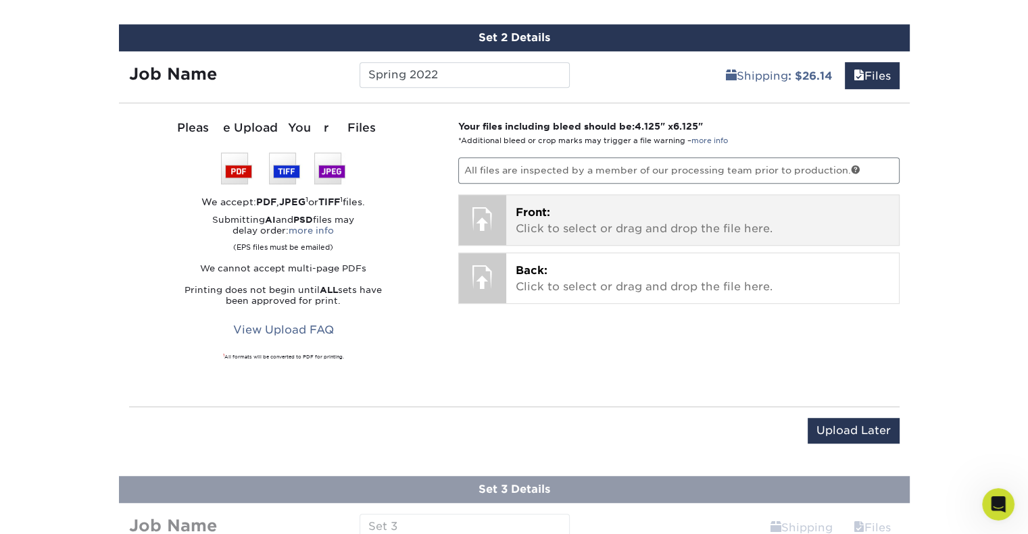
click at [597, 236] on div "Front: Click to select or drag and drop the file here. Choose file" at bounding box center [702, 220] width 393 height 50
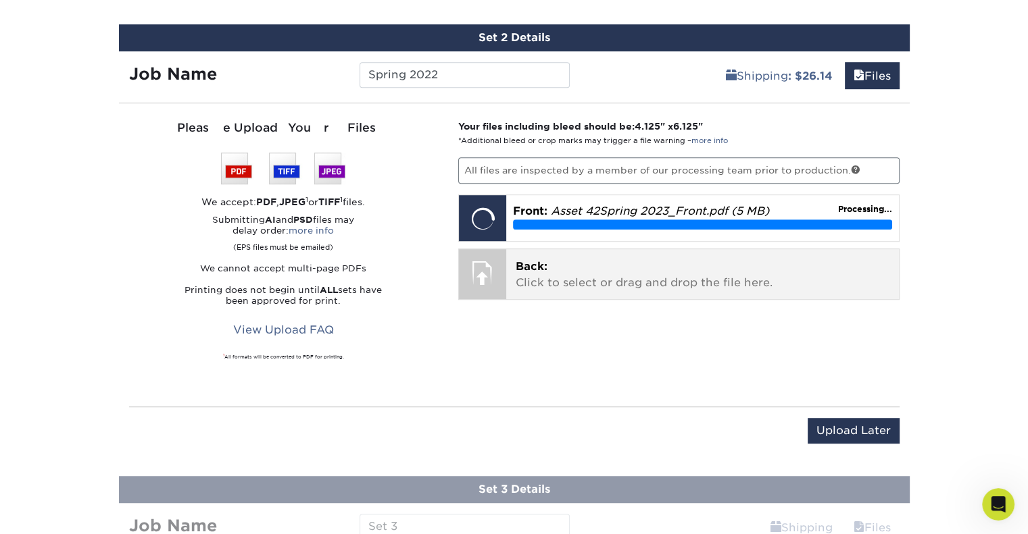
click at [624, 280] on p "Back: Click to select or drag and drop the file here." at bounding box center [703, 275] width 374 height 32
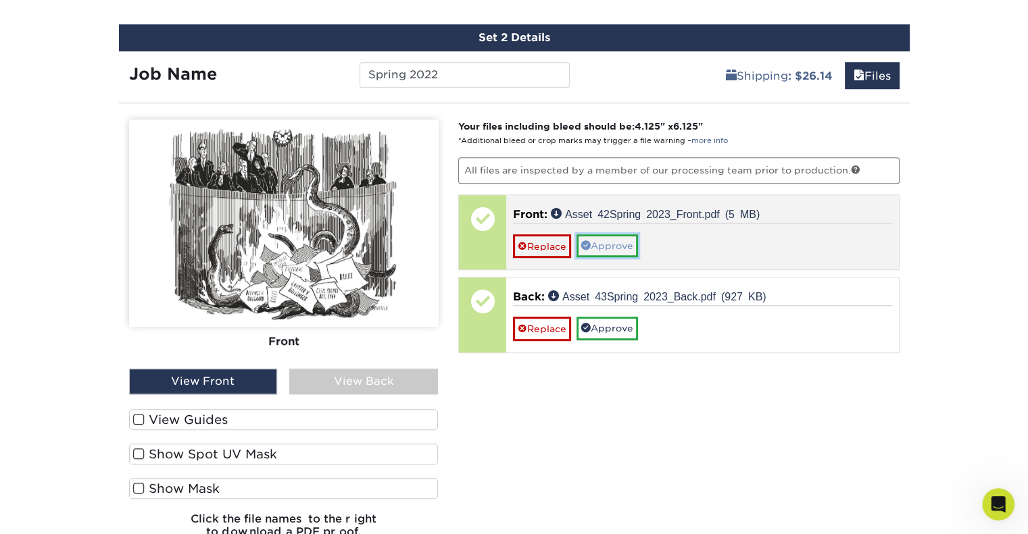
click at [622, 243] on link "Approve" at bounding box center [606, 245] width 61 height 23
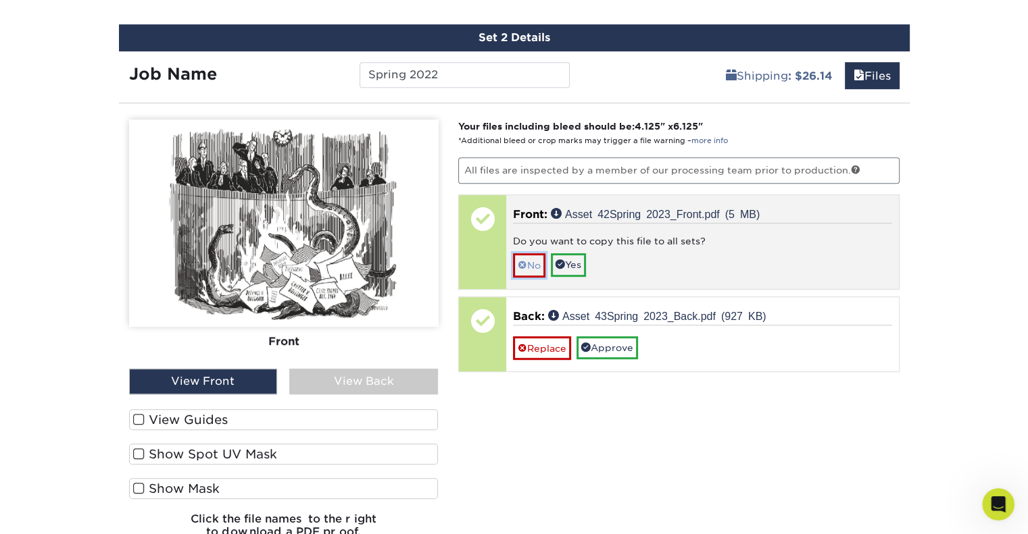
click at [531, 265] on link "No" at bounding box center [529, 265] width 32 height 24
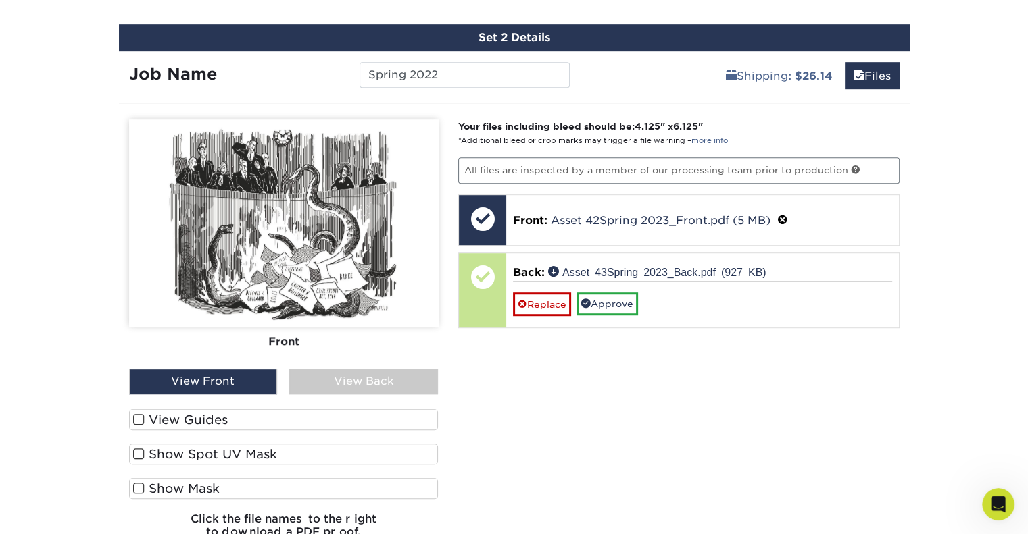
click at [377, 382] on div "View Back" at bounding box center [363, 382] width 149 height 26
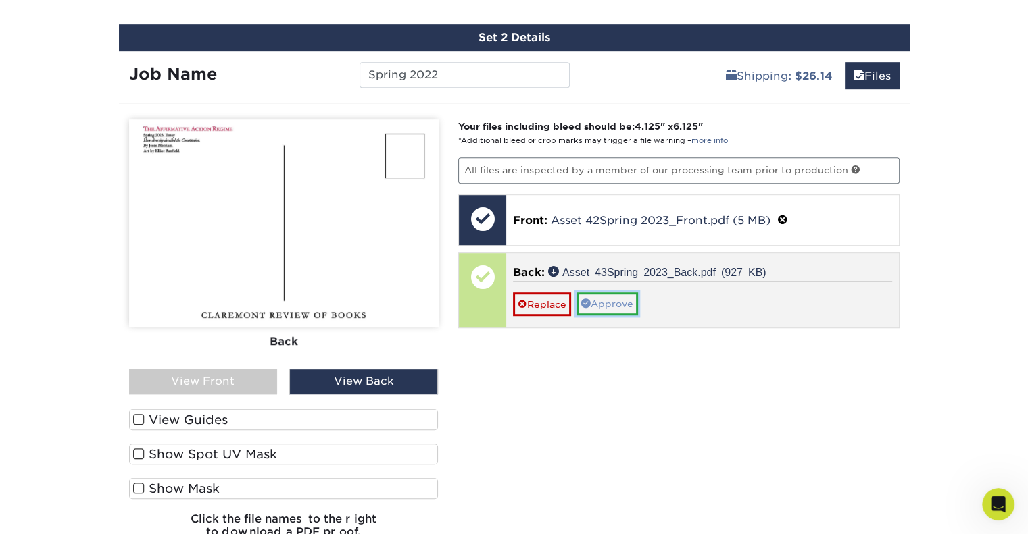
click at [607, 299] on link "Approve" at bounding box center [606, 304] width 61 height 23
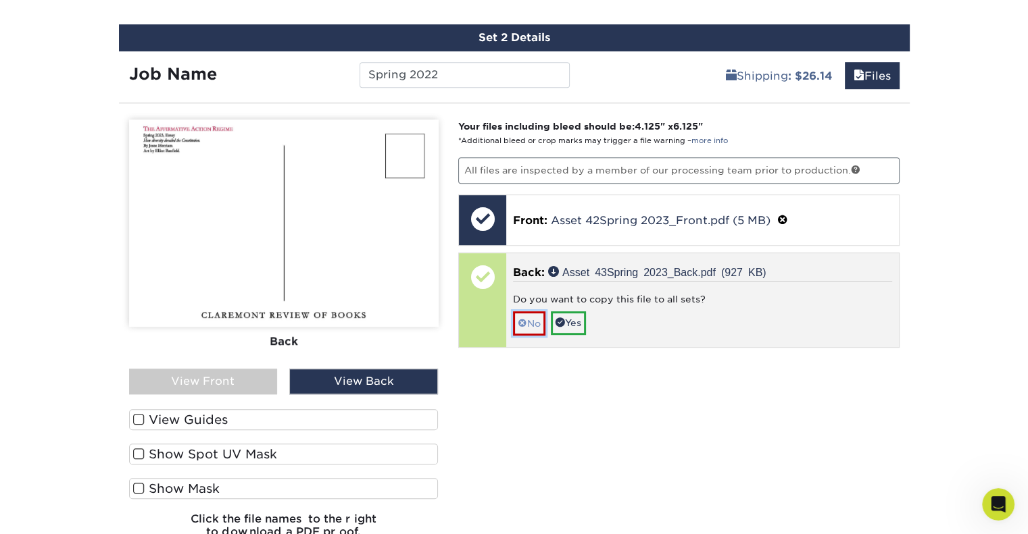
click at [532, 317] on link "No" at bounding box center [529, 323] width 32 height 24
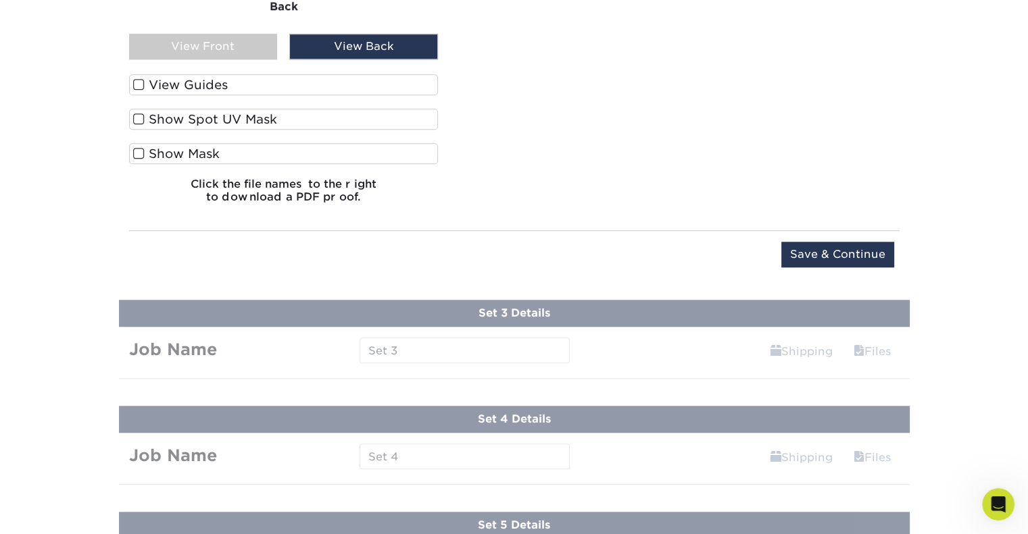
scroll to position [1149, 0]
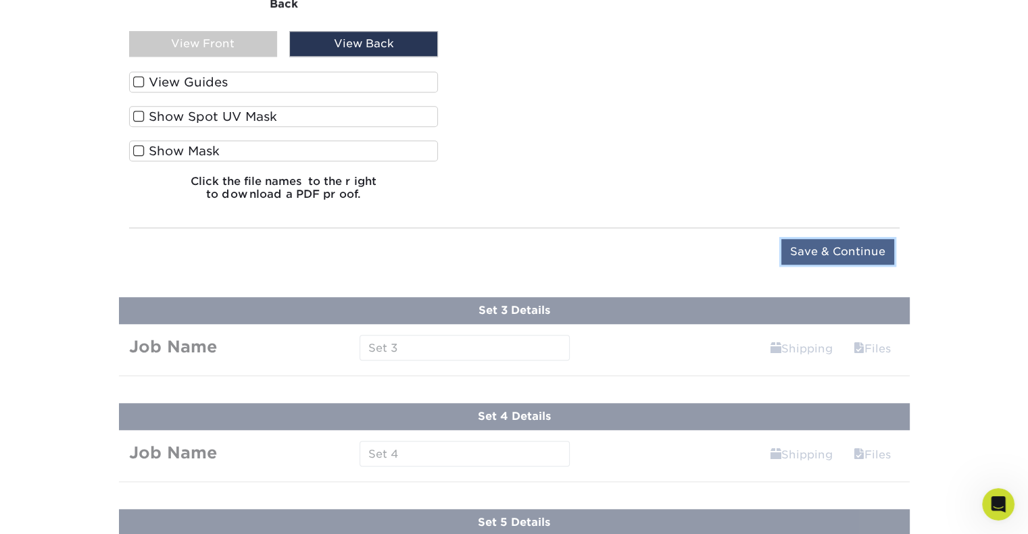
click at [822, 249] on input "Save & Continue" at bounding box center [837, 252] width 113 height 26
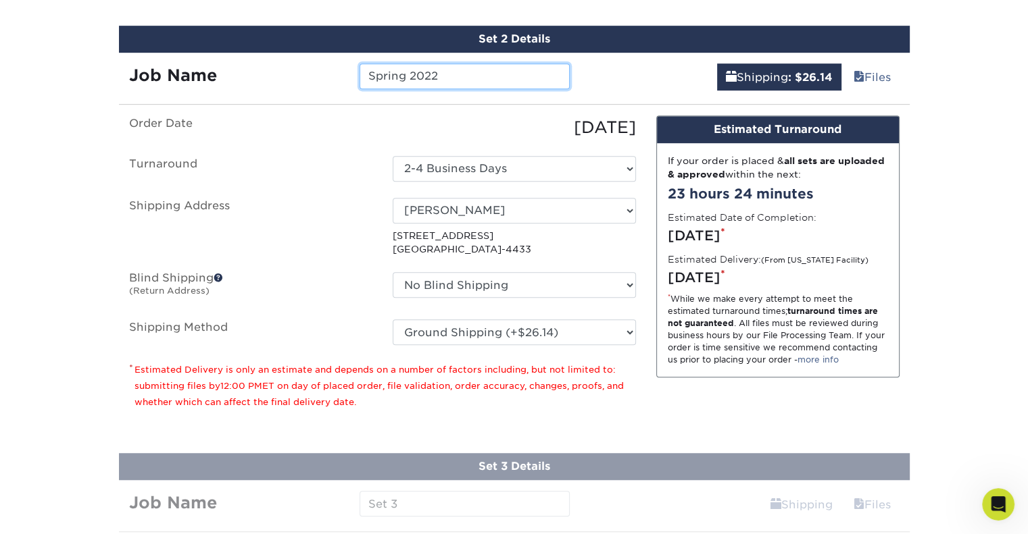
scroll to position [922, 0]
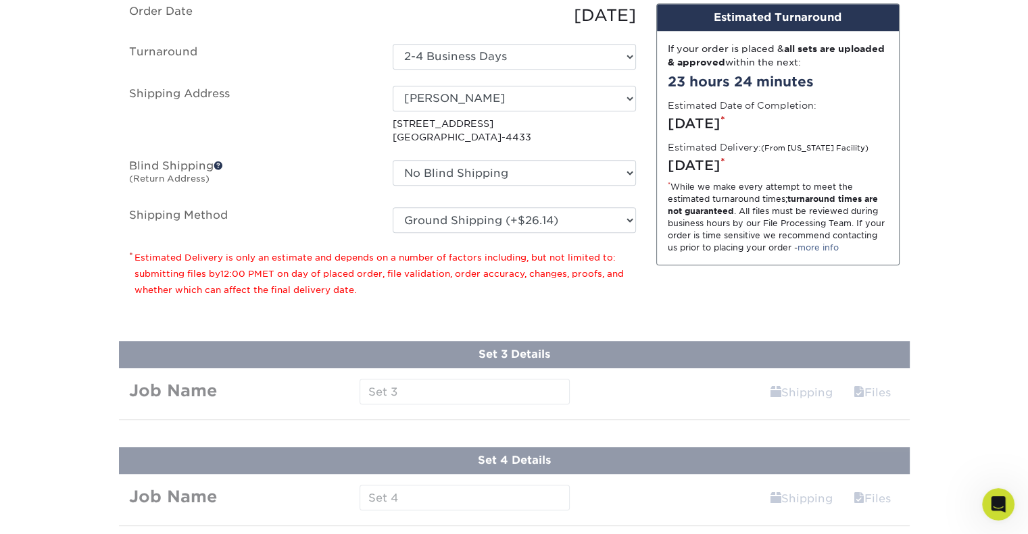
click at [503, 288] on p "* Estimated Delivery is only an estimate and depends on a number of factors inc…" at bounding box center [382, 273] width 507 height 49
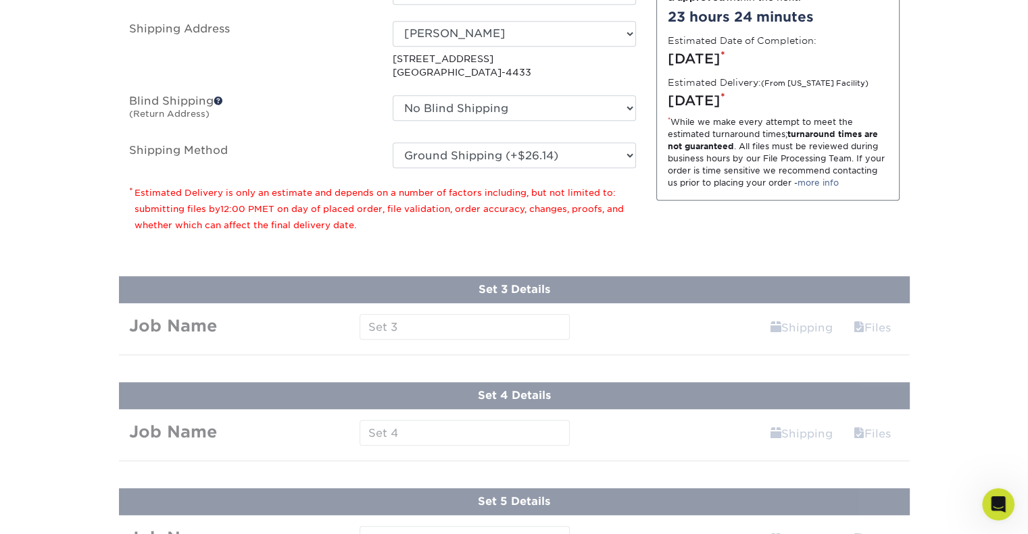
scroll to position [989, 0]
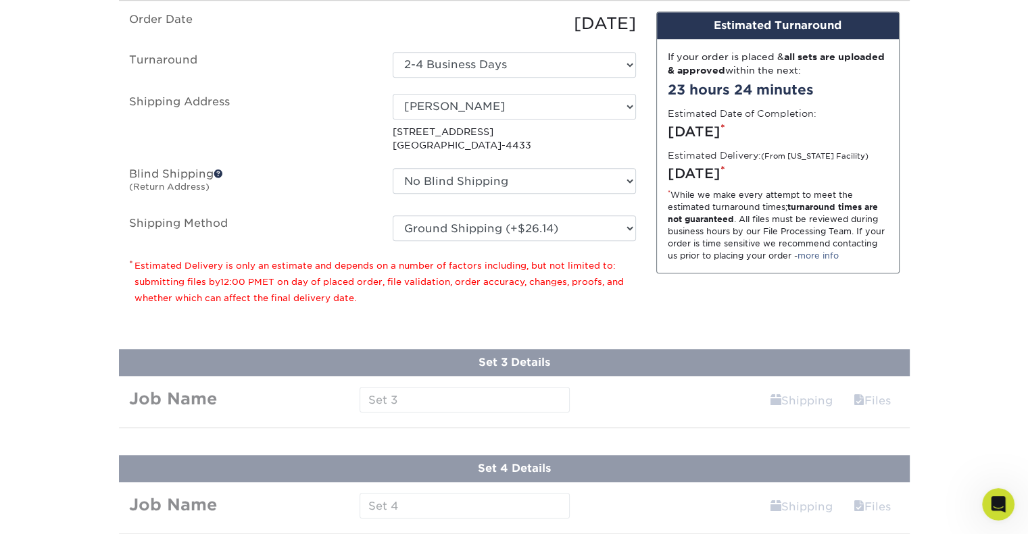
scroll to position [854, 0]
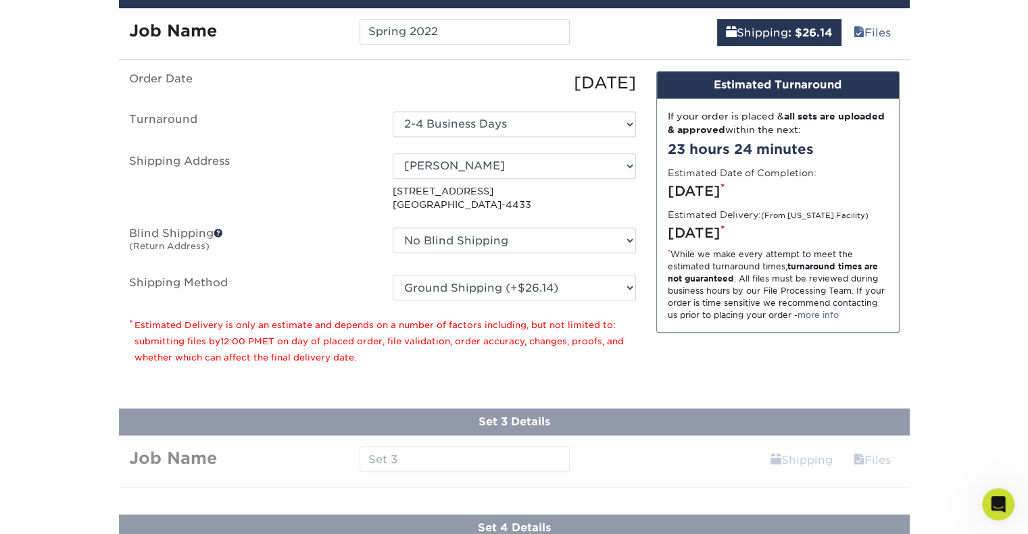
click at [841, 364] on div "Design Estimated Turnaround If your order is placed & all sets are uploaded & a…" at bounding box center [778, 224] width 264 height 306
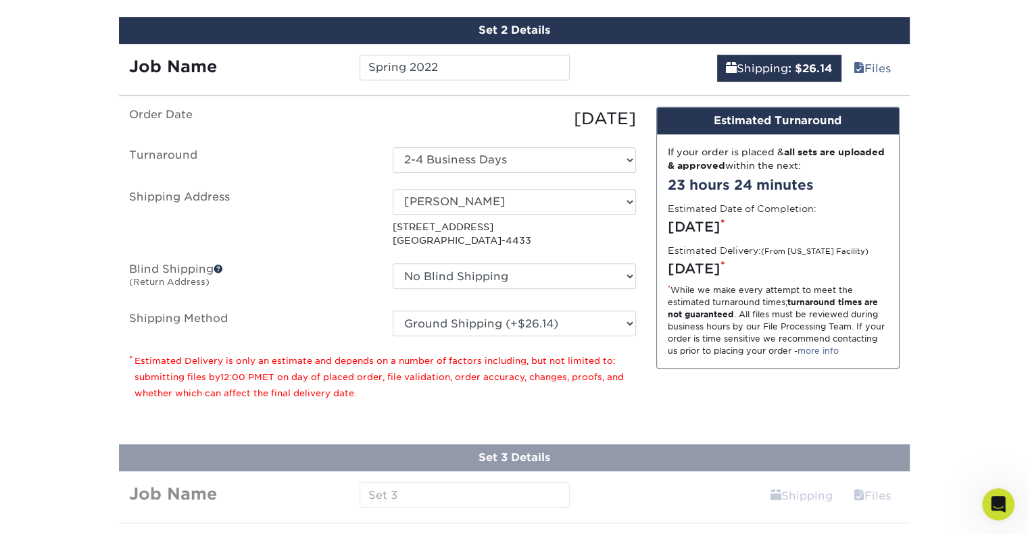
scroll to position [719, 0]
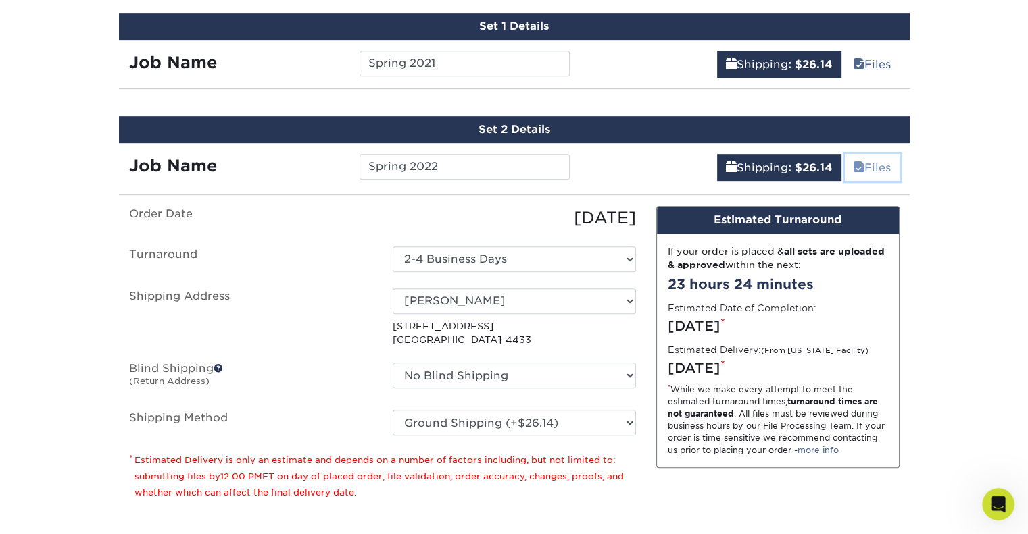
click at [874, 166] on link "Files" at bounding box center [872, 167] width 55 height 27
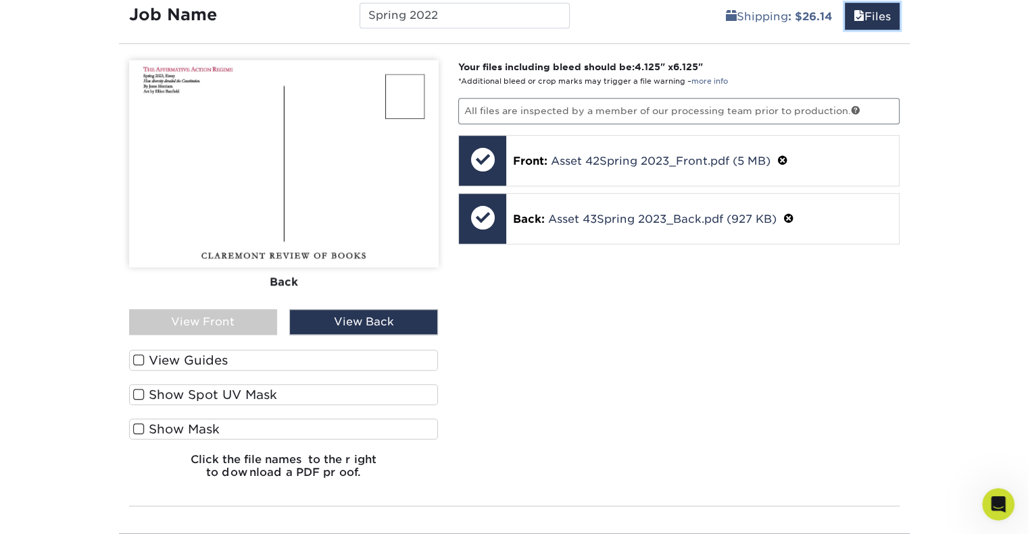
scroll to position [922, 0]
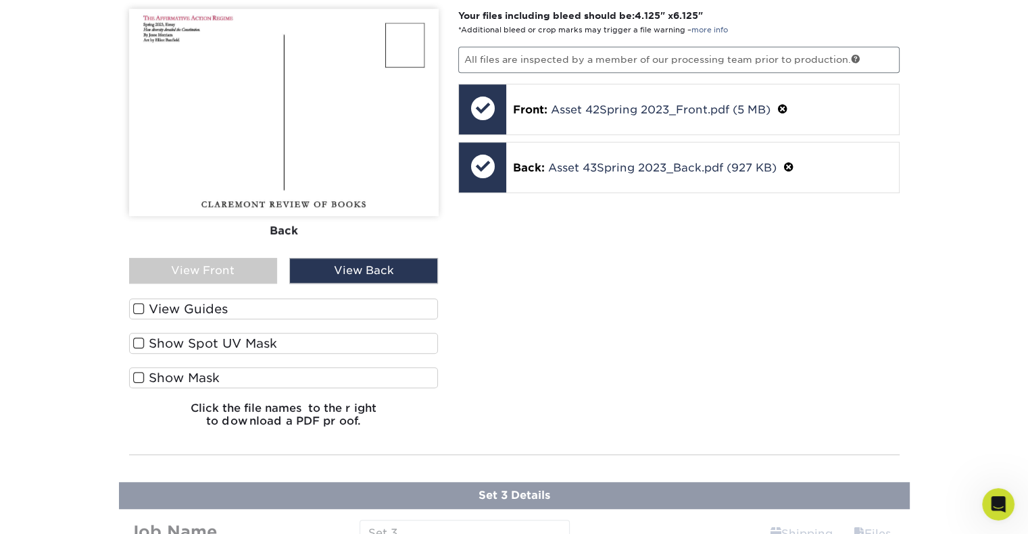
click at [139, 372] on span at bounding box center [138, 378] width 11 height 13
click at [0, 0] on input "Show Mask" at bounding box center [0, 0] width 0 height 0
click at [138, 372] on span at bounding box center [138, 378] width 11 height 13
click at [0, 0] on input "Show Mask" at bounding box center [0, 0] width 0 height 0
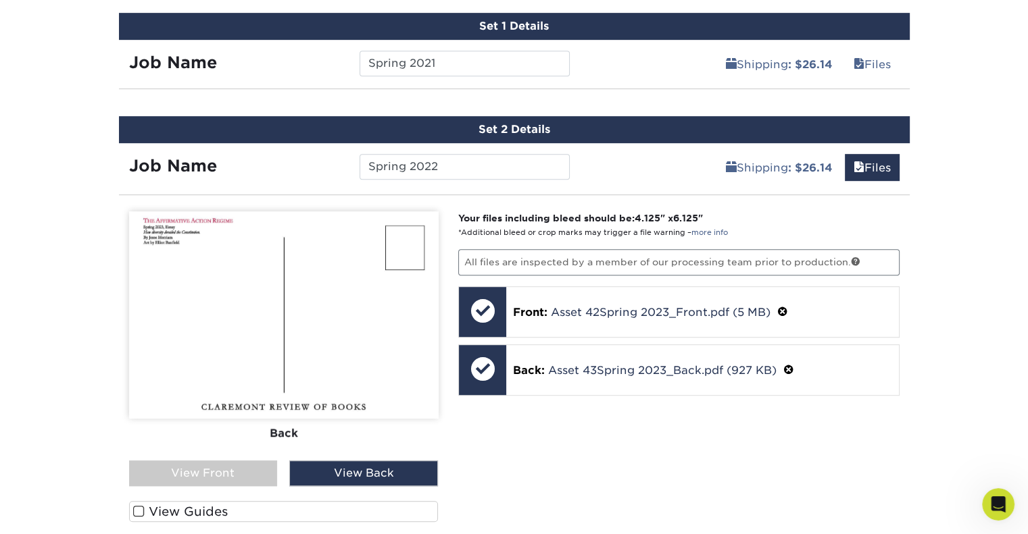
scroll to position [719, 0]
click at [535, 118] on div "Set 2 Details" at bounding box center [514, 129] width 791 height 27
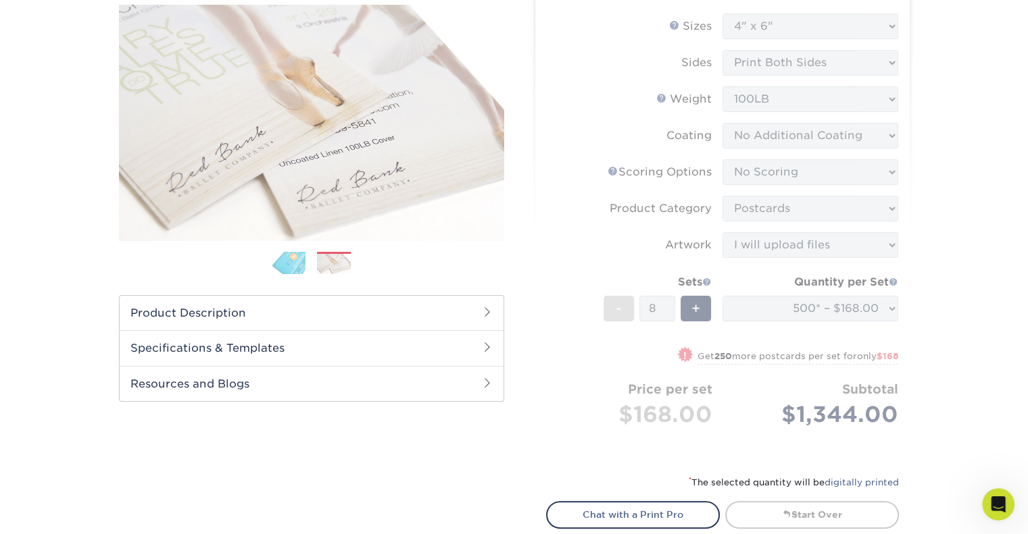
scroll to position [0, 0]
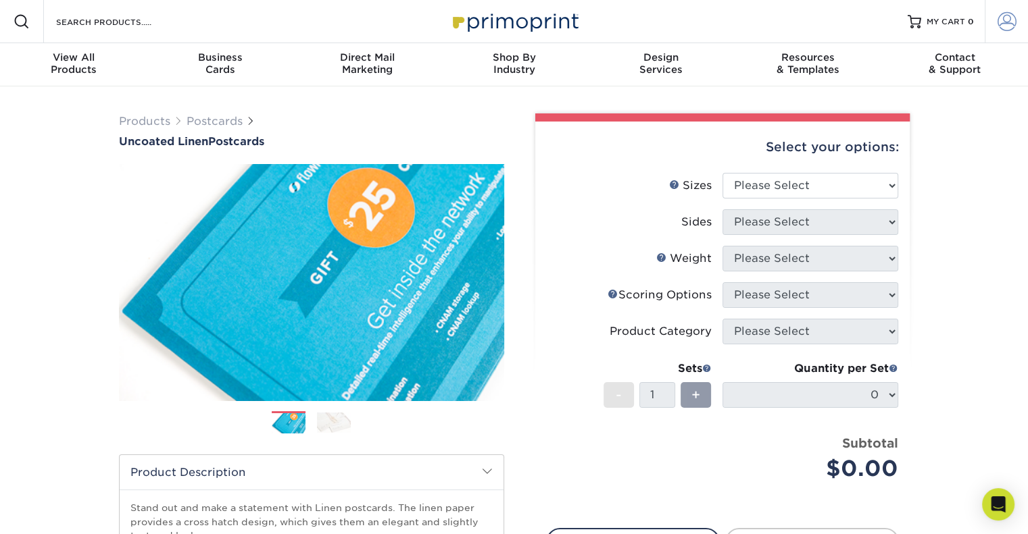
click at [1012, 23] on span at bounding box center [1006, 21] width 19 height 19
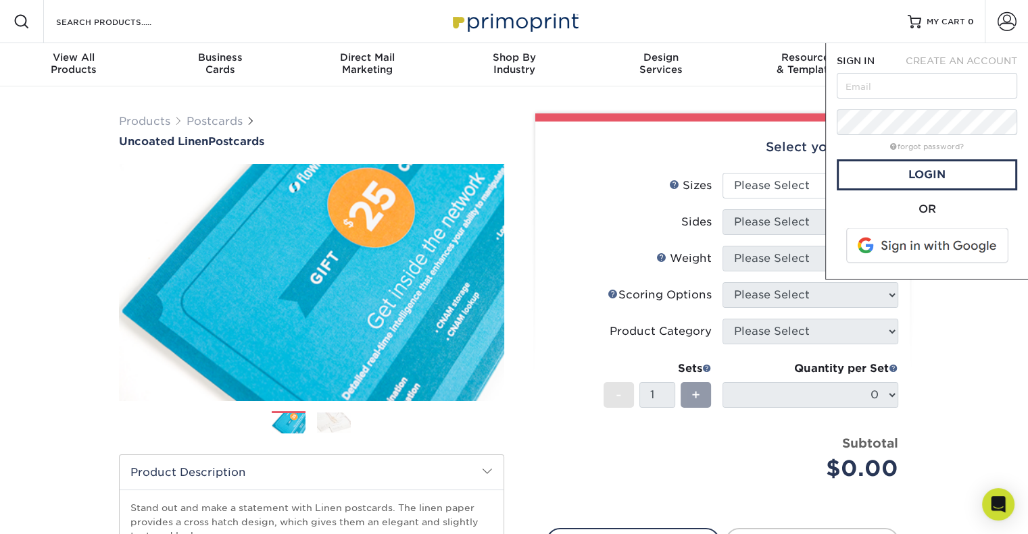
click at [958, 57] on span "CREATE AN ACCOUNT" at bounding box center [960, 60] width 111 height 11
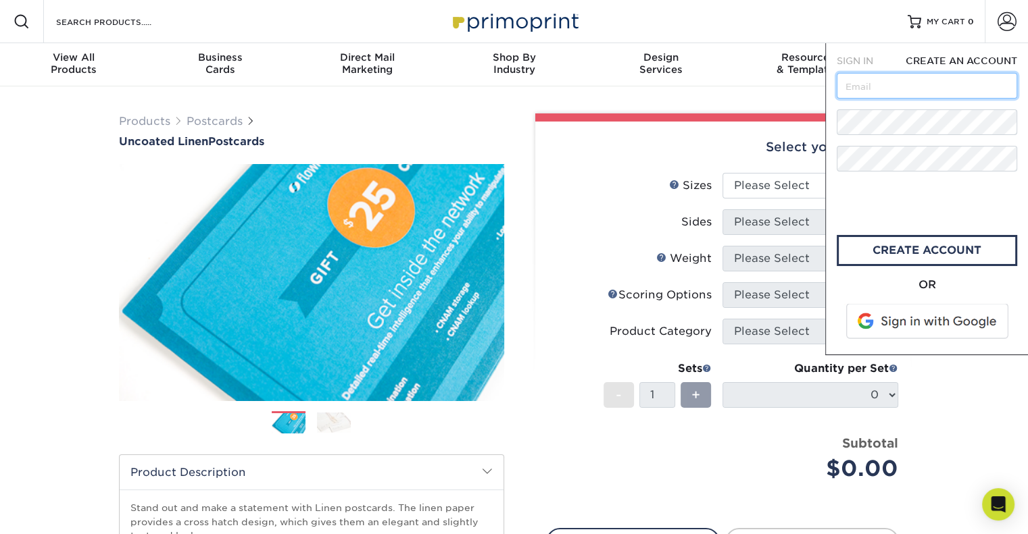
click at [908, 84] on input "text" at bounding box center [927, 86] width 180 height 26
type input "lzeppieri@claremont.org"
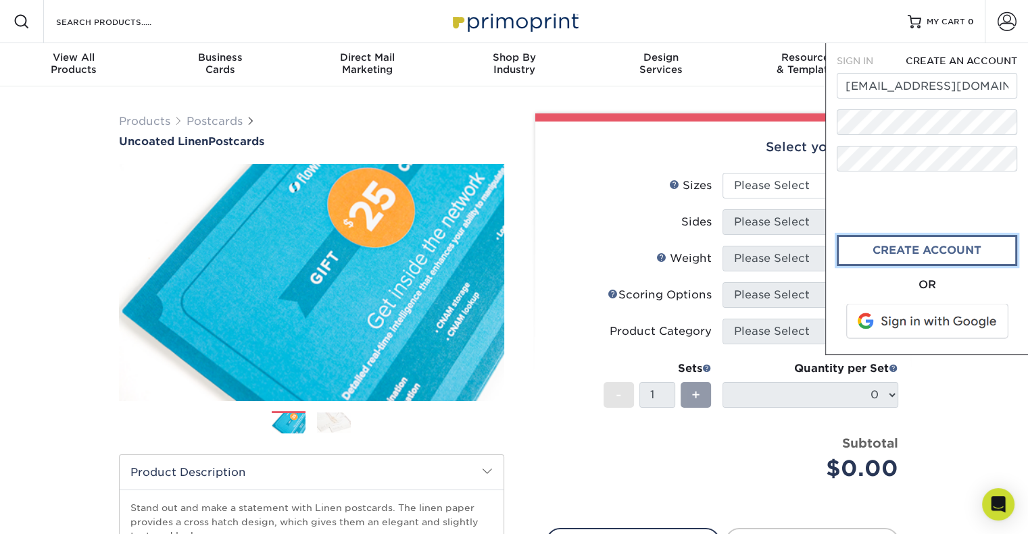
click at [897, 258] on link "create account" at bounding box center [927, 250] width 180 height 31
click at [951, 249] on link "CREATE ACCOUNT" at bounding box center [927, 250] width 180 height 31
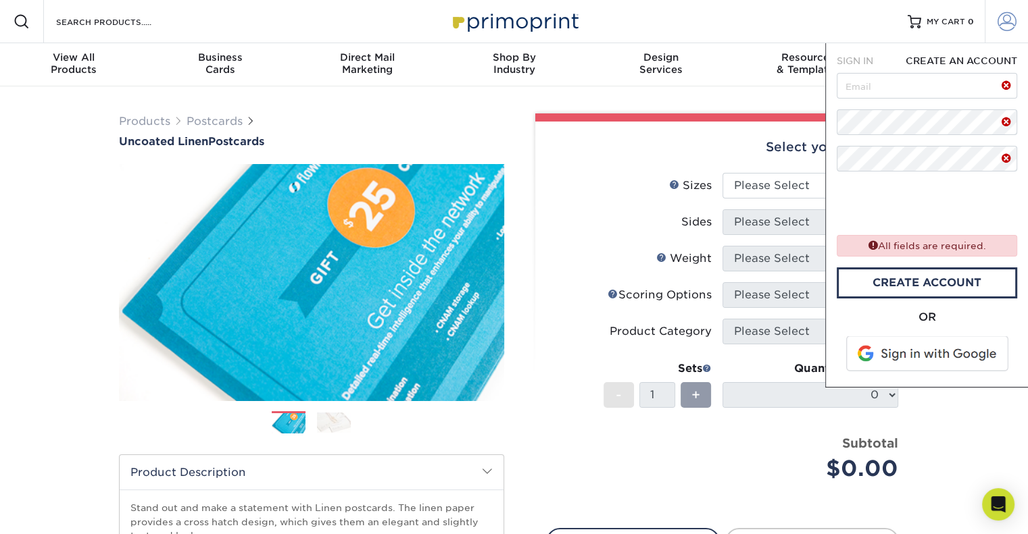
click at [1002, 23] on span at bounding box center [1006, 21] width 19 height 19
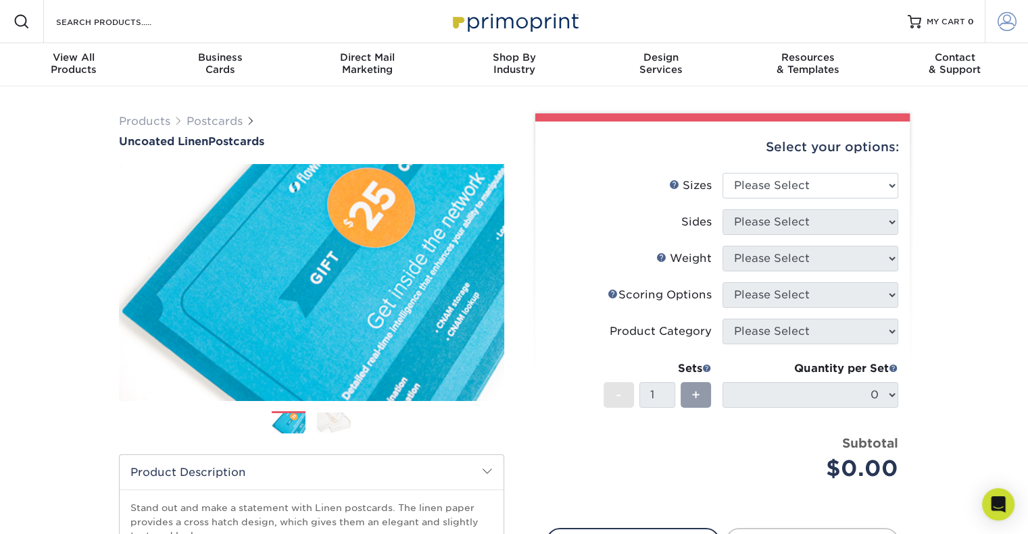
click at [1002, 23] on span at bounding box center [1006, 21] width 19 height 19
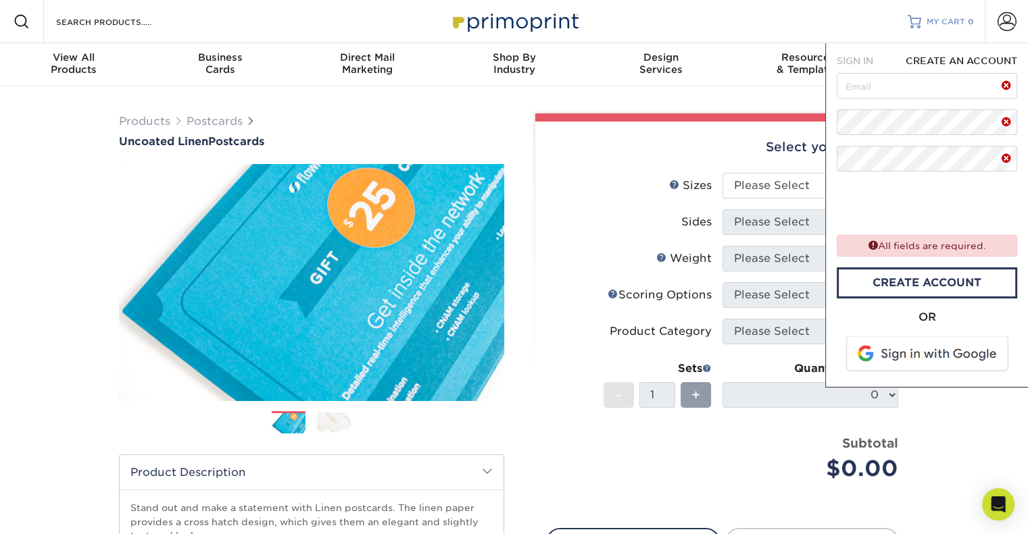
click at [964, 24] on span "MY CART" at bounding box center [945, 21] width 39 height 11
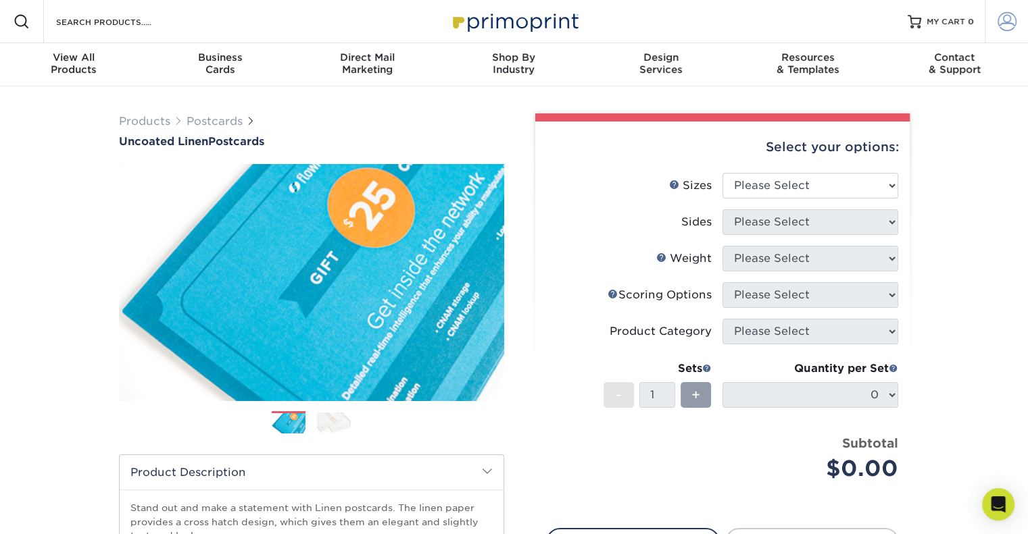
drag, startPoint x: 1015, startPoint y: 35, endPoint x: 1011, endPoint y: 26, distance: 9.7
click at [1014, 34] on link "Account" at bounding box center [1005, 21] width 43 height 43
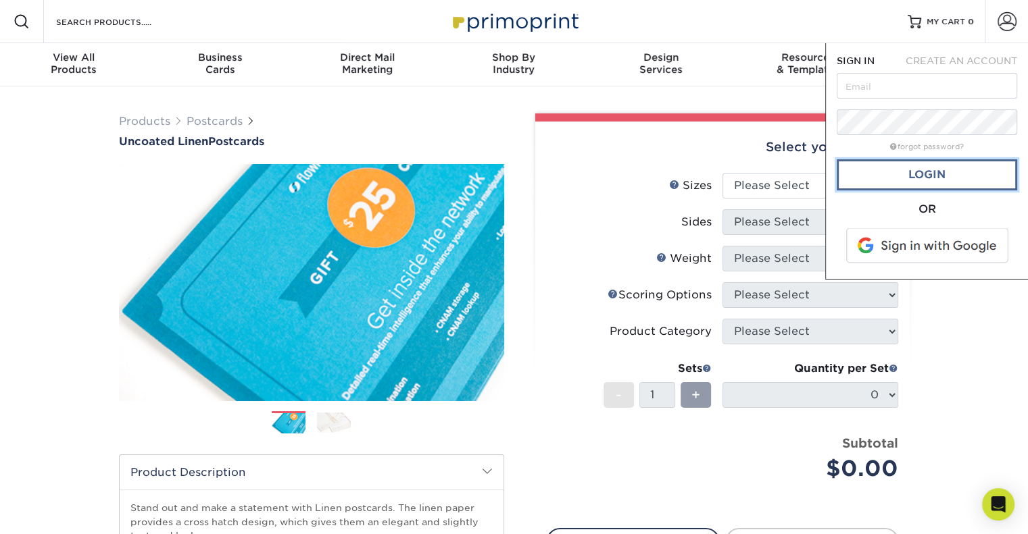
click at [937, 169] on link "Login" at bounding box center [927, 174] width 180 height 31
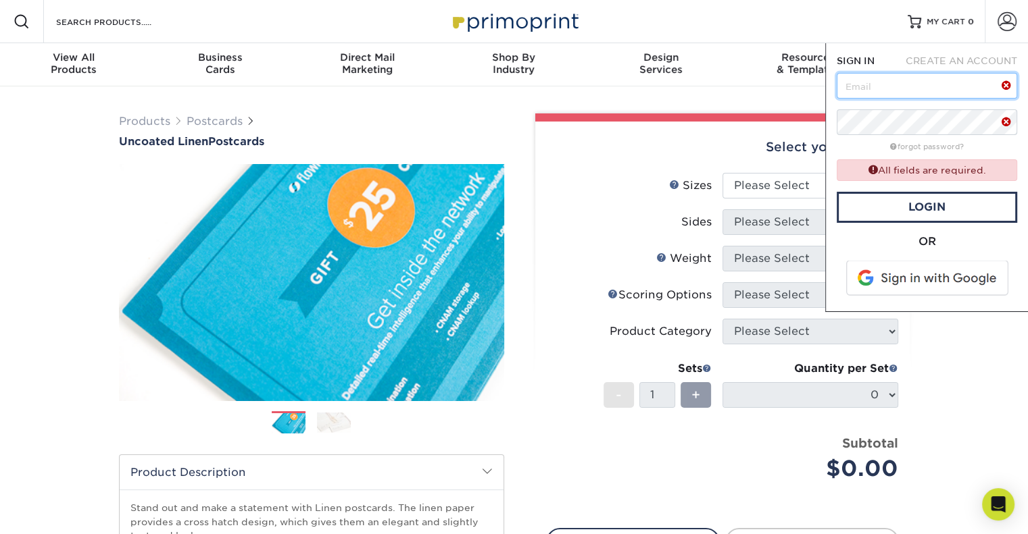
click at [909, 80] on input "text" at bounding box center [927, 86] width 180 height 26
type input "lzeppieri@claremont.org"
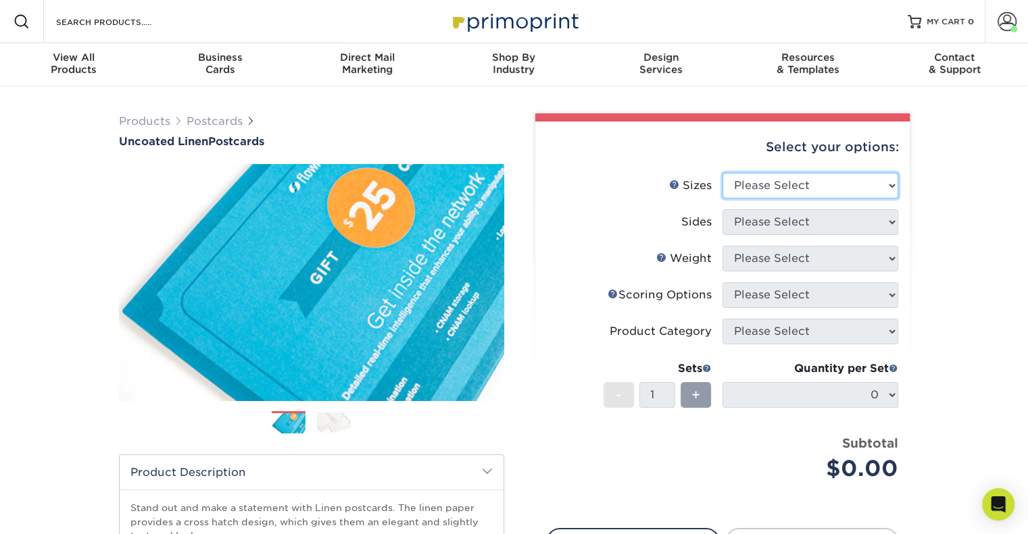
click at [766, 191] on select "Please Select 1.5" x 7" 2" x 6" 2" x 8" 2.12" x 5.5" 2.75" x 4.25" 2.75" x 8.5"…" at bounding box center [810, 186] width 176 height 26
select select "4.00x6.00"
click at [722, 173] on select "Please Select 1.5" x 7" 2" x 6" 2" x 8" 2.12" x 5.5" 2.75" x 4.25" 2.75" x 8.5"…" at bounding box center [810, 186] width 176 height 26
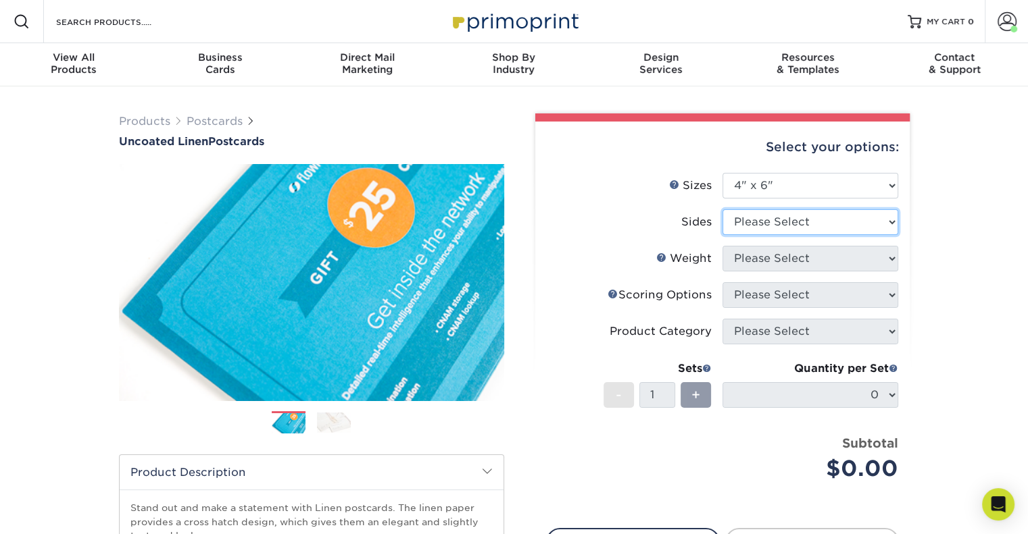
click at [807, 224] on select "Please Select Print Both Sides Print Front Only" at bounding box center [810, 222] width 176 height 26
select select "13abbda7-1d64-4f25-8bb2-c179b224825d"
click at [722, 209] on select "Please Select Print Both Sides Print Front Only" at bounding box center [810, 222] width 176 height 26
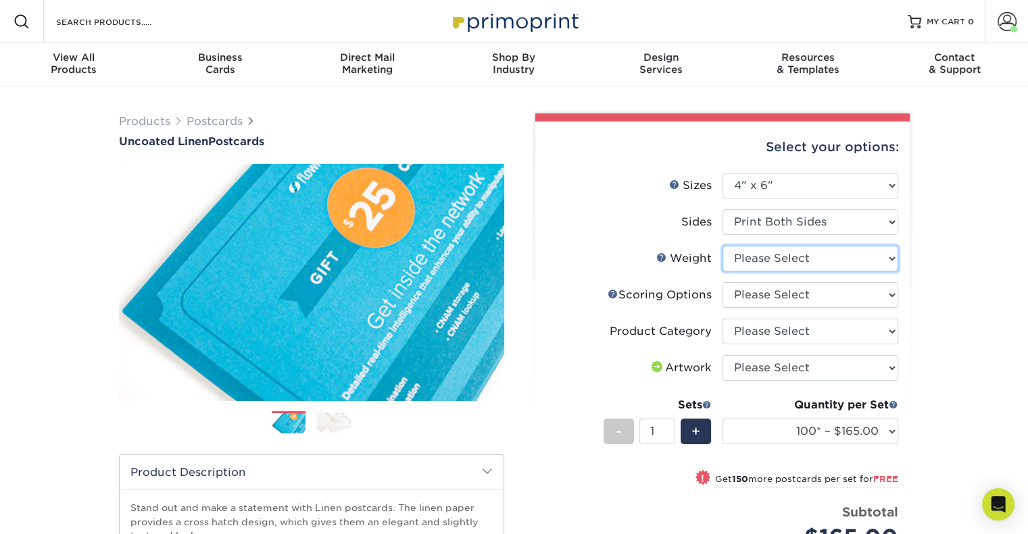
click at [872, 266] on select "Please Select 100LB" at bounding box center [810, 259] width 176 height 26
select select "100LB"
click at [722, 246] on select "Please Select 100LB" at bounding box center [810, 259] width 176 height 26
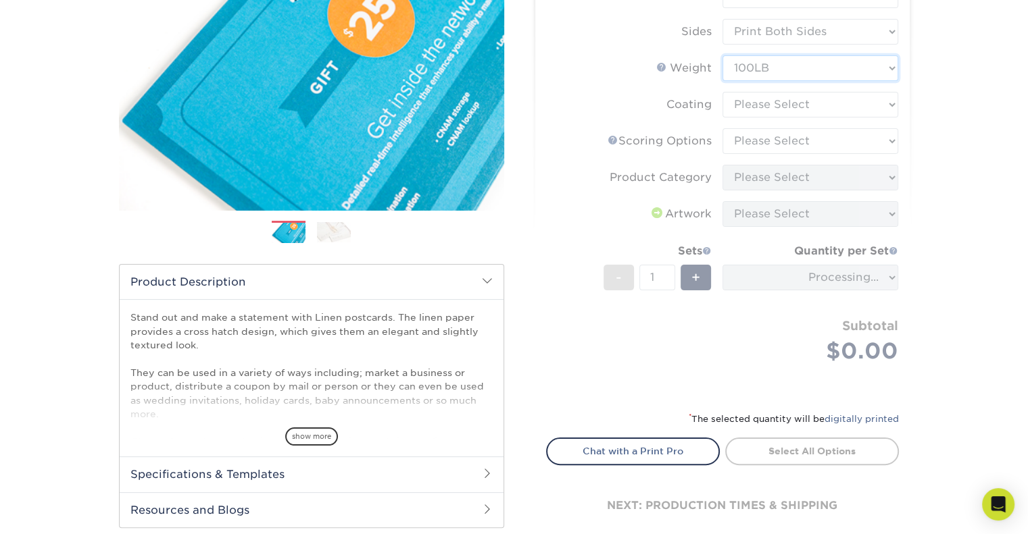
scroll to position [203, 0]
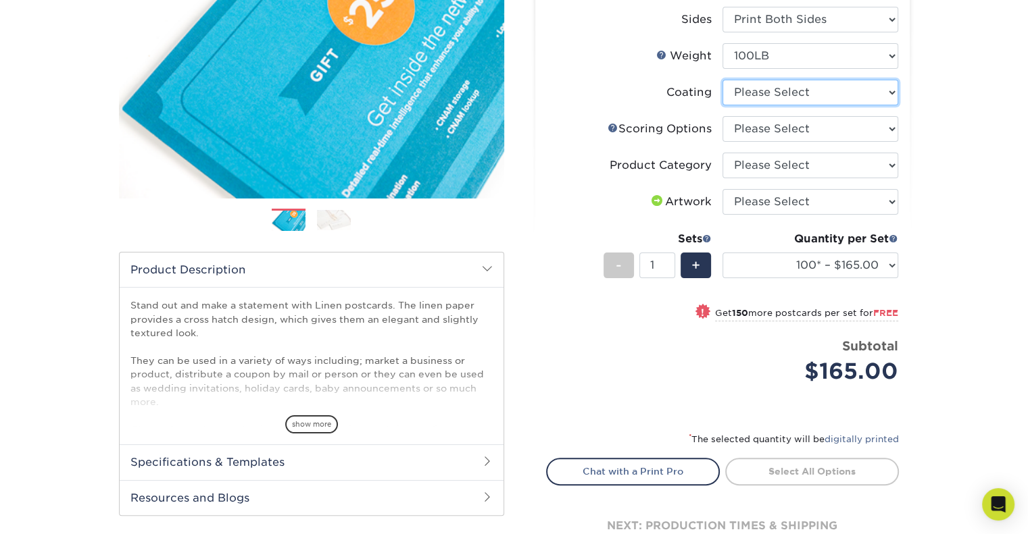
click at [799, 91] on select at bounding box center [810, 93] width 176 height 26
select select "3e7618de-abca-4bda-9f97-8b9129e913d8"
click at [722, 80] on select at bounding box center [810, 93] width 176 height 26
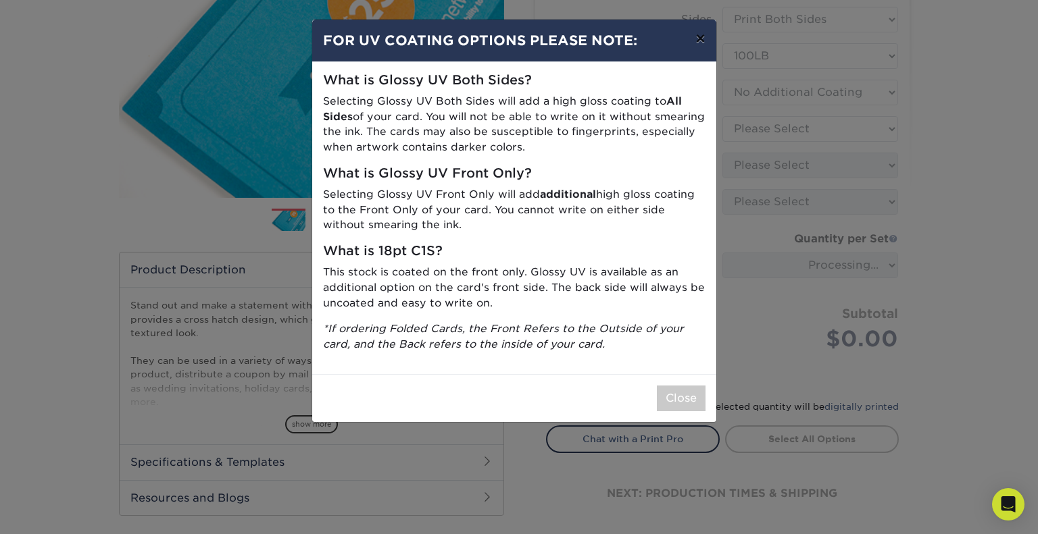
click at [697, 37] on button "×" at bounding box center [699, 39] width 31 height 38
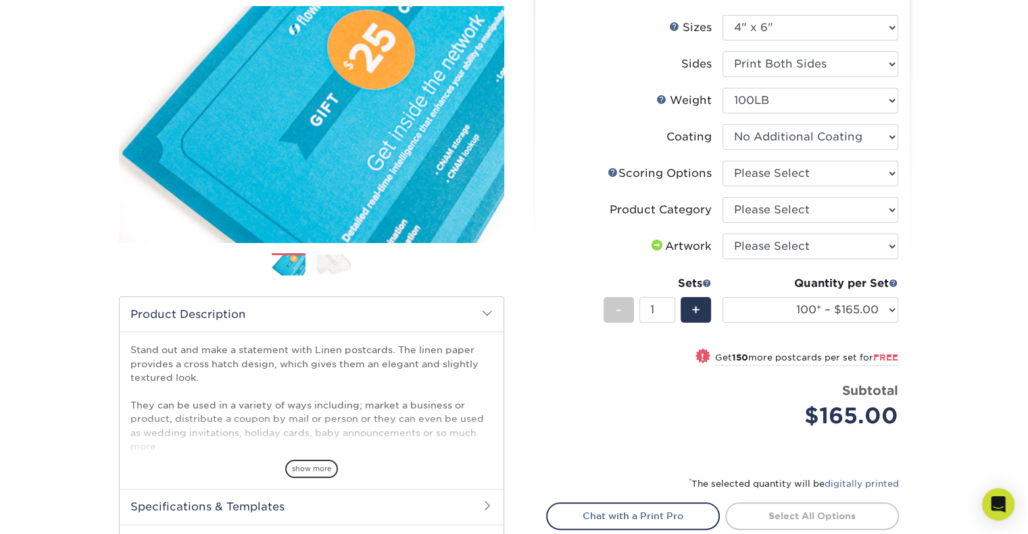
scroll to position [135, 0]
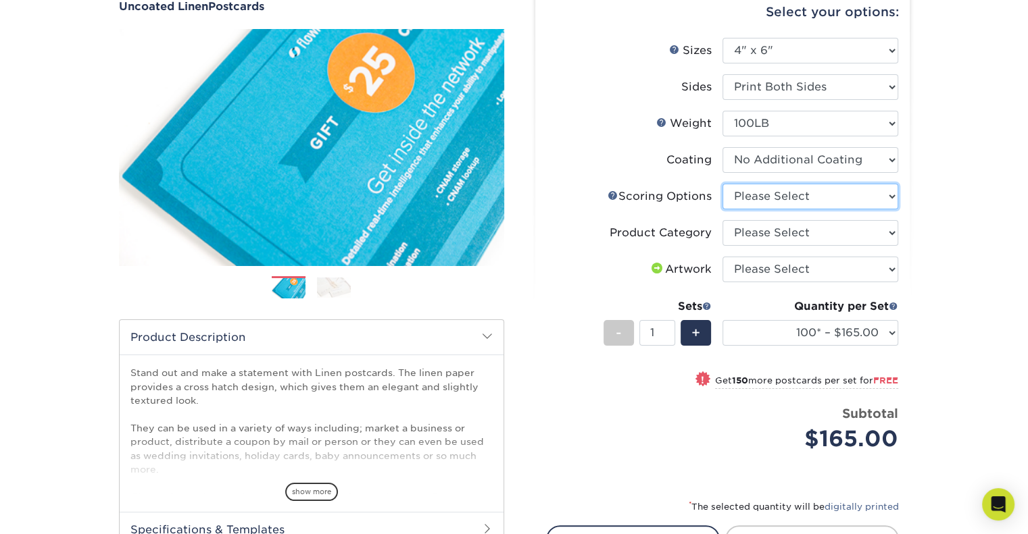
click at [793, 191] on select "Please Select No Scoring One Score Score in Half" at bounding box center [810, 197] width 176 height 26
select select "16ebe401-5398-422d-8cb0-f3adbb82deb5"
click at [722, 184] on select "Please Select No Scoring One Score Score in Half" at bounding box center [810, 197] width 176 height 26
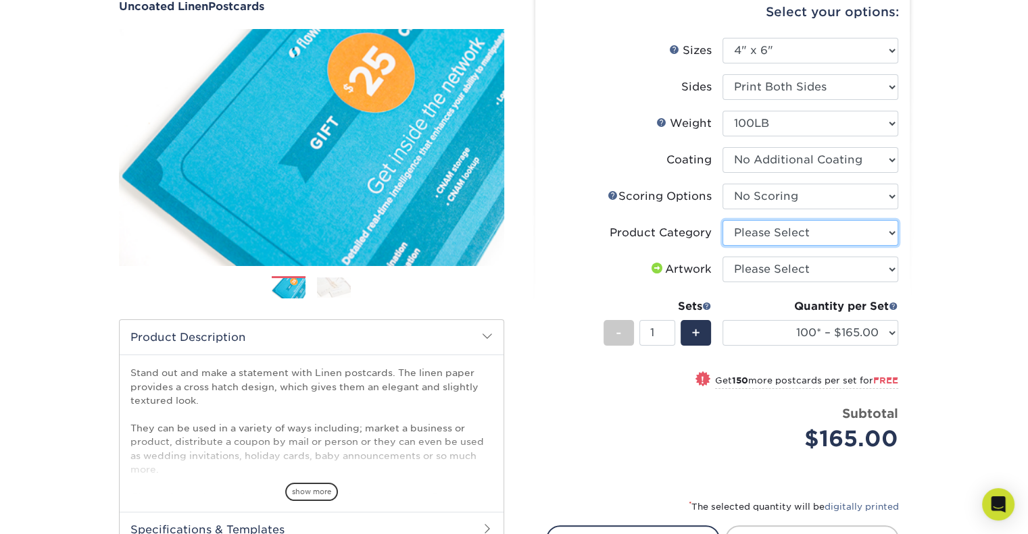
click at [783, 230] on select "Please Select Postcards" at bounding box center [810, 233] width 176 height 26
select select "9b7272e0-d6c8-4c3c-8e97-d3a1bcdab858"
click at [722, 220] on select "Please Select Postcards" at bounding box center [810, 233] width 176 height 26
click at [790, 270] on select "Please Select I will upload files I need a design - $150" at bounding box center [810, 270] width 176 height 26
select select "upload"
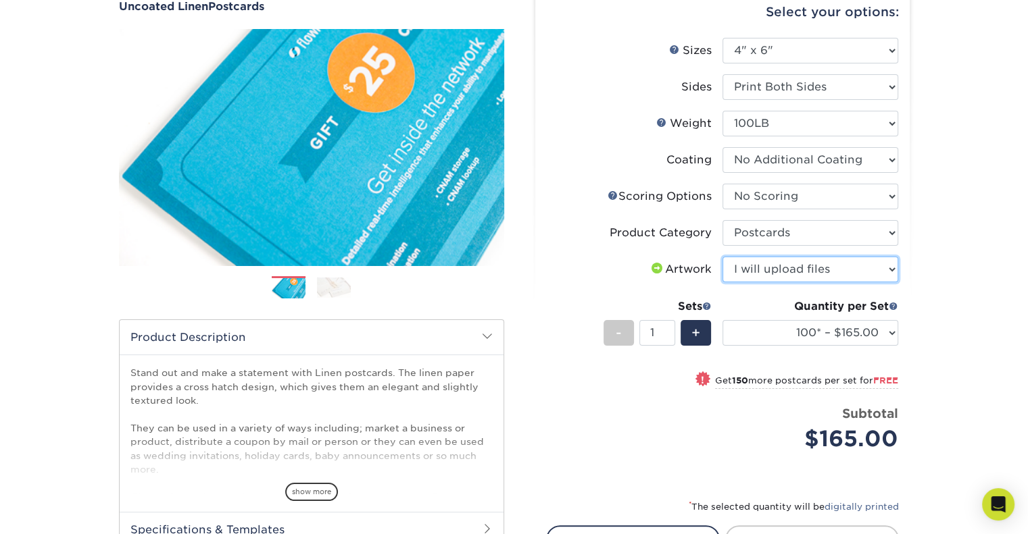
click at [722, 257] on select "Please Select I will upload files I need a design - $150" at bounding box center [810, 270] width 176 height 26
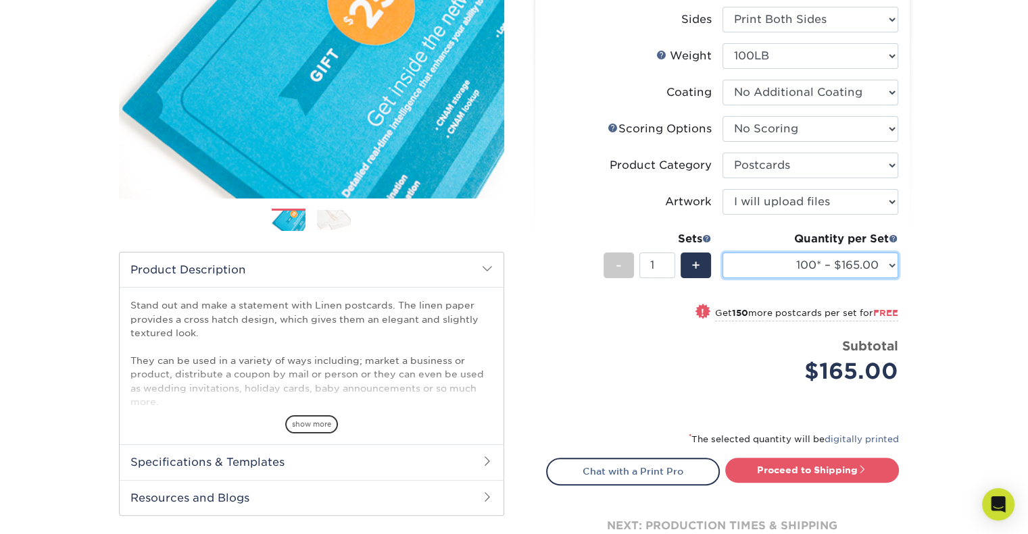
click at [864, 268] on select "100* – $165.00 250* – $165.00 500* – $168.00 750 – $189.00 1000 – $211.00 1500 …" at bounding box center [810, 266] width 176 height 26
select select "500* – $168.00"
click at [722, 253] on select "100* – $165.00 250* – $165.00 500* – $168.00 750 – $189.00 1000 – $211.00 1500 …" at bounding box center [810, 266] width 176 height 26
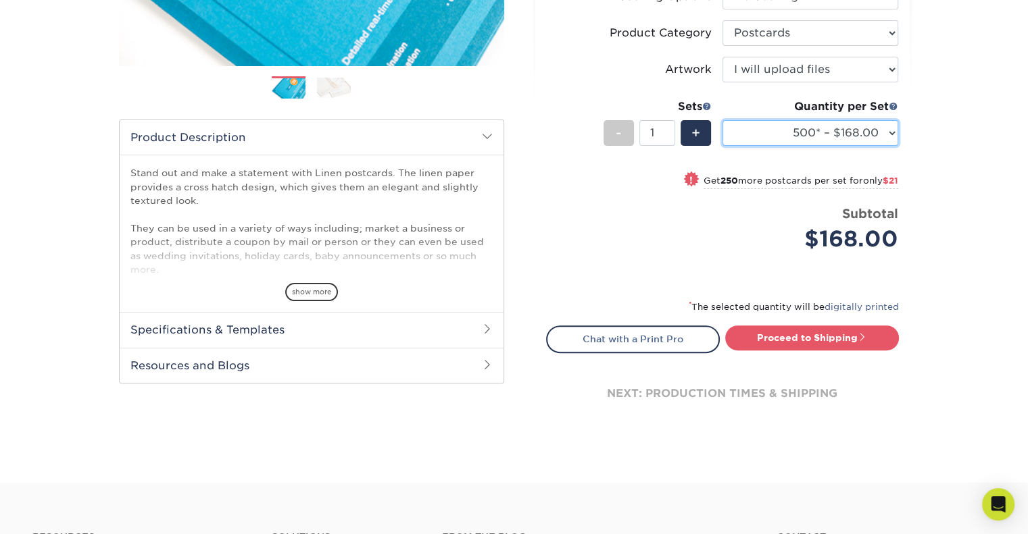
scroll to position [338, 0]
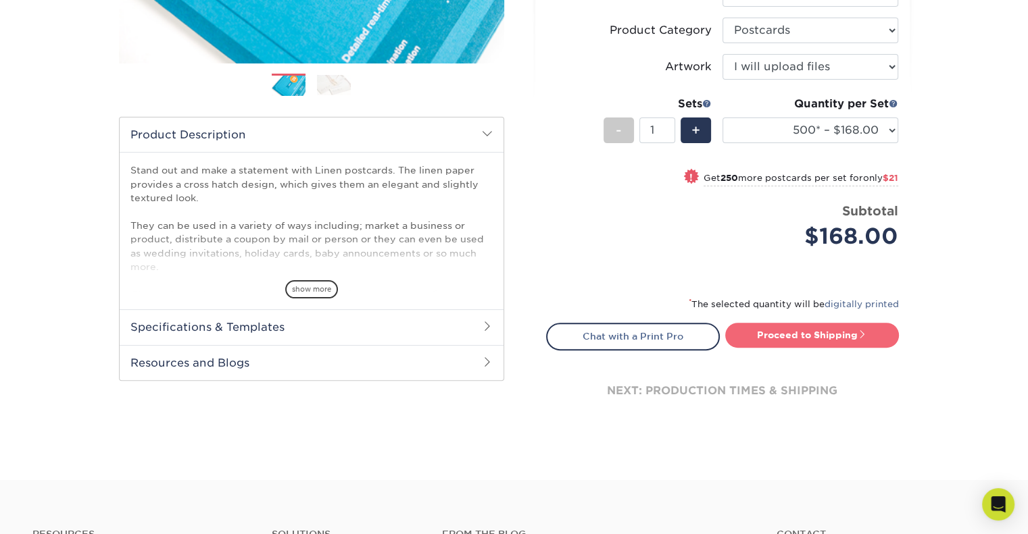
click at [818, 329] on link "Proceed to Shipping" at bounding box center [812, 335] width 174 height 24
type input "Set 1"
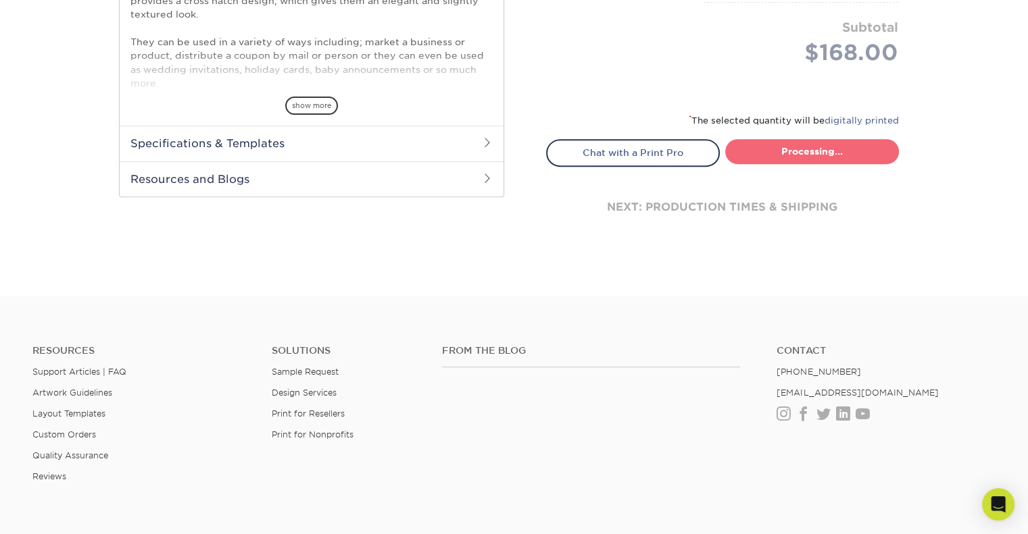
select select "82fca7e4-b1f7-4337-84c9-7dc9c0909a81"
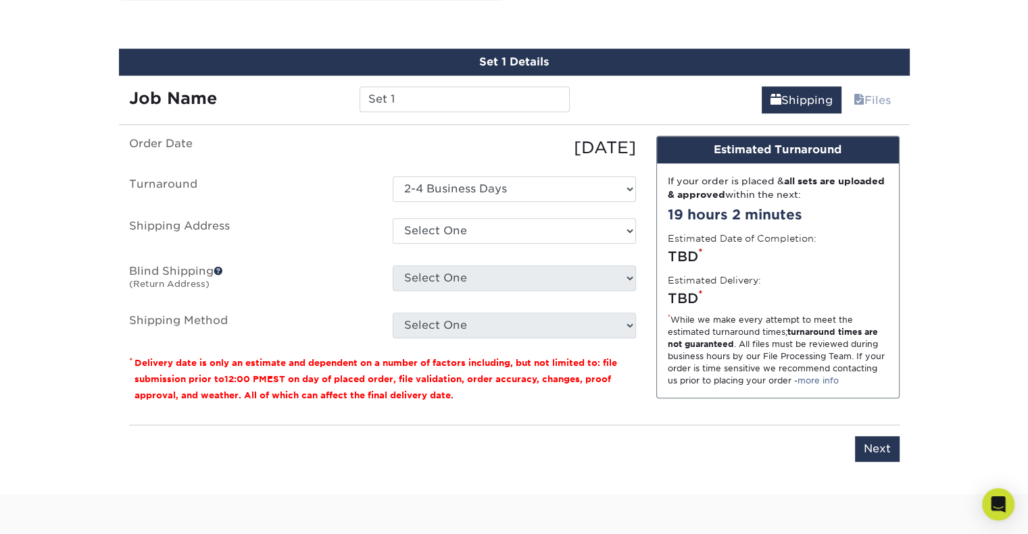
scroll to position [696, 0]
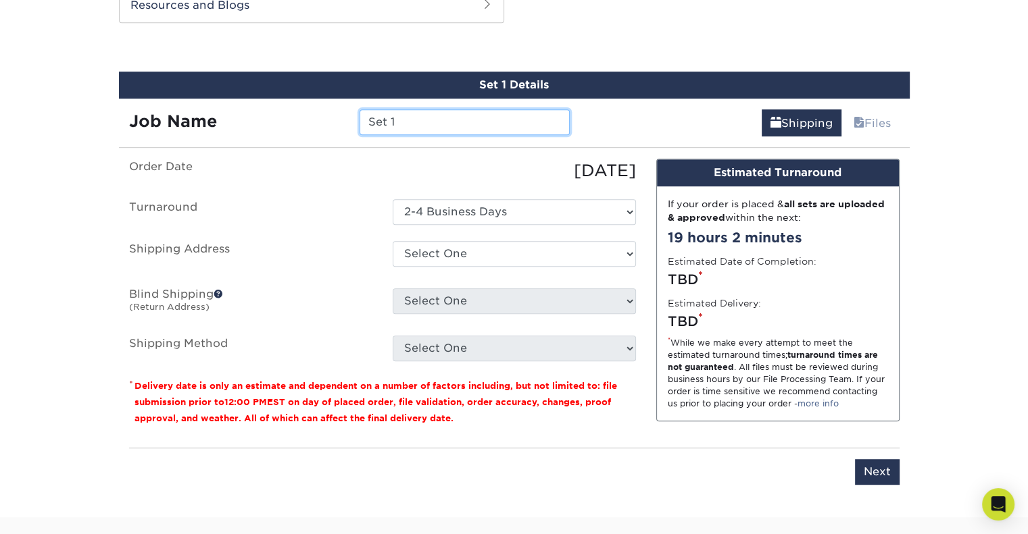
click at [433, 124] on input "Set 1" at bounding box center [464, 122] width 210 height 26
click at [340, 116] on div "Job Name Set 1" at bounding box center [349, 122] width 461 height 26
type input "Spring 2021"
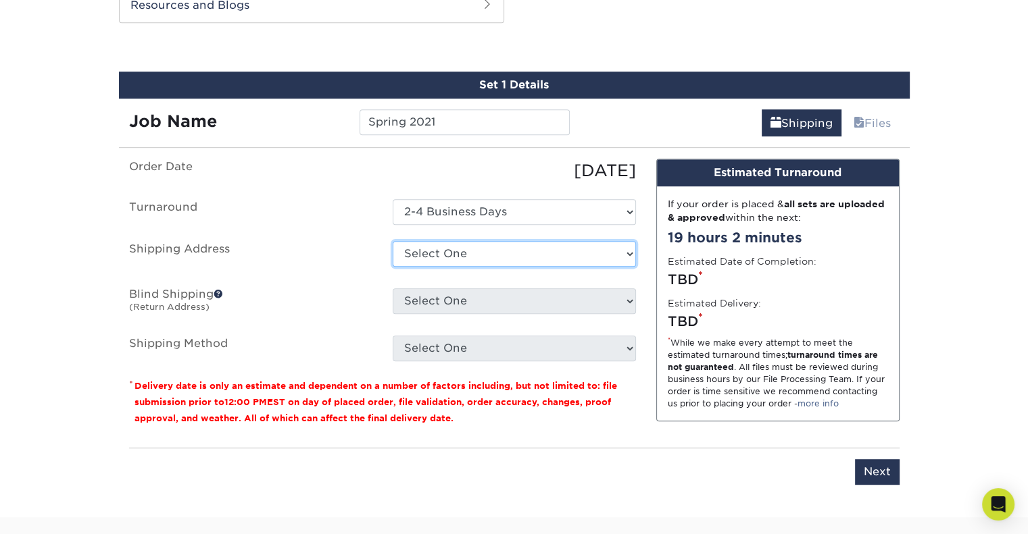
click at [429, 253] on select "Select One 2854 NEW PROVIDENCE CT, FALLS CHURCH, VA 2854 NEW PROVIDENCE CT, FAL…" at bounding box center [514, 254] width 243 height 26
select select "286267"
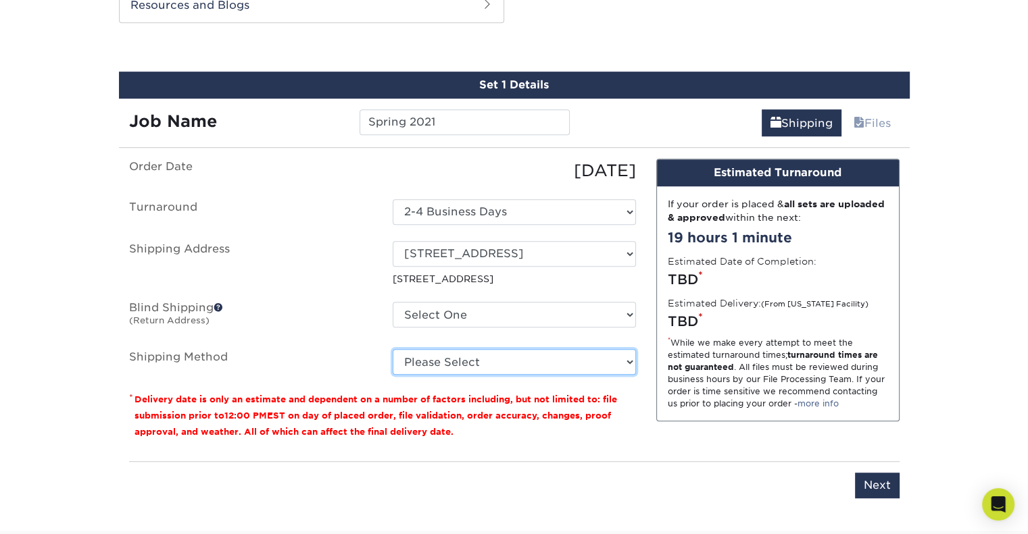
click at [453, 355] on select "Please Select Ground Shipping (+$26.14) 3 Day Shipping Service (+$32.29) 2 Day …" at bounding box center [514, 362] width 243 height 26
select select "03"
click at [393, 349] on select "Please Select Ground Shipping (+$26.14) 3 Day Shipping Service (+$32.29) 2 Day …" at bounding box center [514, 362] width 243 height 26
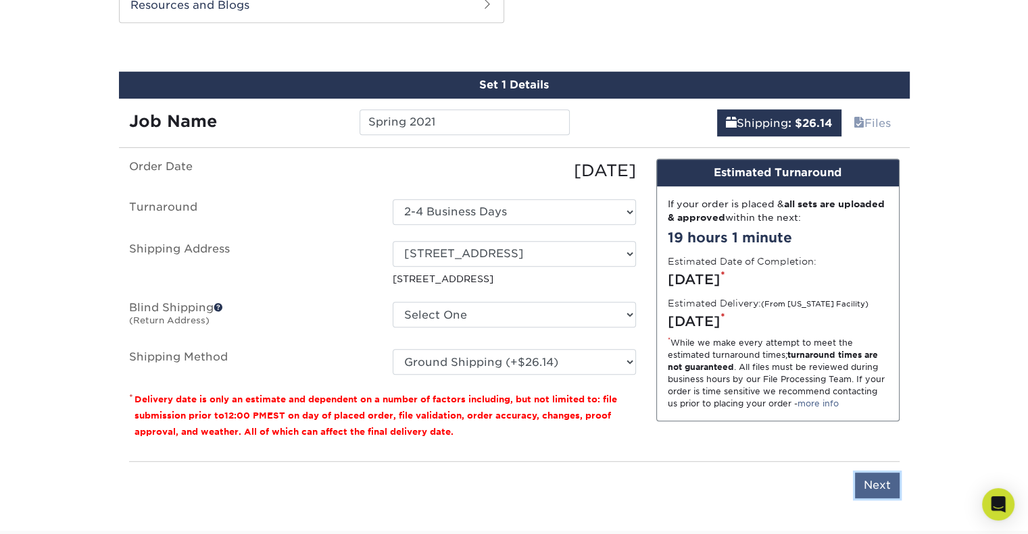
click at [895, 481] on input "Next" at bounding box center [877, 486] width 45 height 26
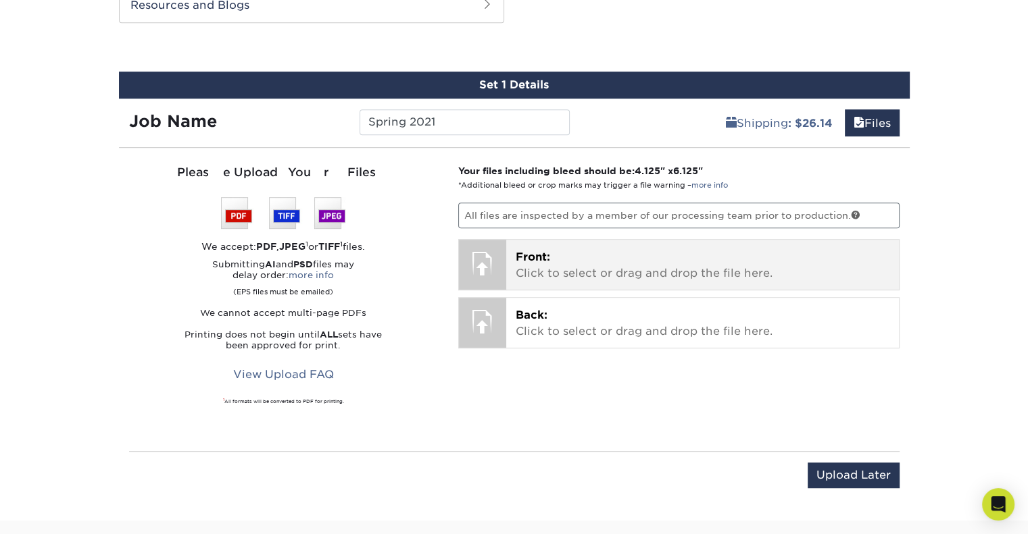
click at [595, 265] on p "Front: Click to select or drag and drop the file here." at bounding box center [703, 265] width 374 height 32
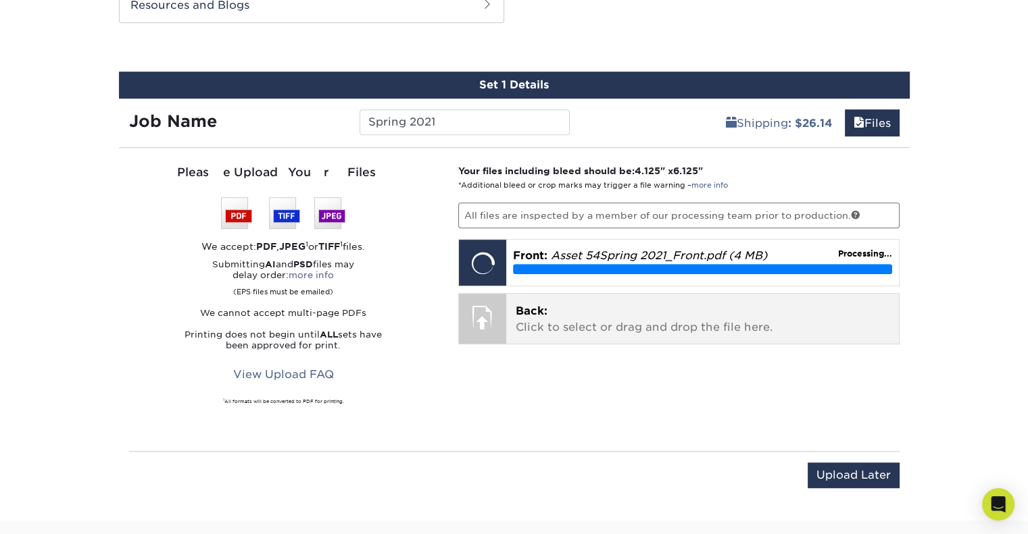
click at [538, 318] on p "Back: Click to select or drag and drop the file here." at bounding box center [703, 319] width 374 height 32
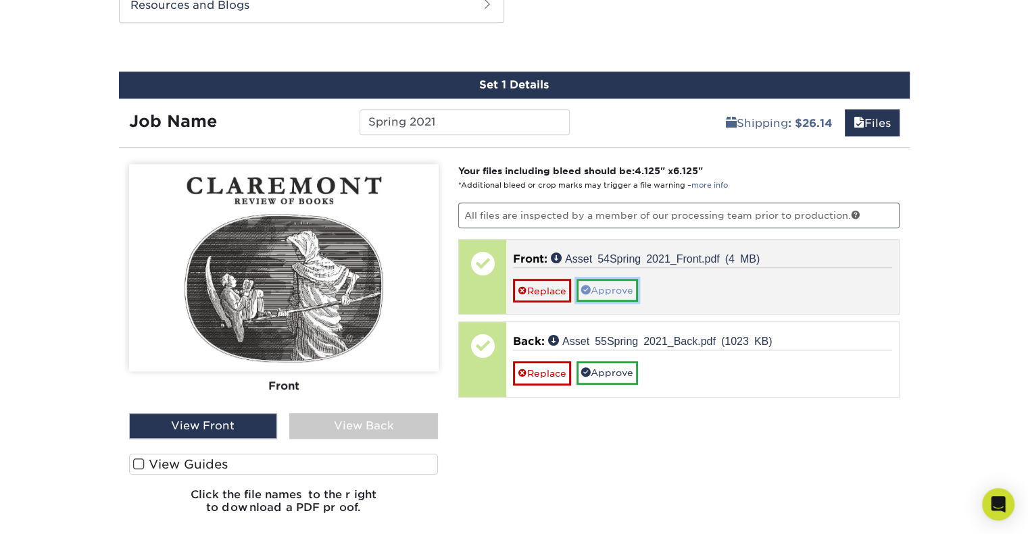
click at [600, 286] on link "Approve" at bounding box center [606, 290] width 61 height 23
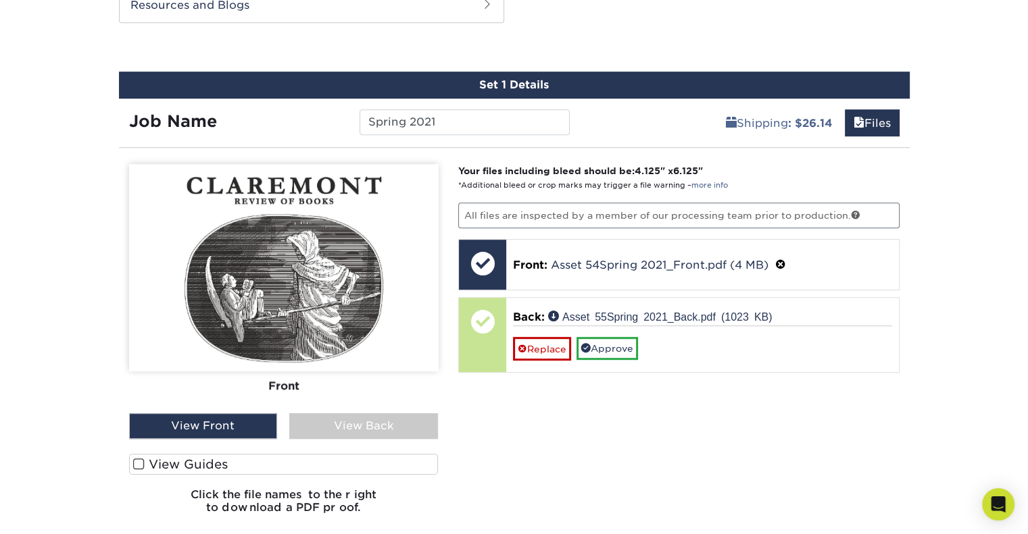
click at [364, 418] on div "View Back" at bounding box center [363, 427] width 149 height 26
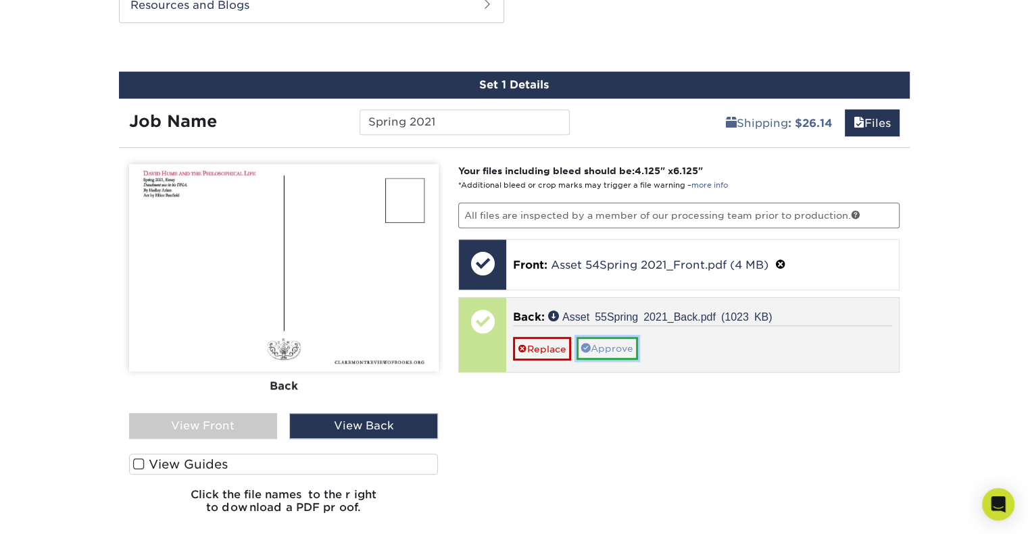
click at [627, 353] on link "Approve" at bounding box center [606, 348] width 61 height 23
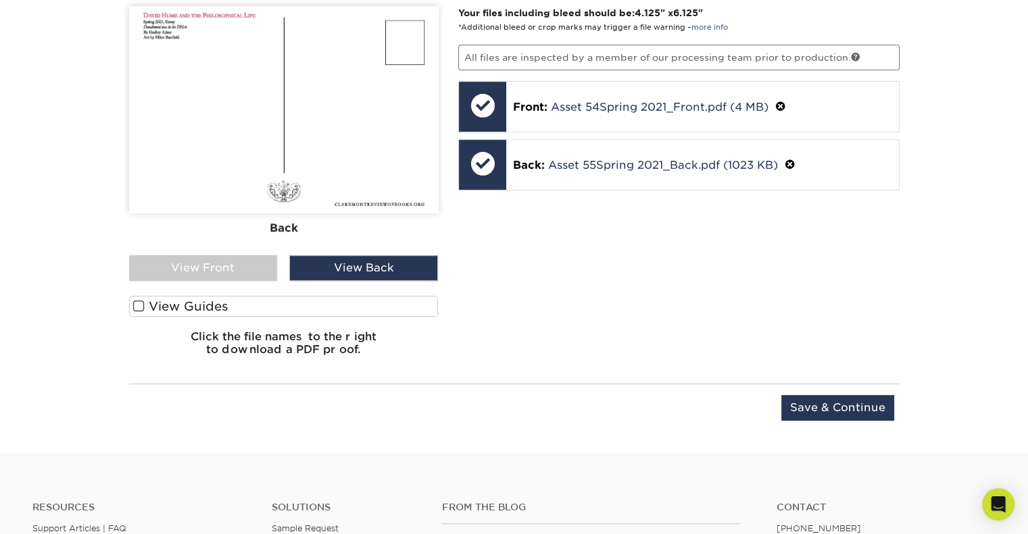
scroll to position [831, 0]
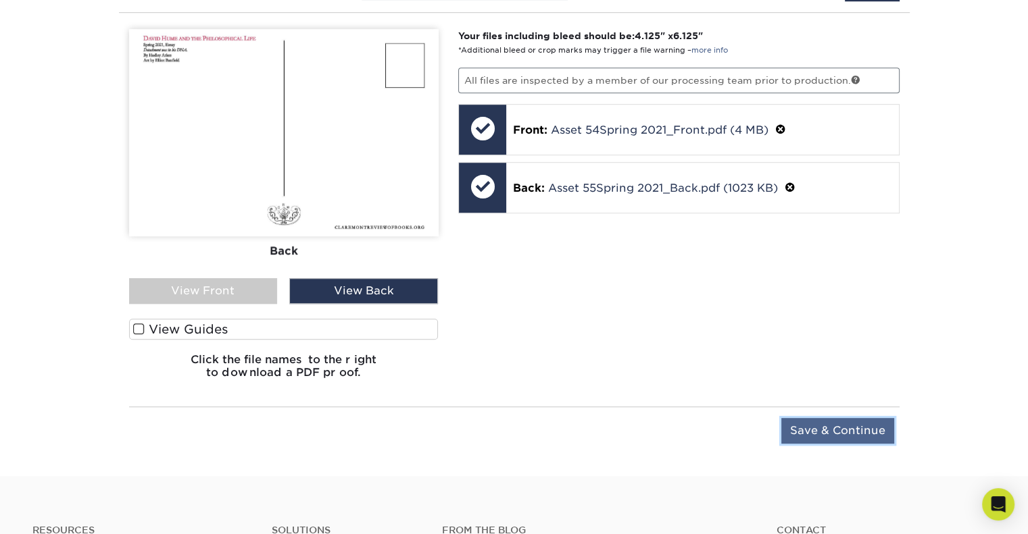
click at [829, 424] on input "Save & Continue" at bounding box center [837, 431] width 113 height 26
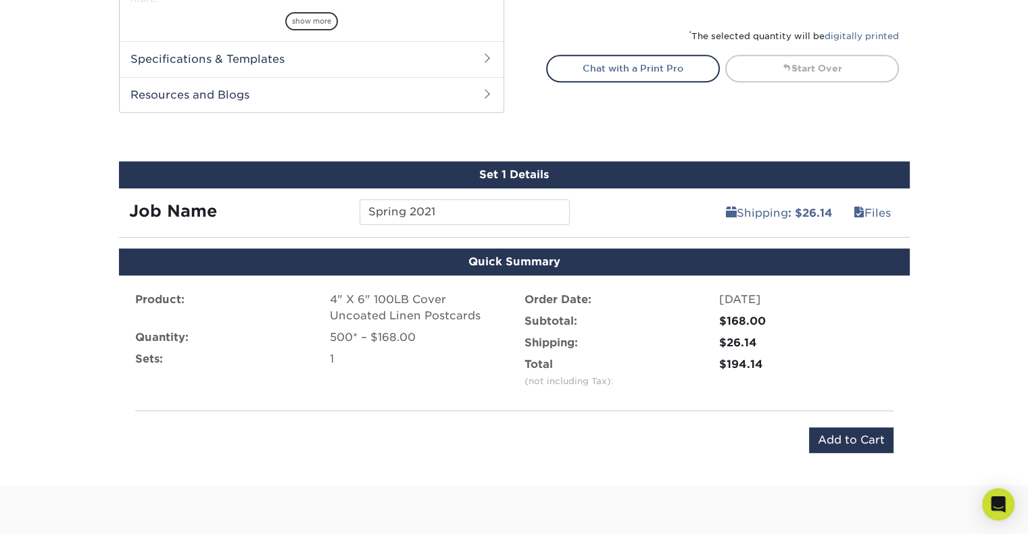
scroll to position [628, 0]
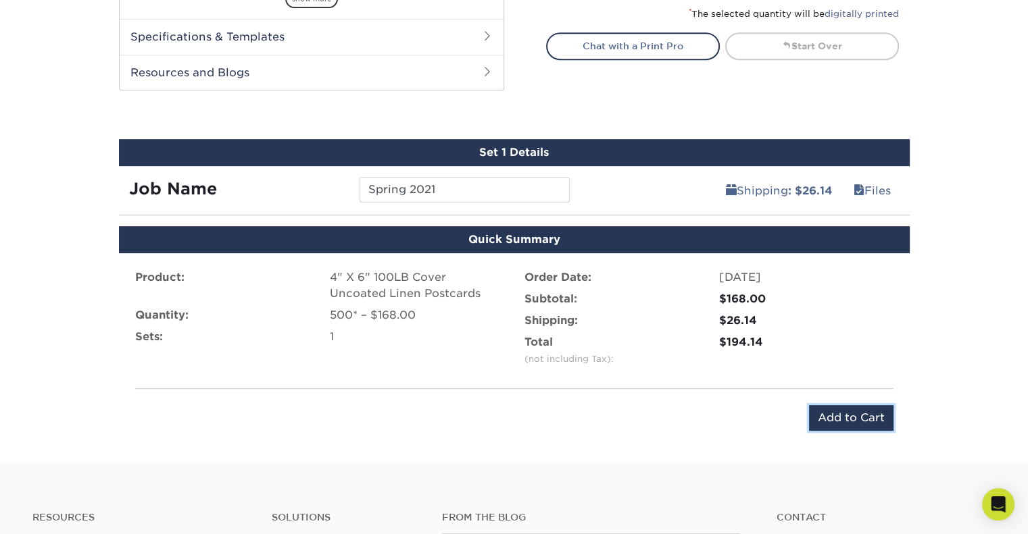
click at [843, 416] on input "Add to Cart" at bounding box center [851, 418] width 84 height 26
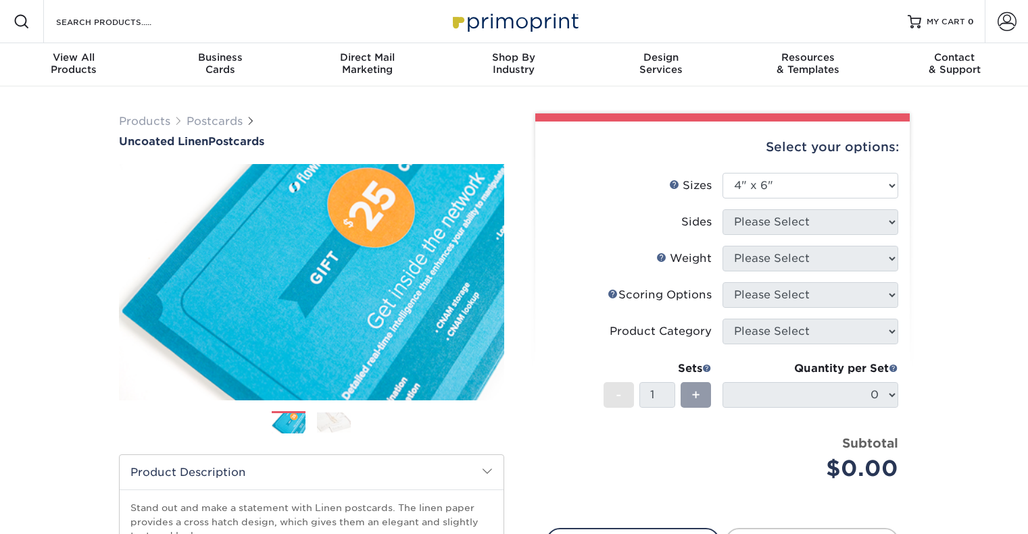
select select "4.00x6.00"
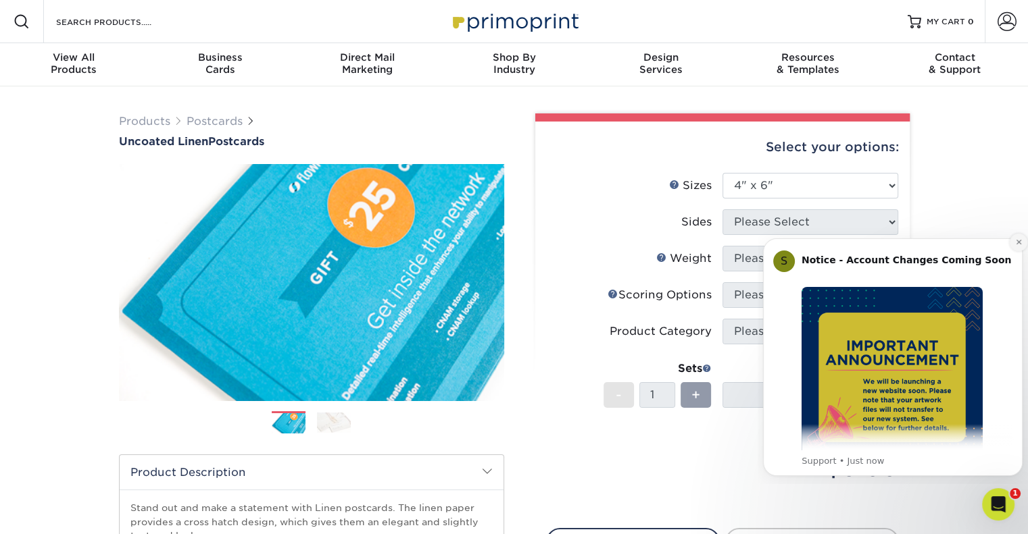
click at [1014, 247] on button "Dismiss notification" at bounding box center [1018, 243] width 18 height 18
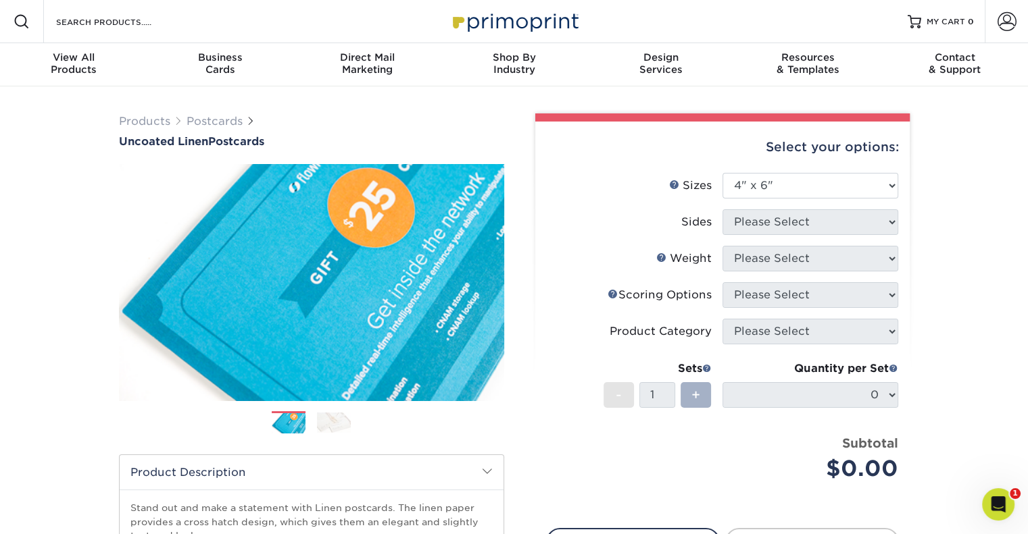
click at [695, 399] on span "+" at bounding box center [695, 395] width 9 height 20
click at [854, 186] on select "Please Select 1.5" x 7" 2" x 6" 2" x 8" 2.12" x 5.5" 2.75" x 4.25" 2.75" x 8.5"…" at bounding box center [810, 186] width 176 height 26
click at [807, 178] on select "Please Select 1.5" x 7" 2" x 6" 2" x 8" 2.12" x 5.5" 2.75" x 4.25" 2.75" x 8.5"…" at bounding box center [810, 186] width 176 height 26
click at [722, 173] on select "Please Select 1.5" x 7" 2" x 6" 2" x 8" 2.12" x 5.5" 2.75" x 4.25" 2.75" x 8.5"…" at bounding box center [810, 186] width 176 height 26
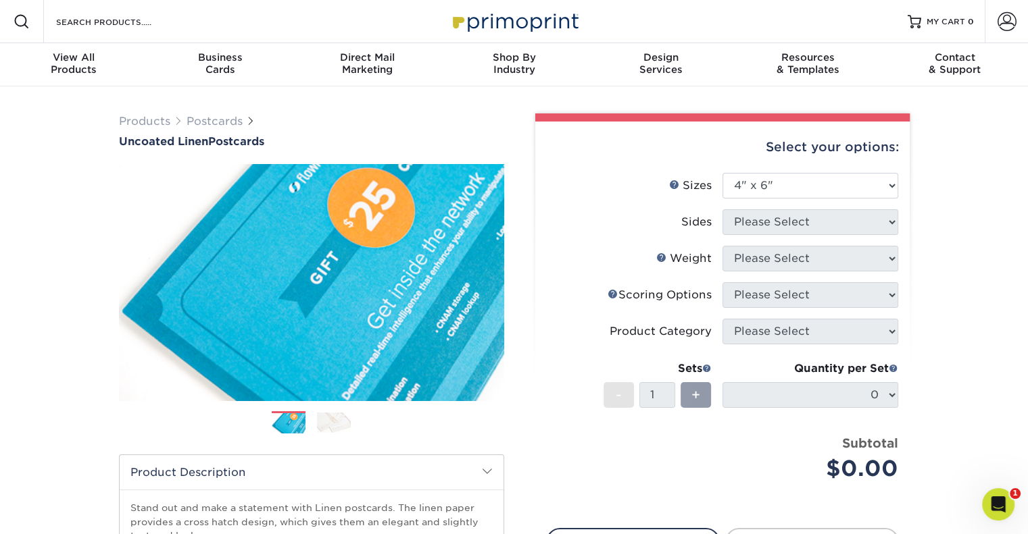
click at [822, 358] on li "Sets - 1 + Quantity per Set 0 (Price includes envelopes)" at bounding box center [722, 394] width 351 height 79
click at [684, 395] on div "+" at bounding box center [695, 395] width 30 height 26
drag, startPoint x: 695, startPoint y: 395, endPoint x: 831, endPoint y: 395, distance: 136.5
click at [703, 395] on div "+" at bounding box center [695, 395] width 30 height 26
click at [847, 280] on li "Weight Help Weight Please Select 100LB" at bounding box center [722, 264] width 351 height 36
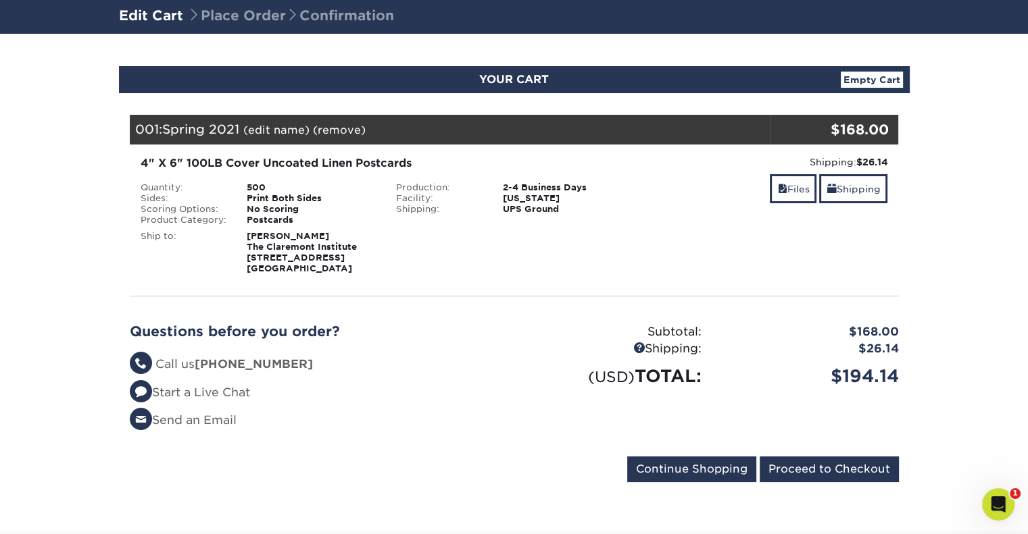
scroll to position [68, 0]
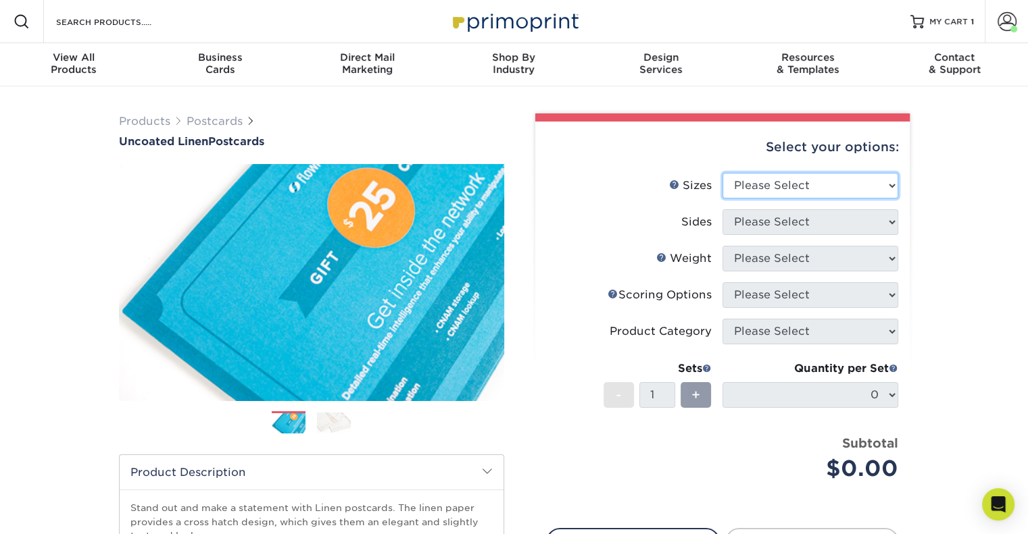
click at [844, 186] on select "Please Select 1.5" x 7" 2" x 6" 2" x 8" 2.12" x 5.5" 2.75" x 4.25" 2.75" x 8.5"…" at bounding box center [810, 186] width 176 height 26
select select "4.00x6.00"
click at [722, 173] on select "Please Select 1.5" x 7" 2" x 6" 2" x 8" 2.12" x 5.5" 2.75" x 4.25" 2.75" x 8.5"…" at bounding box center [810, 186] width 176 height 26
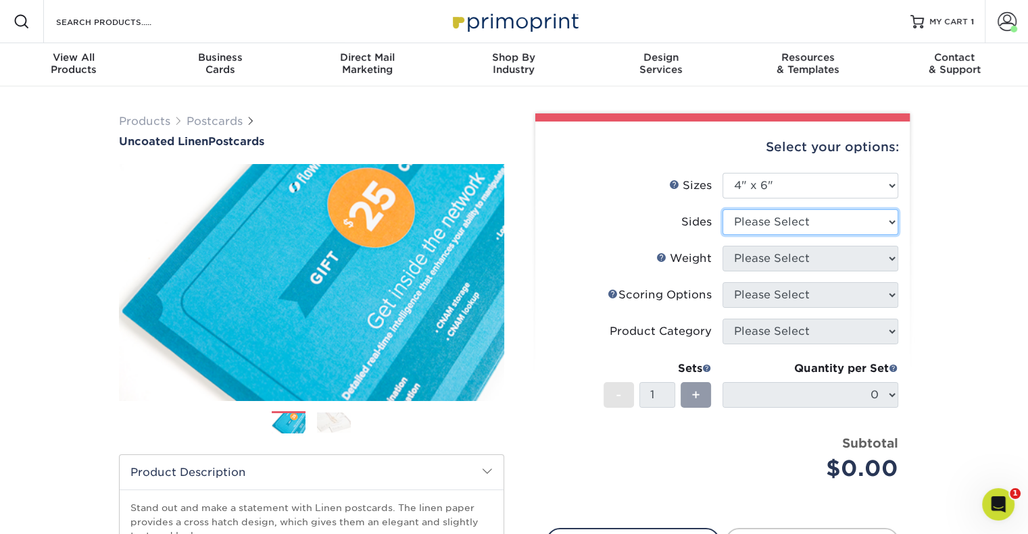
click at [808, 222] on select "Please Select Print Both Sides Print Front Only" at bounding box center [810, 222] width 176 height 26
select select "13abbda7-1d64-4f25-8bb2-c179b224825d"
click at [722, 209] on select "Please Select Print Both Sides Print Front Only" at bounding box center [810, 222] width 176 height 26
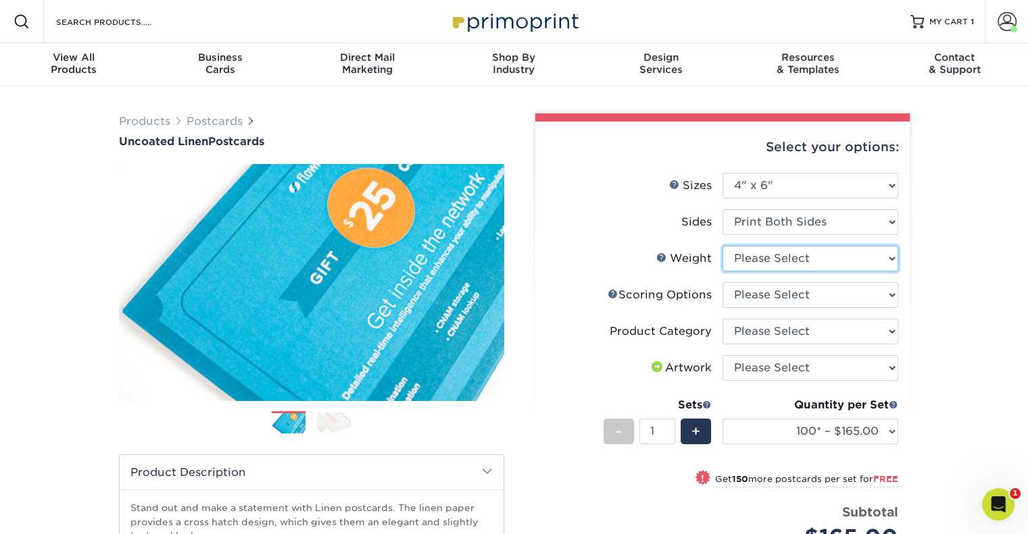
click at [834, 259] on select "Please Select 100LB" at bounding box center [810, 259] width 176 height 26
select select "100LB"
click at [722, 246] on select "Please Select 100LB" at bounding box center [810, 259] width 176 height 26
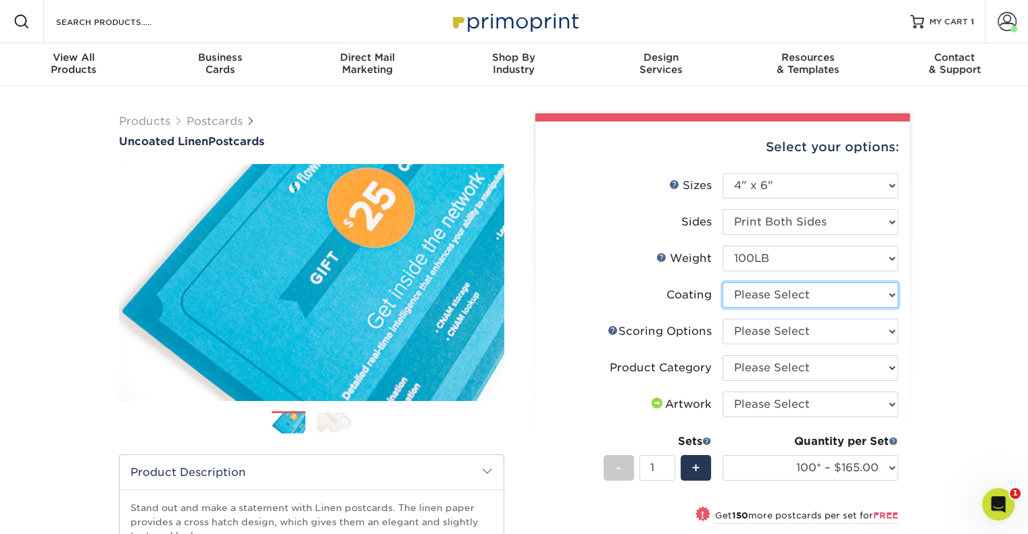
click at [808, 297] on select at bounding box center [810, 295] width 176 height 26
select select "3e7618de-abca-4bda-9f97-8b9129e913d8"
click at [722, 282] on select at bounding box center [810, 295] width 176 height 26
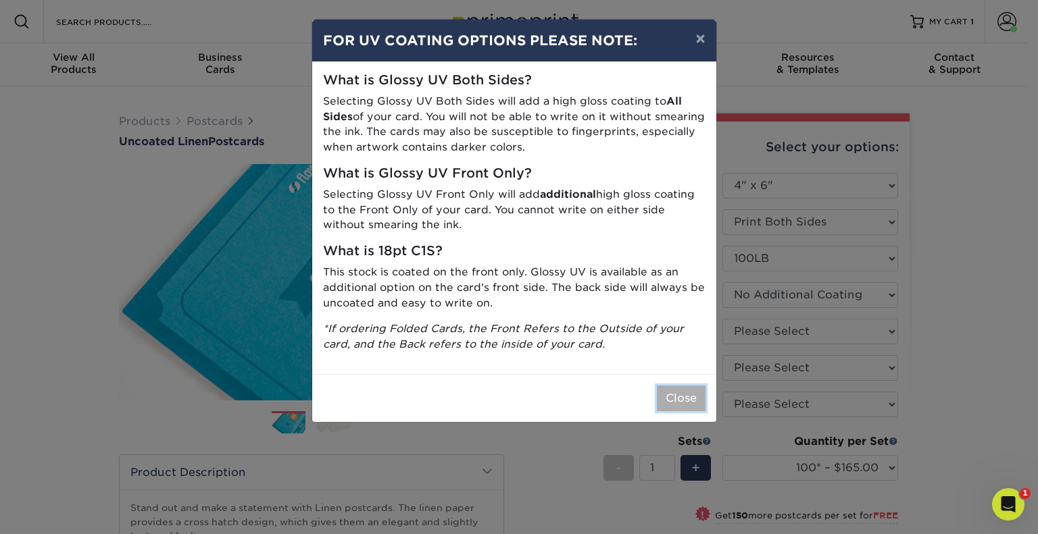
click at [675, 395] on button "Close" at bounding box center [681, 399] width 49 height 26
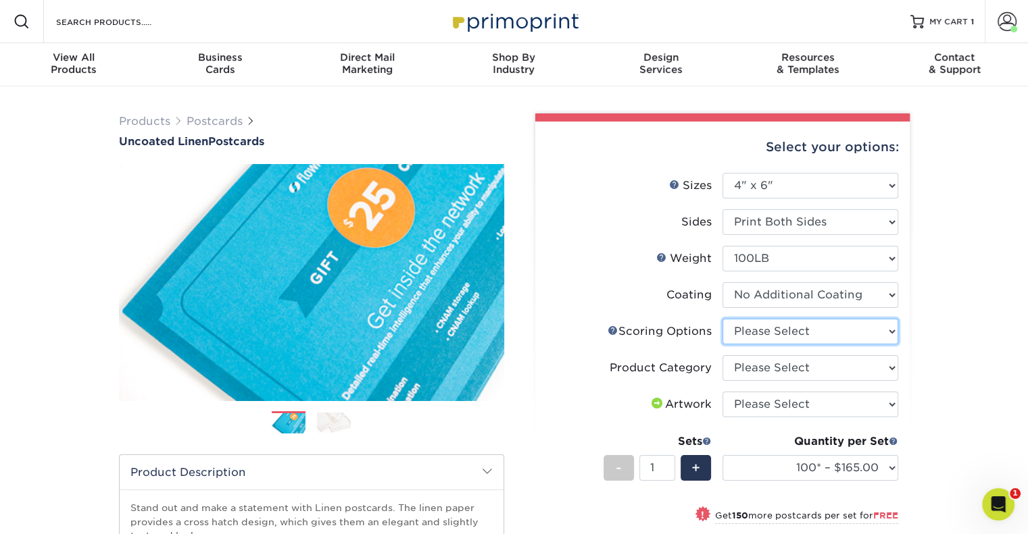
click at [804, 326] on select "Please Select No Scoring One Score Score in Half" at bounding box center [810, 332] width 176 height 26
select select "16ebe401-5398-422d-8cb0-f3adbb82deb5"
click at [722, 319] on select "Please Select No Scoring One Score Score in Half" at bounding box center [810, 332] width 176 height 26
click at [781, 367] on select "Please Select Postcards" at bounding box center [810, 368] width 176 height 26
select select "9b7272e0-d6c8-4c3c-8e97-d3a1bcdab858"
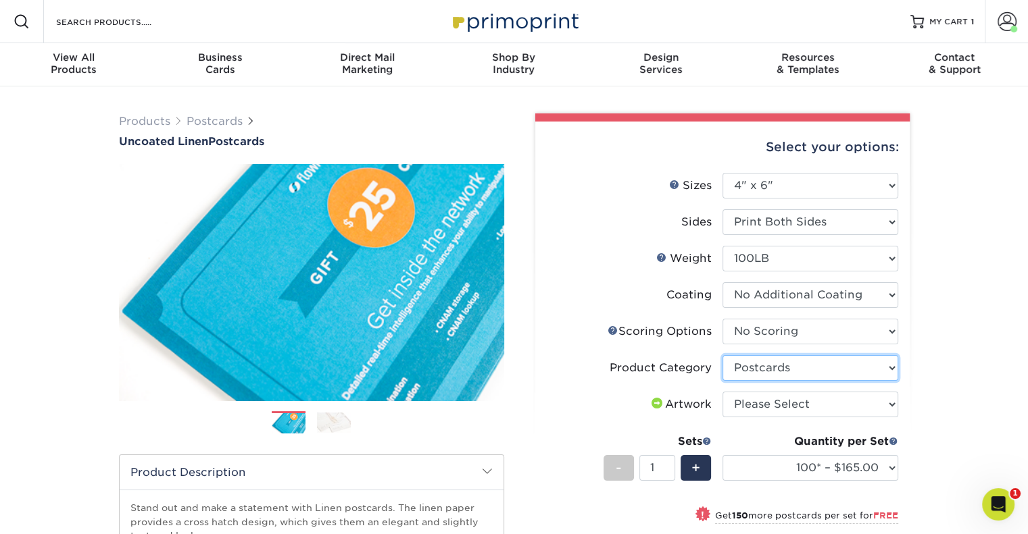
click at [722, 355] on select "Please Select Postcards" at bounding box center [810, 368] width 176 height 26
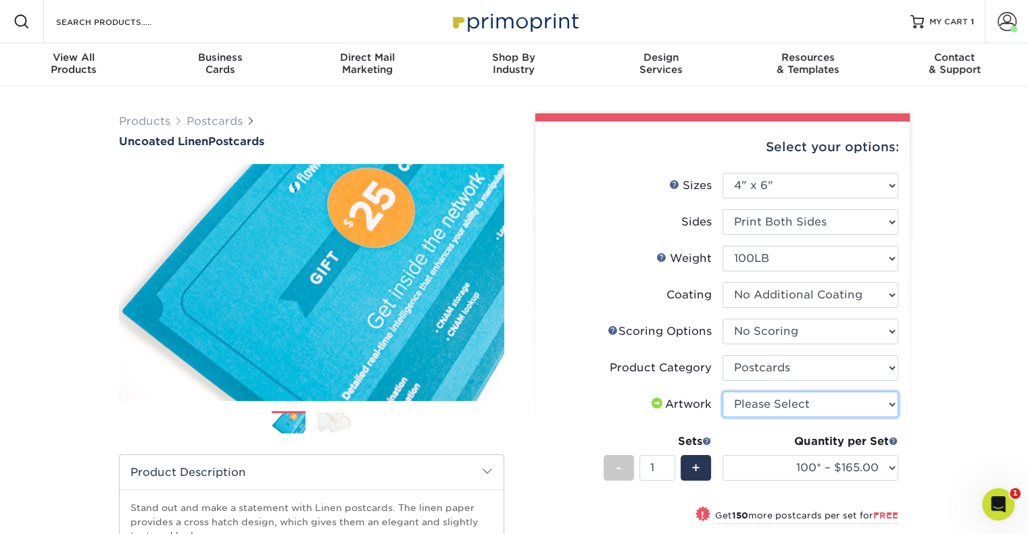
click at [787, 408] on select "Please Select I will upload files I need a design - $150" at bounding box center [810, 405] width 176 height 26
select select "upload"
click at [722, 392] on select "Please Select I will upload files I need a design - $150" at bounding box center [810, 405] width 176 height 26
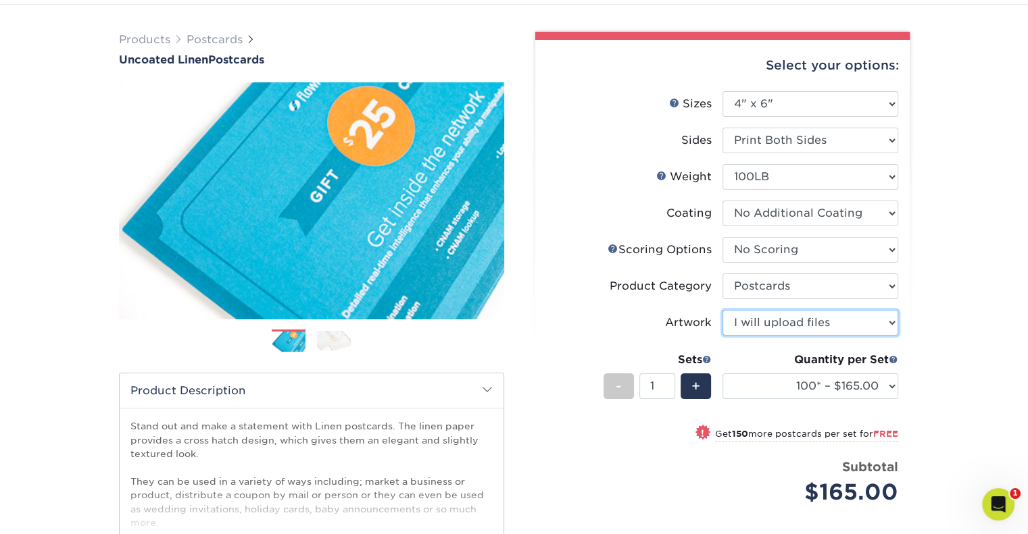
scroll to position [270, 0]
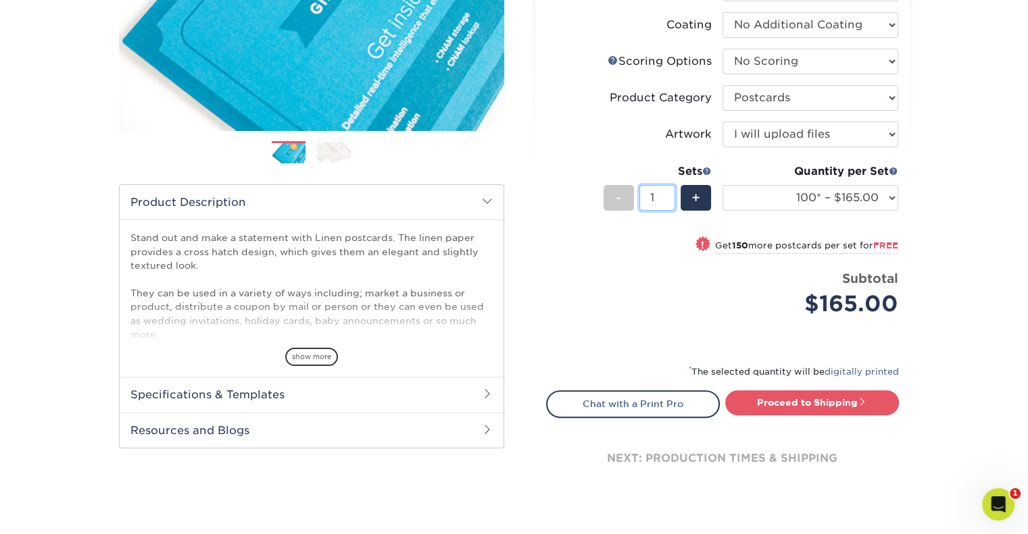
drag, startPoint x: 661, startPoint y: 197, endPoint x: 642, endPoint y: 197, distance: 18.9
click at [642, 197] on input "1" at bounding box center [657, 198] width 36 height 26
type input "7"
click at [952, 221] on div "Products Postcards Uncoated Linen Postcards Previous Next show more 100" at bounding box center [514, 182] width 1028 height 732
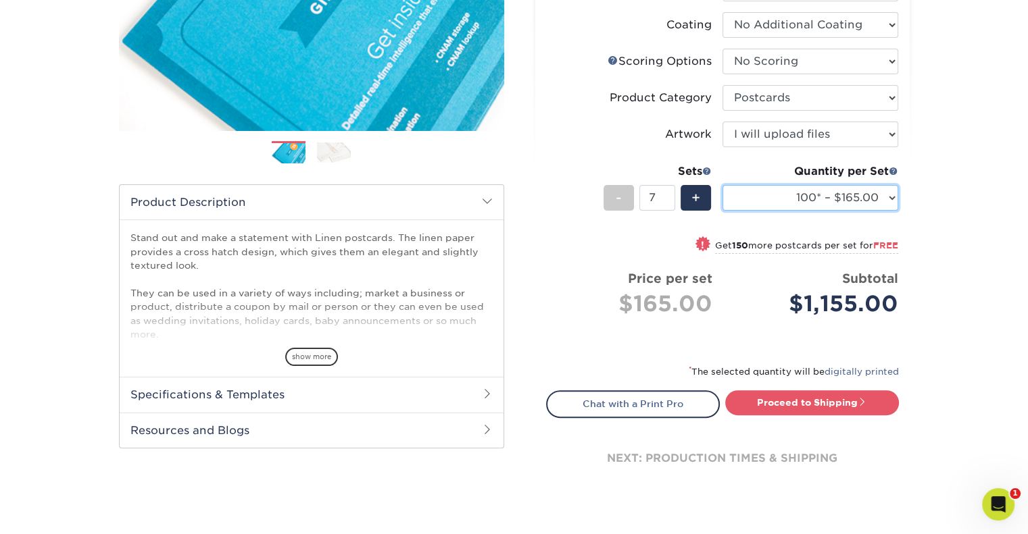
click at [892, 199] on select "100* – $165.00 250* – $165.00 500* – $168.00 750 – $189.00 1000 – $211.00 1500 …" at bounding box center [810, 198] width 176 height 26
select select "500* – $168.00"
click at [722, 185] on select "100* – $165.00 250* – $165.00 500* – $168.00 750 – $189.00 1000 – $211.00 1500 …" at bounding box center [810, 198] width 176 height 26
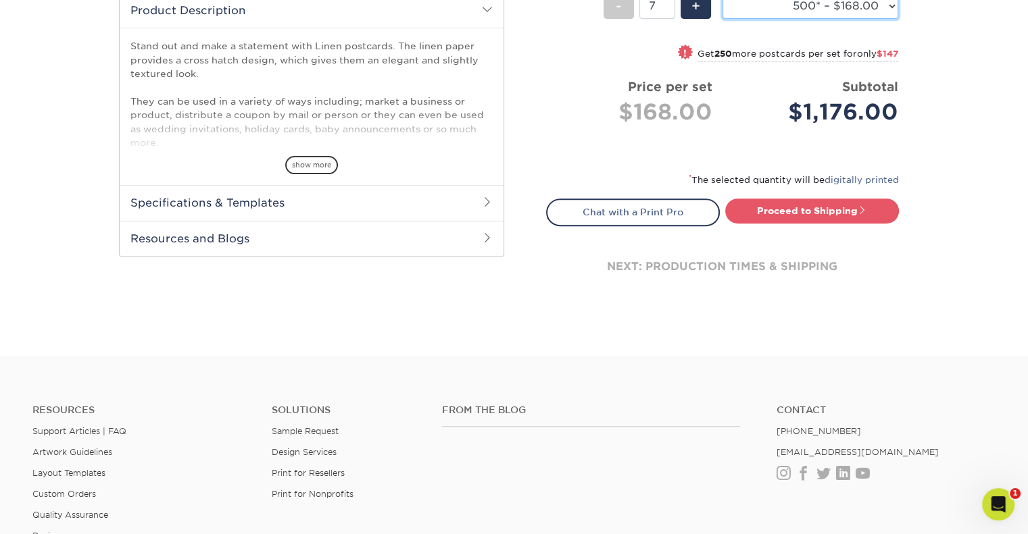
scroll to position [338, 0]
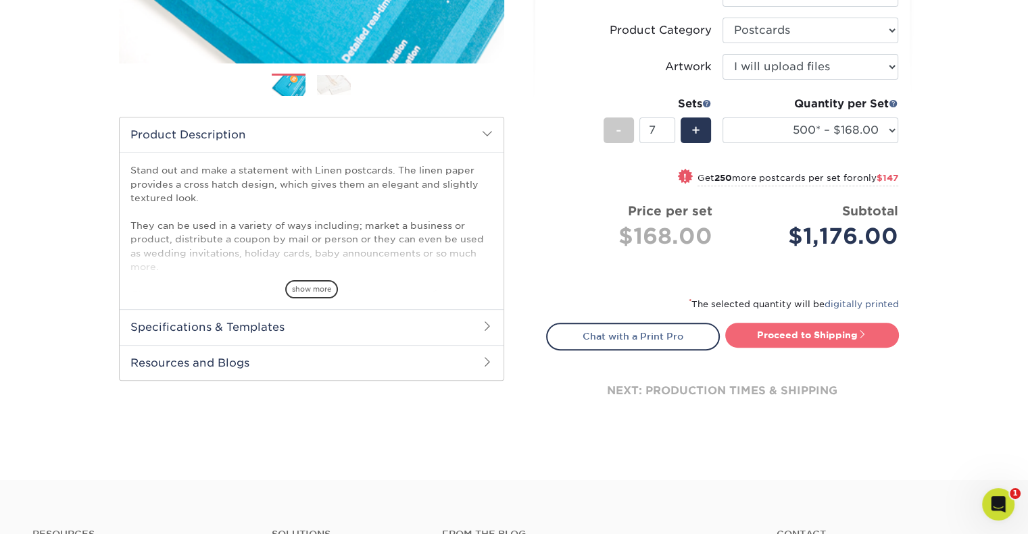
click at [806, 337] on link "Proceed to Shipping" at bounding box center [812, 335] width 174 height 24
type input "Set 1"
select select "82fca7e4-b1f7-4337-84c9-7dc9c0909a81"
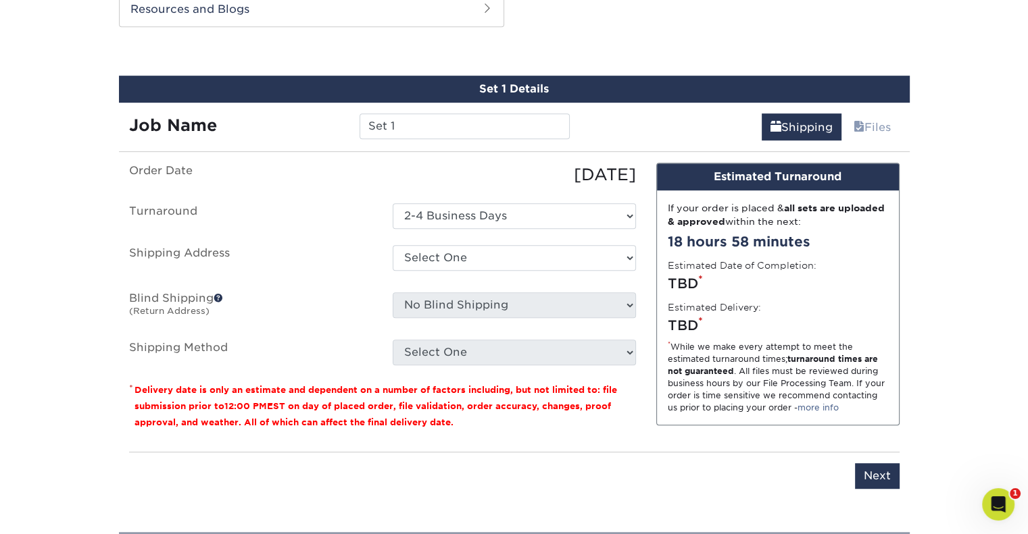
scroll to position [696, 0]
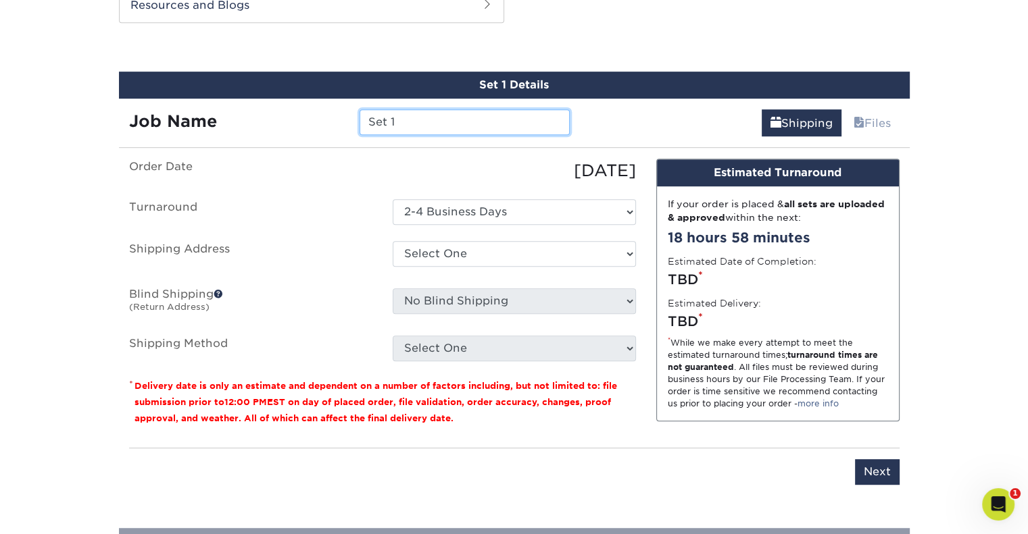
drag, startPoint x: 456, startPoint y: 122, endPoint x: 272, endPoint y: 111, distance: 184.1
click at [271, 109] on div "Job Name Set 1" at bounding box center [349, 122] width 461 height 26
type input "Spring 2022"
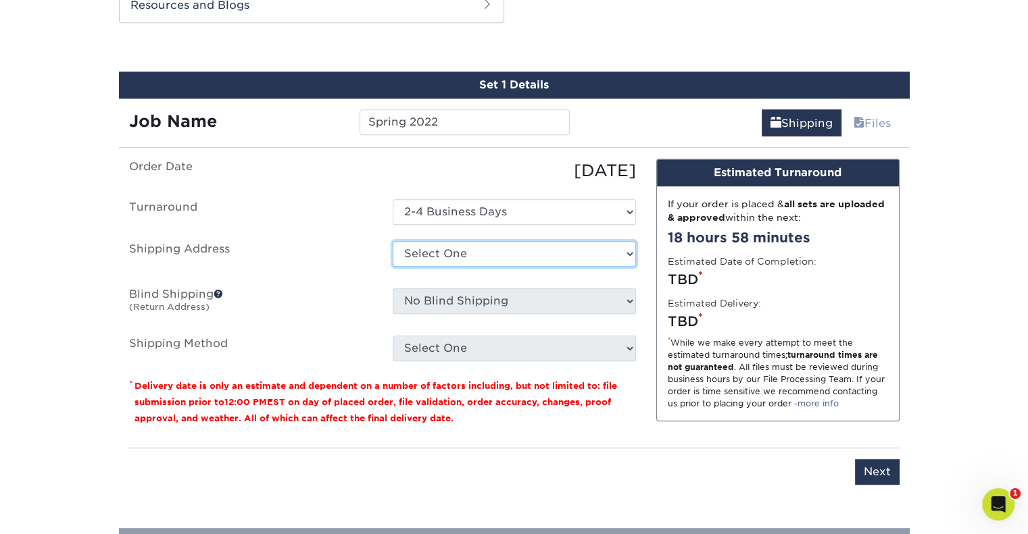
click at [468, 246] on select "Select One Annalyssa Lee Annalyssa Lee + Add New Address" at bounding box center [514, 254] width 243 height 26
select select "286267"
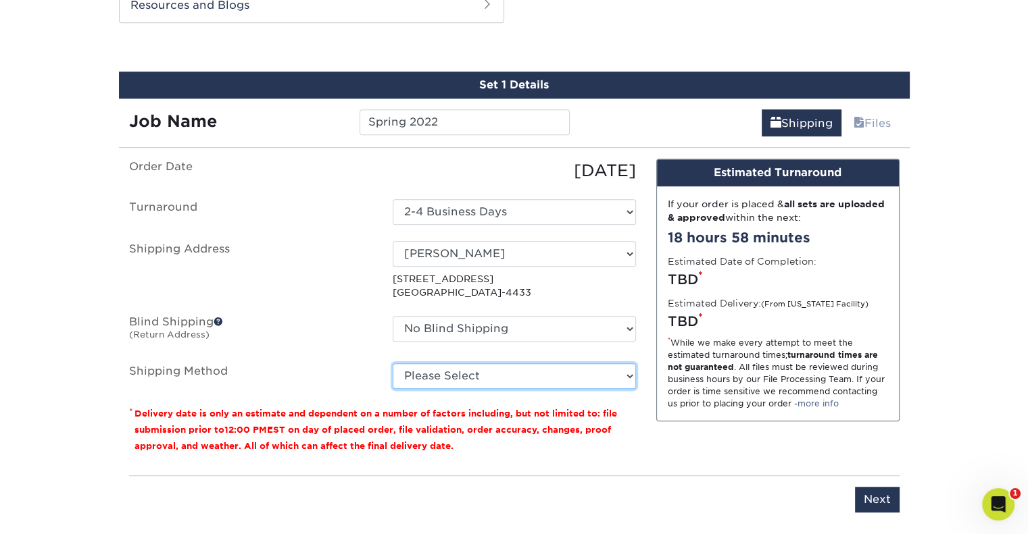
click at [460, 372] on select "Please Select Ground Shipping (+$26.14) 3 Day Shipping Service (+$32.29) 2 Day …" at bounding box center [514, 377] width 243 height 26
select select "03"
click at [393, 364] on select "Please Select Ground Shipping (+$26.14) 3 Day Shipping Service (+$32.29) 2 Day …" at bounding box center [514, 377] width 243 height 26
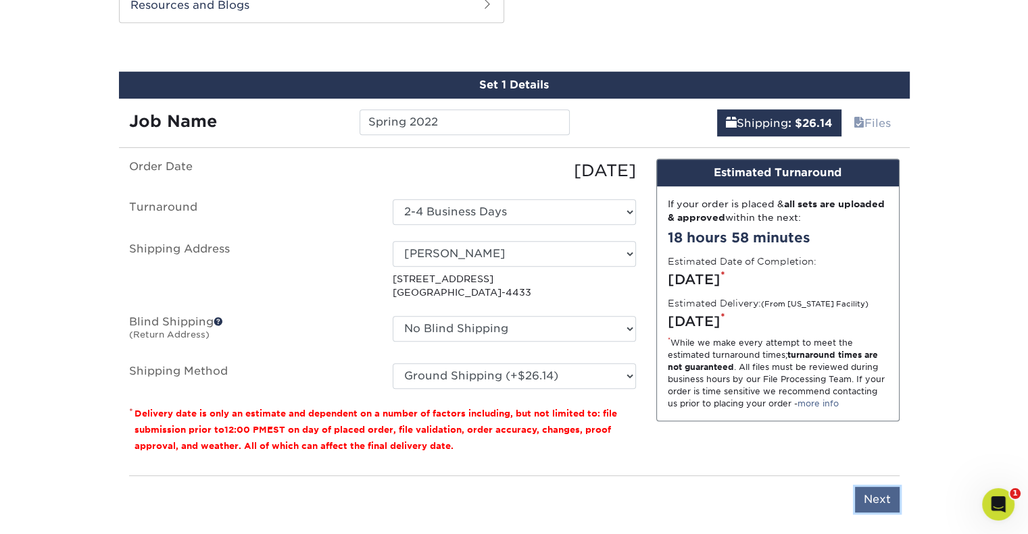
click at [887, 500] on input "Next" at bounding box center [877, 500] width 45 height 26
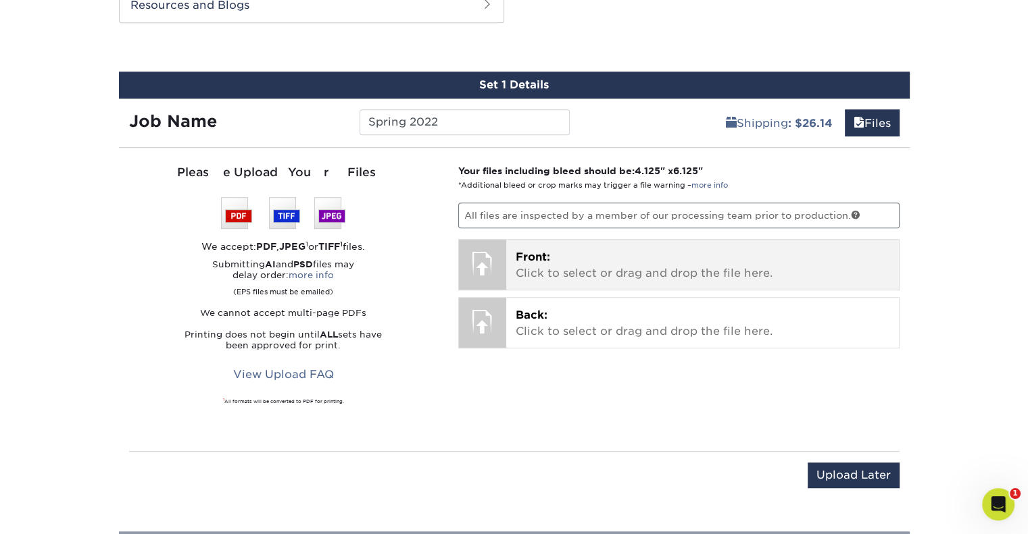
click at [572, 267] on p "Front: Click to select or drag and drop the file here." at bounding box center [703, 265] width 374 height 32
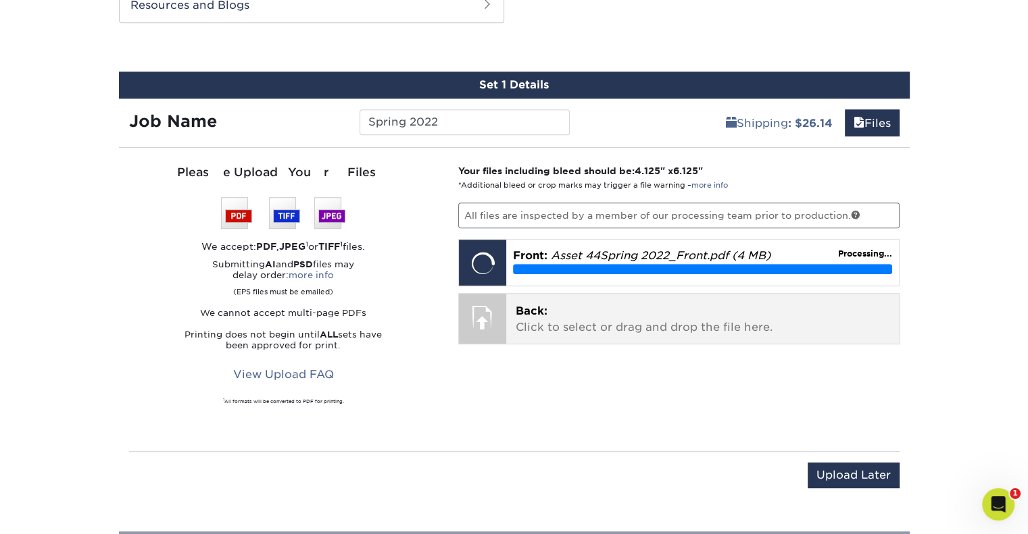
click at [593, 326] on p "Back: Click to select or drag and drop the file here." at bounding box center [703, 319] width 374 height 32
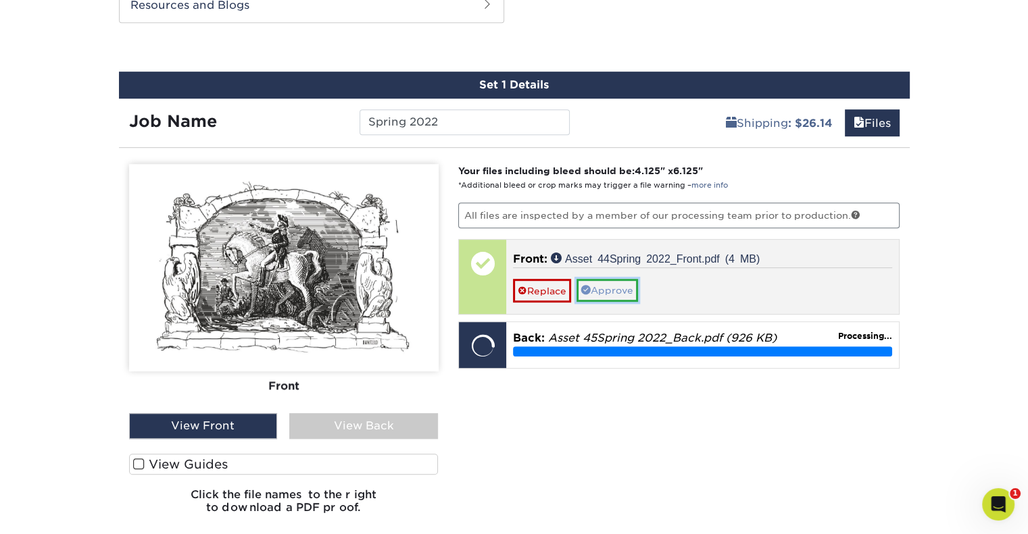
click at [614, 288] on link "Approve" at bounding box center [606, 290] width 61 height 23
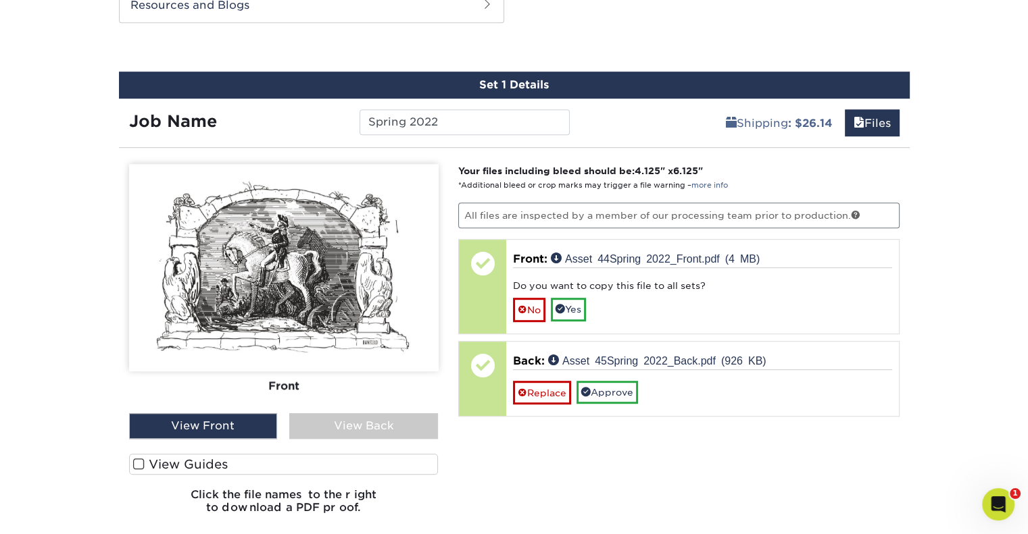
click at [406, 418] on div "View Back" at bounding box center [363, 427] width 149 height 26
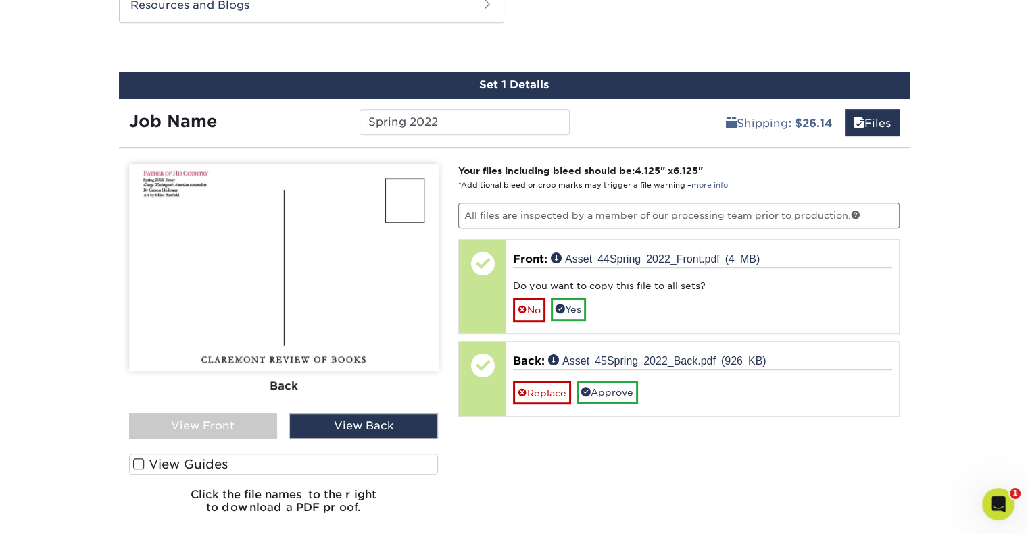
click at [354, 422] on div "View Back" at bounding box center [363, 427] width 149 height 26
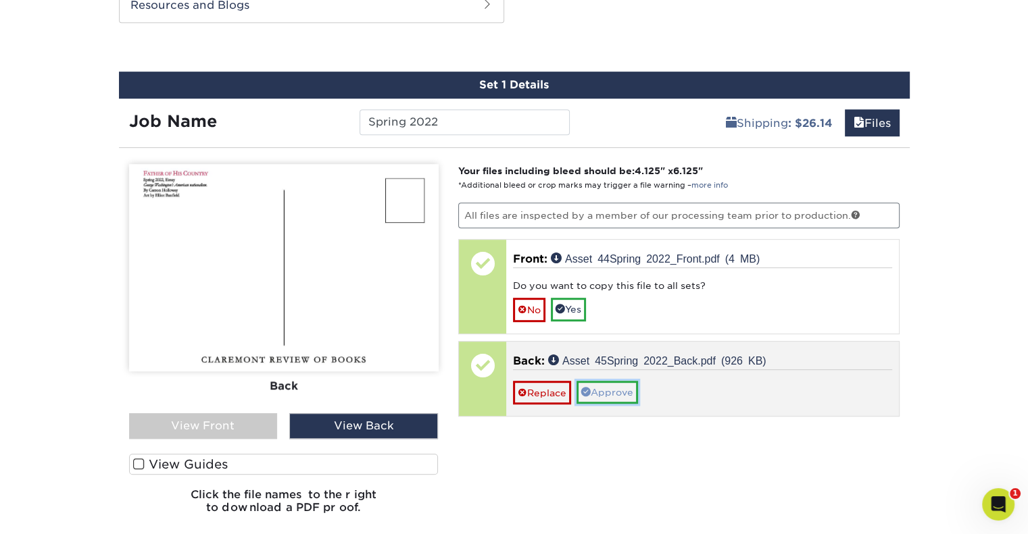
click at [622, 386] on link "Approve" at bounding box center [606, 392] width 61 height 23
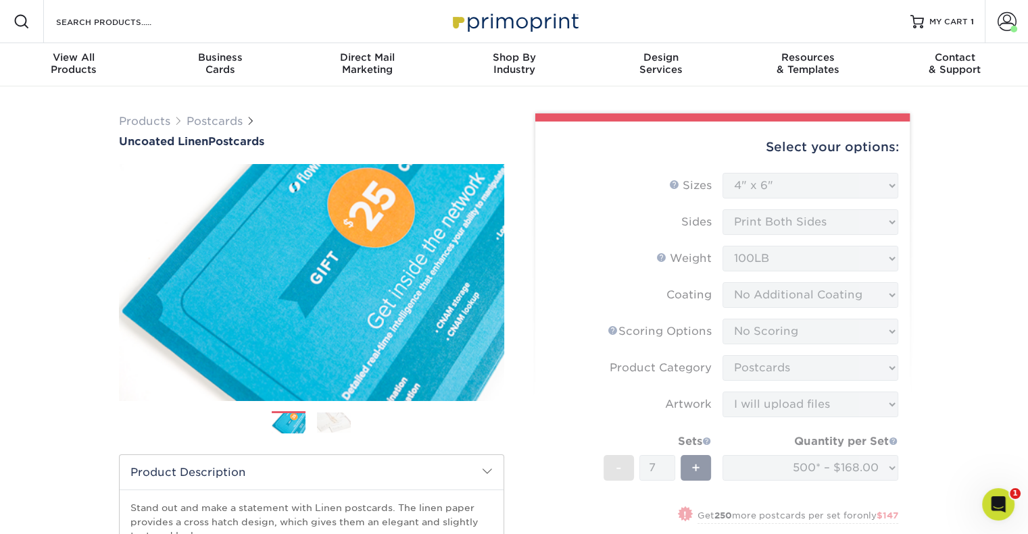
scroll to position [0, 0]
click at [941, 20] on span "MY CART" at bounding box center [948, 21] width 39 height 11
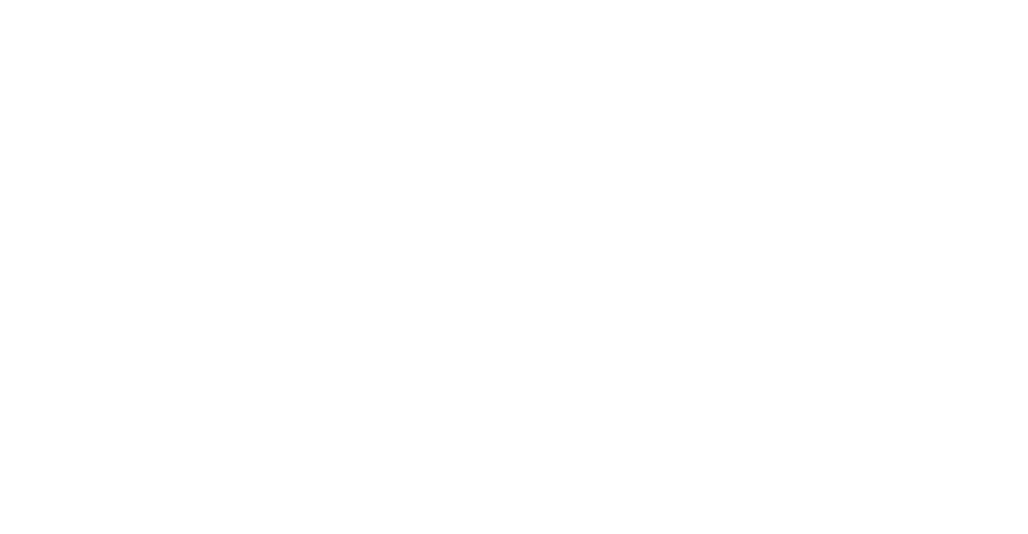
select select "4.00x6.00"
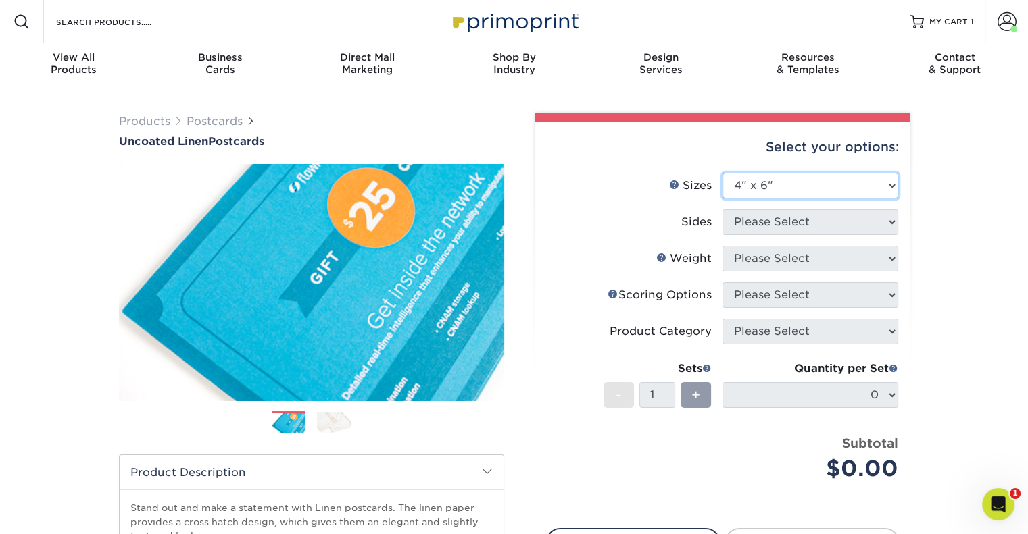
click at [826, 189] on select "Please Select 1.5" x 7" 2" x 6" 2" x 8" 2.12" x 5.5" 2.75" x 4.25" 2.75" x 8.5"…" at bounding box center [810, 186] width 176 height 26
click at [722, 173] on select "Please Select 1.5" x 7" 2" x 6" 2" x 8" 2.12" x 5.5" 2.75" x 4.25" 2.75" x 8.5"…" at bounding box center [810, 186] width 176 height 26
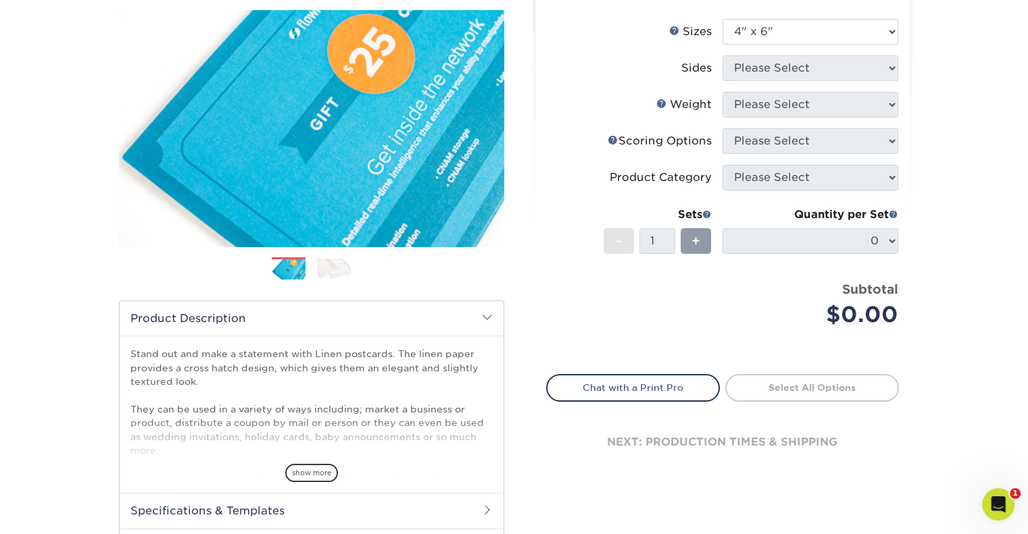
scroll to position [203, 0]
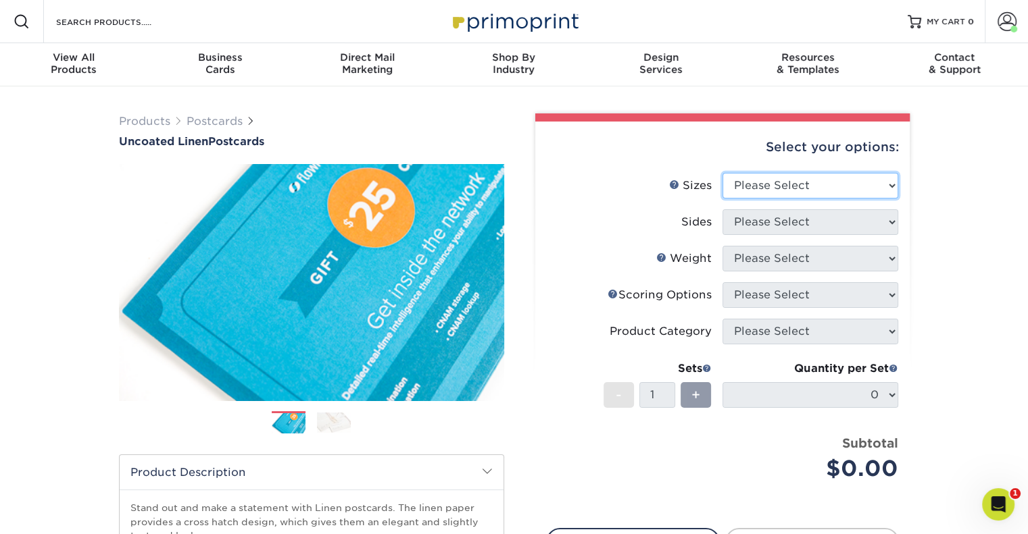
drag, startPoint x: 805, startPoint y: 180, endPoint x: 816, endPoint y: 188, distance: 14.1
click at [805, 180] on select "Please Select 1.5" x 7" 2" x 6" 2" x 8" 2.12" x 5.5" 2.75" x 4.25" 2.75" x 8.5"…" at bounding box center [810, 186] width 176 height 26
select select "4.00x6.00"
click at [722, 173] on select "Please Select 1.5" x 7" 2" x 6" 2" x 8" 2.12" x 5.5" 2.75" x 4.25" 2.75" x 8.5"…" at bounding box center [810, 186] width 176 height 26
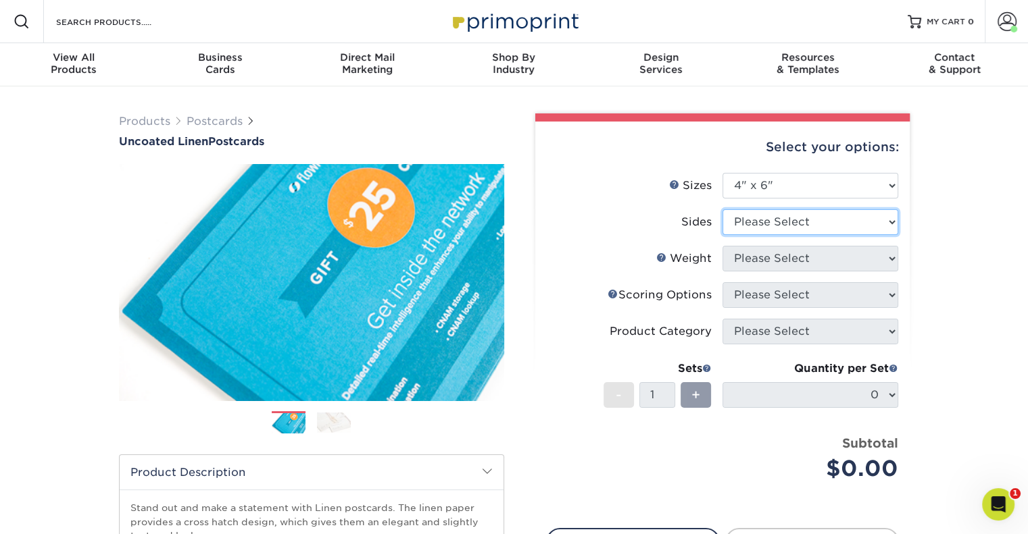
click at [782, 219] on select "Please Select Print Both Sides Print Front Only" at bounding box center [810, 222] width 176 height 26
select select "13abbda7-1d64-4f25-8bb2-c179b224825d"
click at [722, 209] on select "Please Select Print Both Sides Print Front Only" at bounding box center [810, 222] width 176 height 26
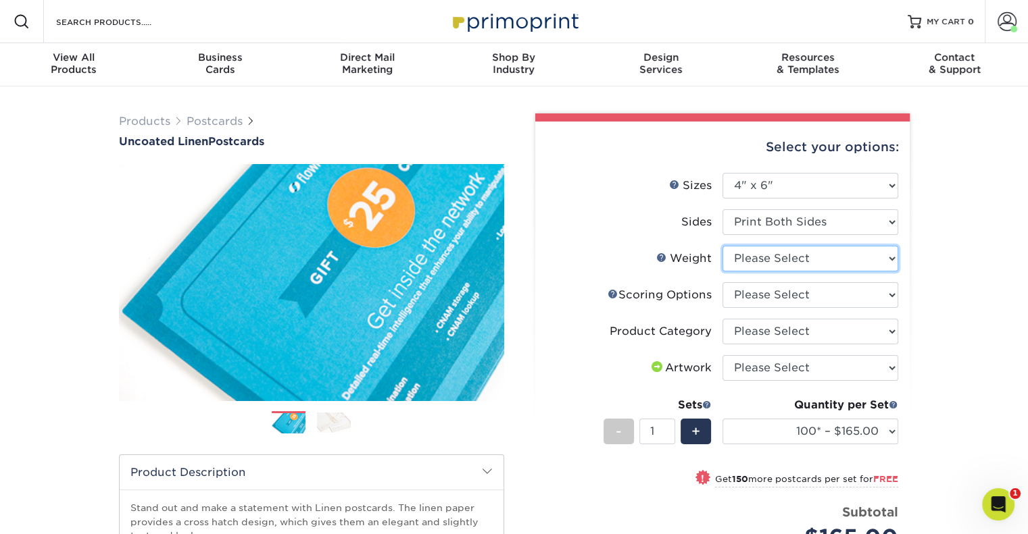
click at [803, 261] on select "Please Select 100LB" at bounding box center [810, 259] width 176 height 26
select select "100LB"
click at [722, 246] on select "Please Select 100LB" at bounding box center [810, 259] width 176 height 26
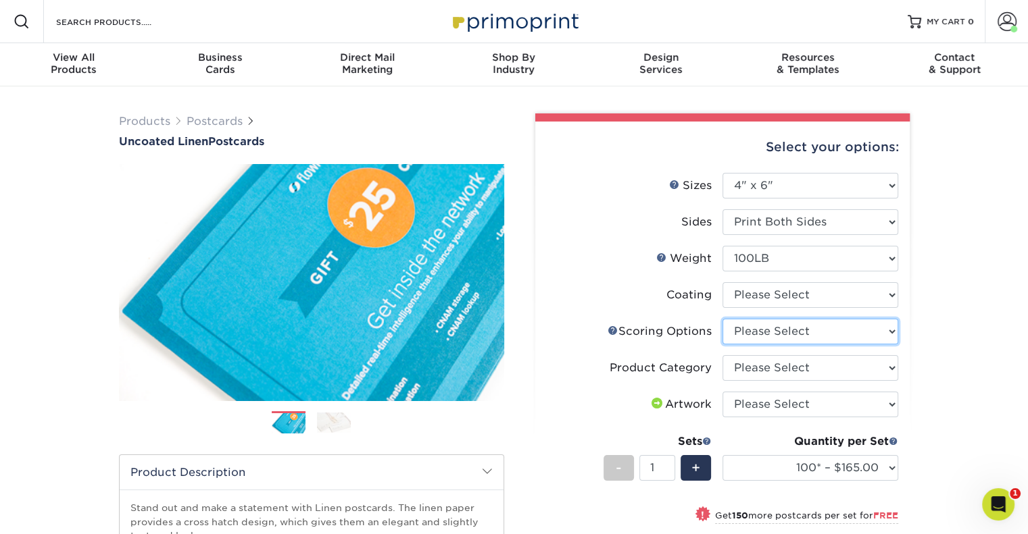
click at [792, 332] on select "Please Select No Scoring One Score Score in Half" at bounding box center [810, 332] width 176 height 26
click at [793, 298] on select at bounding box center [810, 295] width 176 height 26
select select "3e7618de-abca-4bda-9f97-8b9129e913d8"
click at [722, 282] on select at bounding box center [810, 295] width 176 height 26
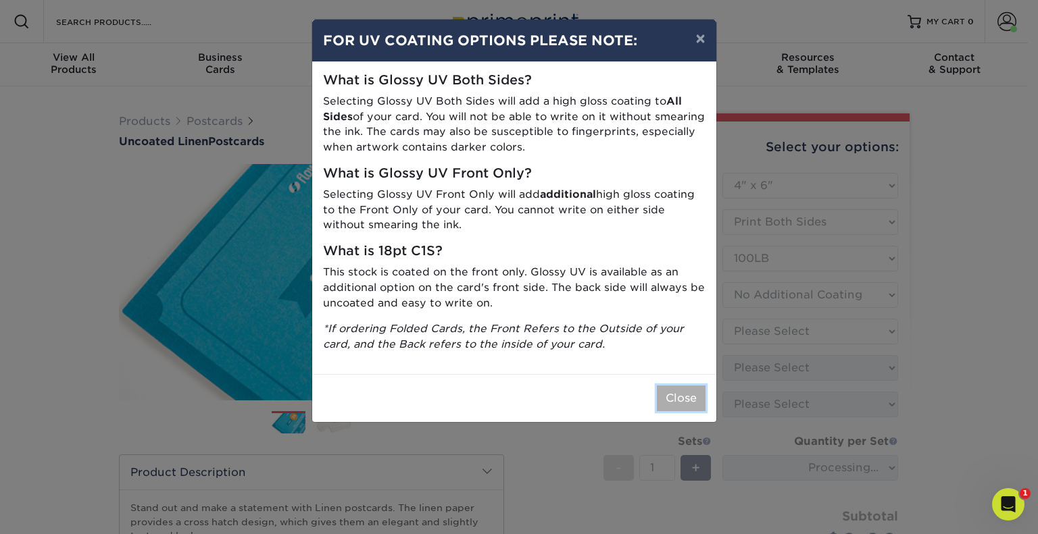
click at [677, 405] on button "Close" at bounding box center [681, 399] width 49 height 26
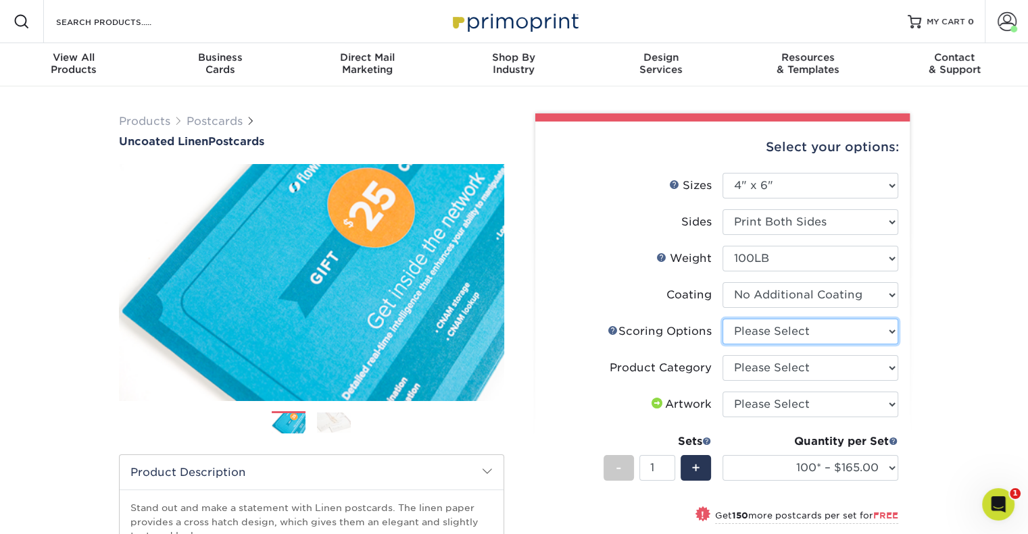
click at [773, 334] on select "Please Select No Scoring One Score Score in Half" at bounding box center [810, 332] width 176 height 26
select select "16ebe401-5398-422d-8cb0-f3adbb82deb5"
click at [722, 319] on select "Please Select No Scoring One Score Score in Half" at bounding box center [810, 332] width 176 height 26
click at [772, 365] on select "Please Select Postcards" at bounding box center [810, 368] width 176 height 26
select select "9b7272e0-d6c8-4c3c-8e97-d3a1bcdab858"
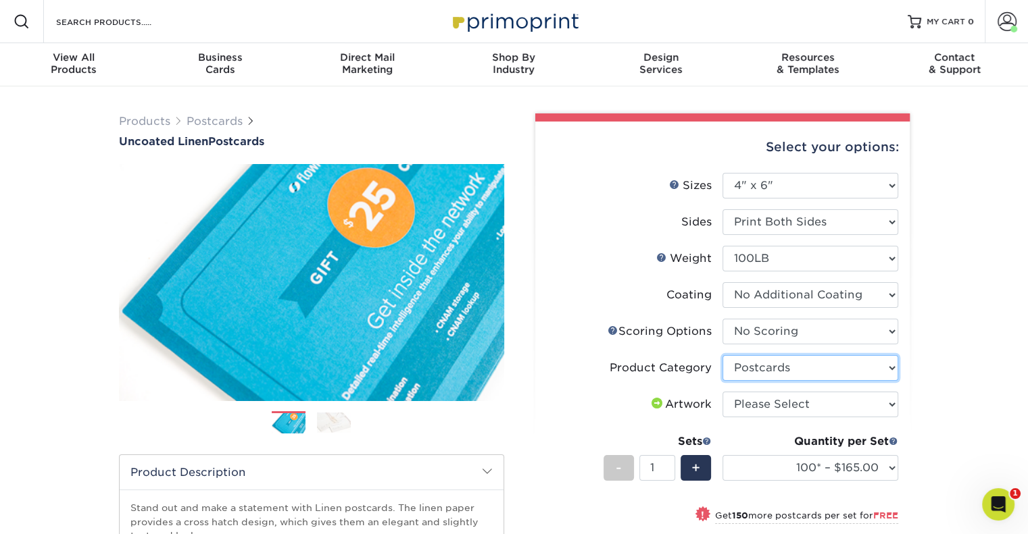
click at [722, 355] on select "Please Select Postcards" at bounding box center [810, 368] width 176 height 26
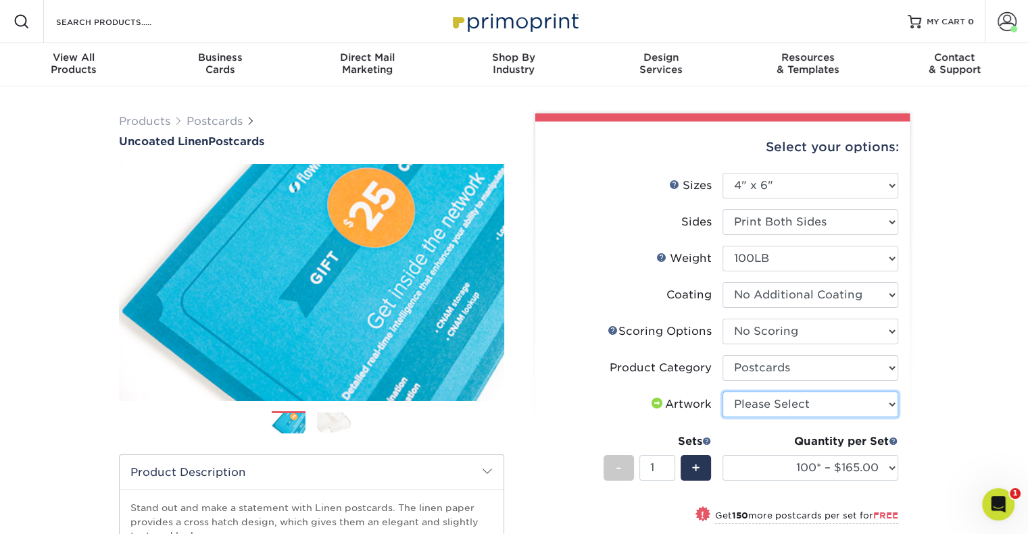
click at [789, 409] on select "Please Select I will upload files I need a design - $150" at bounding box center [810, 405] width 176 height 26
select select "upload"
click at [722, 392] on select "Please Select I will upload files I need a design - $150" at bounding box center [810, 405] width 176 height 26
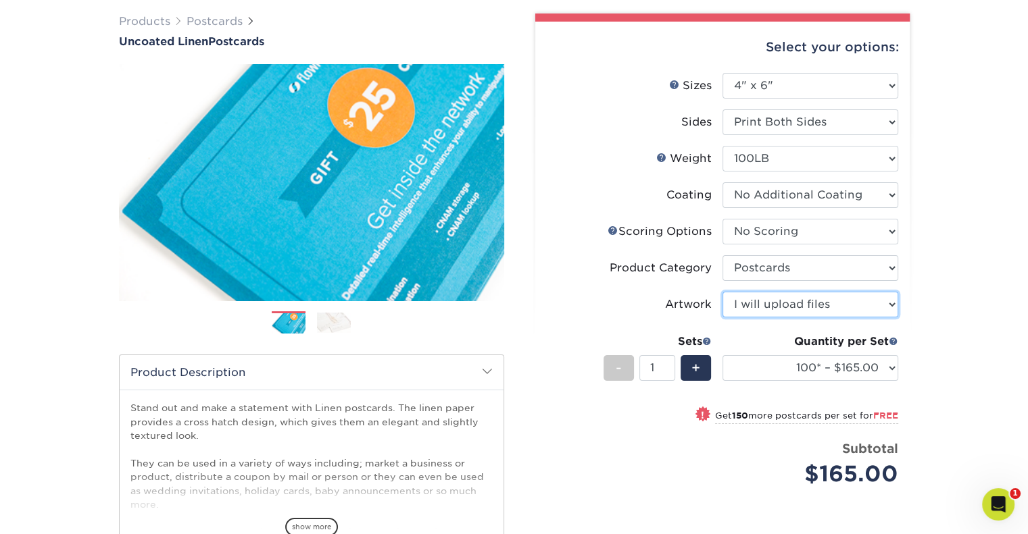
scroll to position [270, 0]
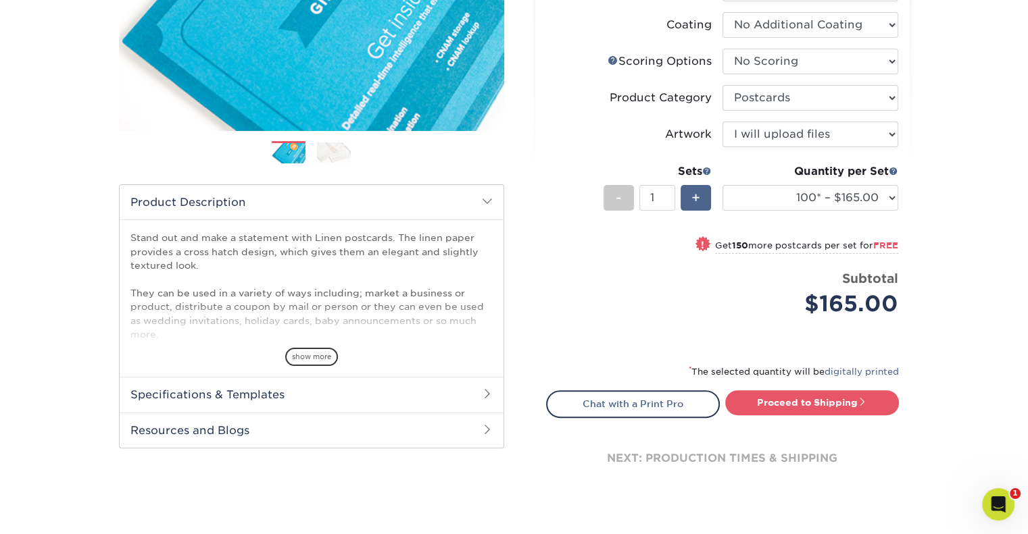
click at [697, 193] on span "+" at bounding box center [695, 198] width 9 height 20
click at [698, 193] on span "+" at bounding box center [695, 198] width 9 height 20
click at [699, 194] on span "+" at bounding box center [695, 198] width 9 height 20
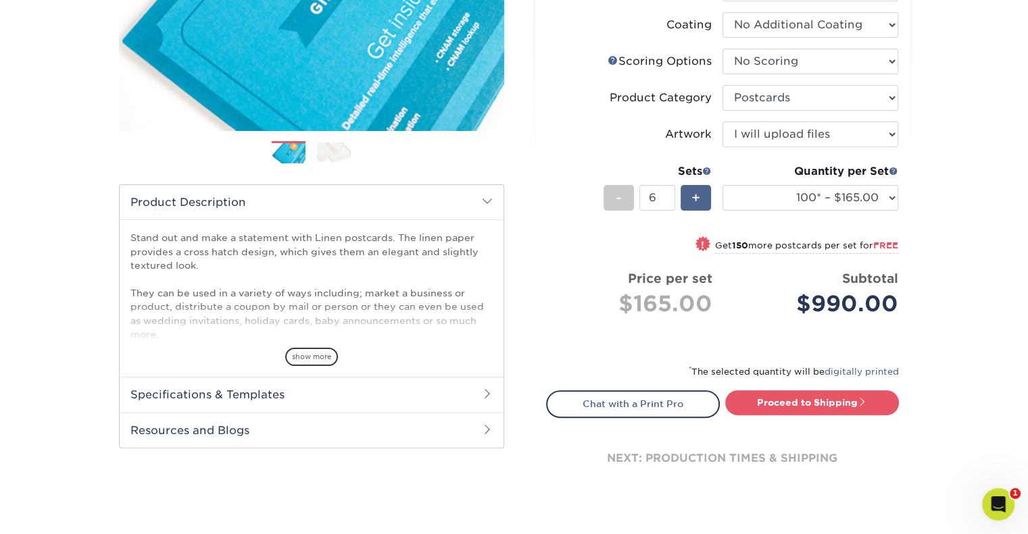
click at [699, 194] on span "+" at bounding box center [695, 198] width 9 height 20
click at [632, 196] on div "-" at bounding box center [618, 198] width 30 height 26
type input "8"
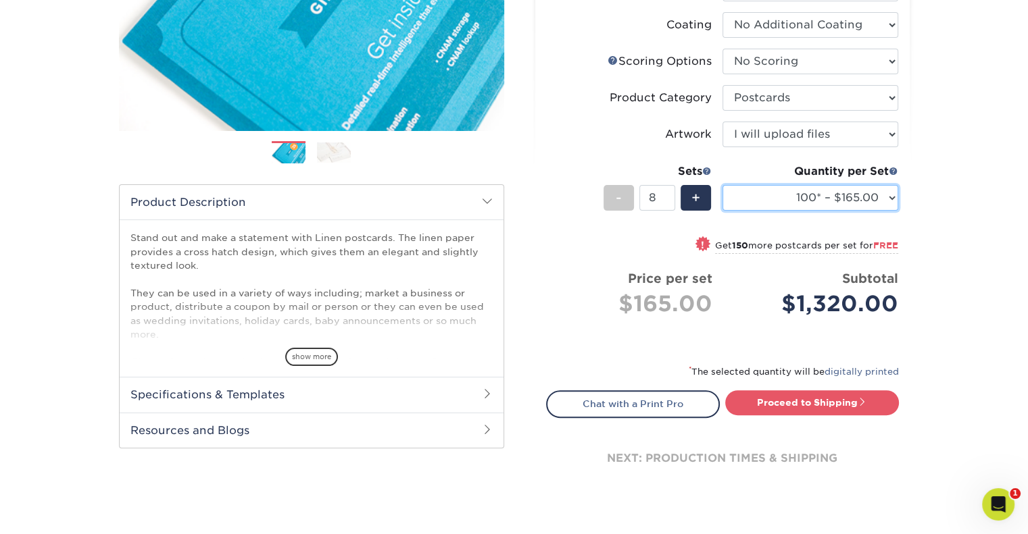
click at [884, 195] on select "100* – $165.00 250* – $165.00 500* – $168.00 750 – $189.00 1000 – $211.00 1500 …" at bounding box center [810, 198] width 176 height 26
select select "500* – $168.00"
click at [722, 185] on select "100* – $165.00 250* – $165.00 500* – $168.00 750 – $189.00 1000 – $211.00 1500 …" at bounding box center [810, 198] width 176 height 26
click at [958, 241] on div "Products Postcards Uncoated Linen Postcards Previous Next show more 100" at bounding box center [514, 182] width 1028 height 732
